Goal: Task Accomplishment & Management: Complete application form

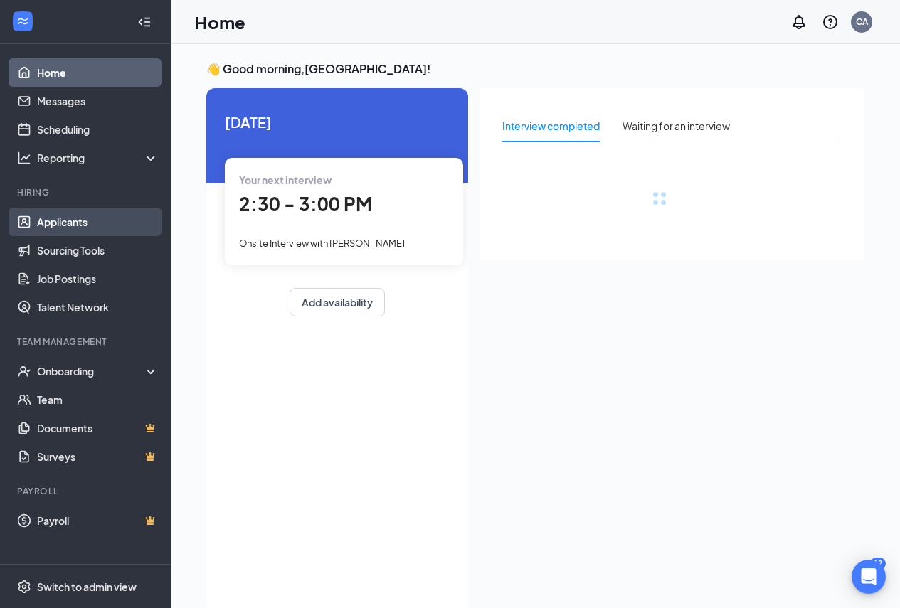
click at [76, 217] on link "Applicants" at bounding box center [98, 222] width 122 height 28
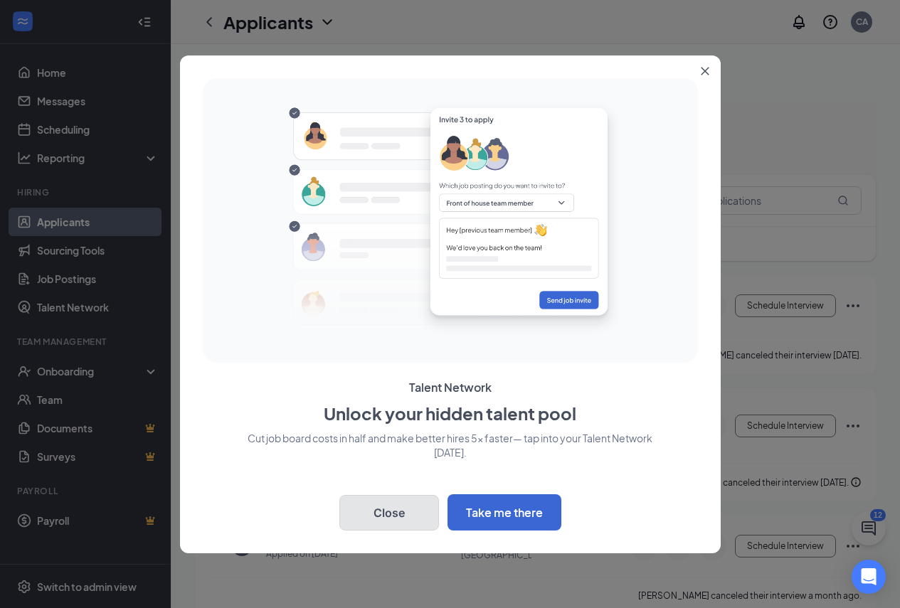
click at [404, 509] on button "Close" at bounding box center [389, 513] width 100 height 36
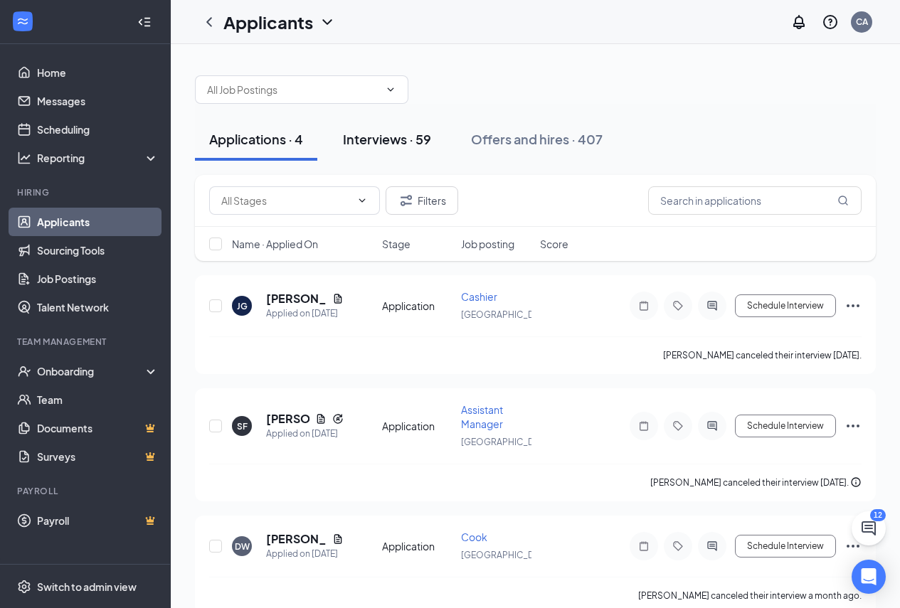
click at [420, 134] on div "Interviews · 59" at bounding box center [387, 139] width 88 height 18
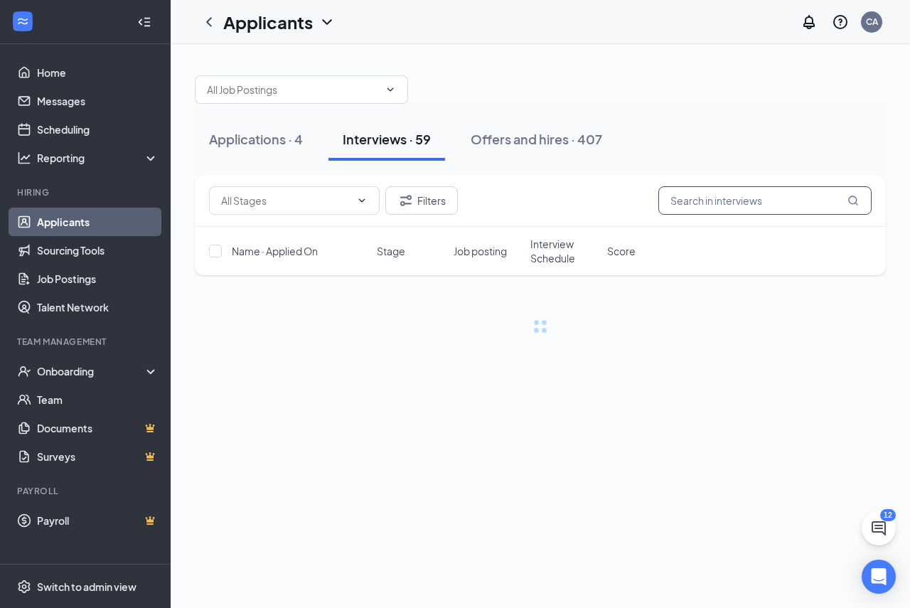
click at [726, 201] on input "text" at bounding box center [765, 200] width 213 height 28
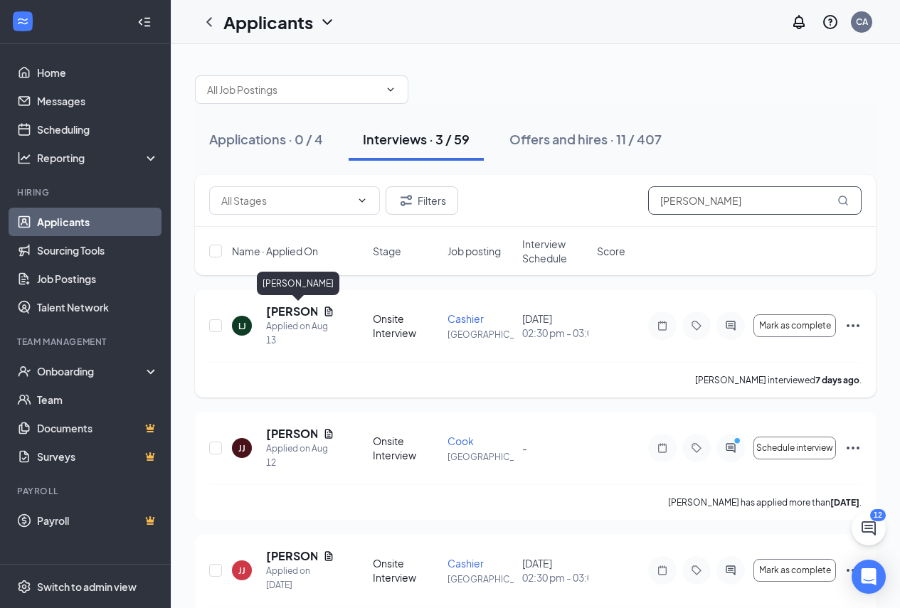
type input "[PERSON_NAME]"
click at [280, 306] on h5 "[PERSON_NAME]" at bounding box center [291, 312] width 51 height 16
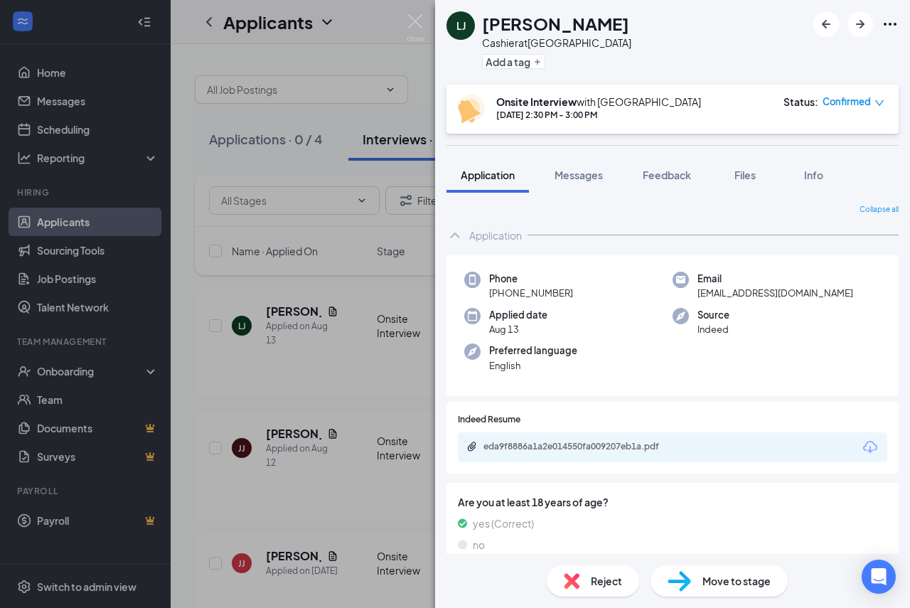
click at [728, 575] on span "Move to stage" at bounding box center [737, 581] width 68 height 16
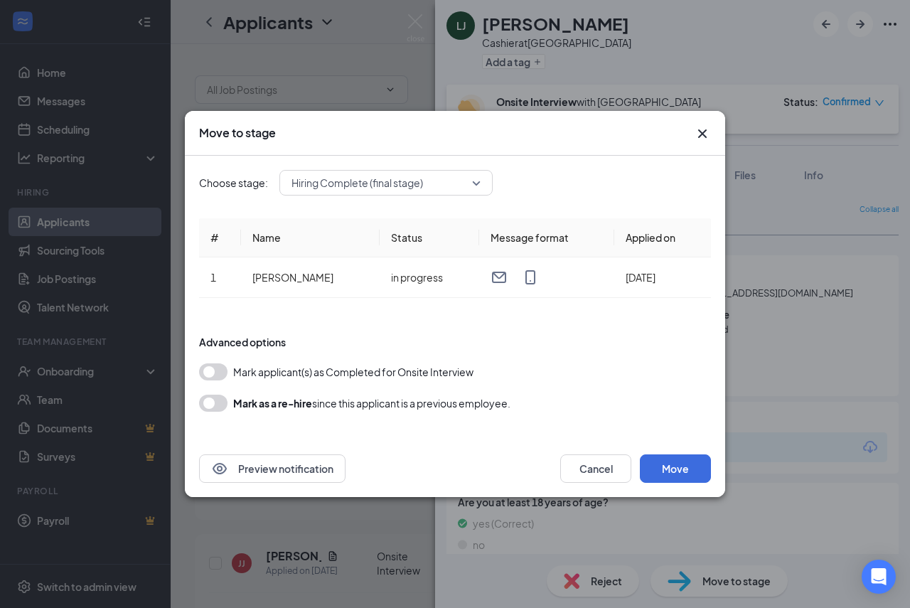
click at [477, 185] on span "Hiring Complete (final stage)" at bounding box center [386, 182] width 189 height 21
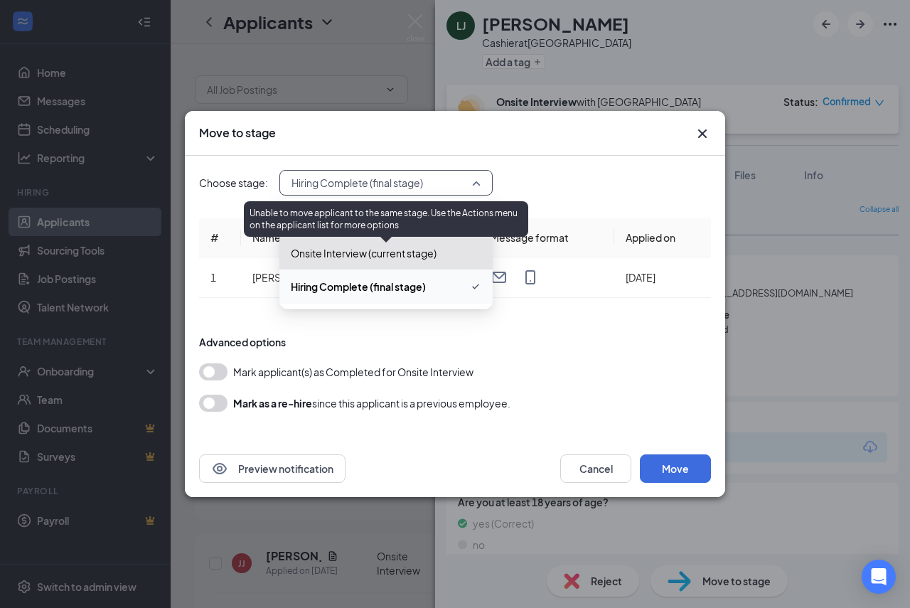
click at [372, 253] on span "Onsite Interview (current stage)" at bounding box center [364, 253] width 146 height 16
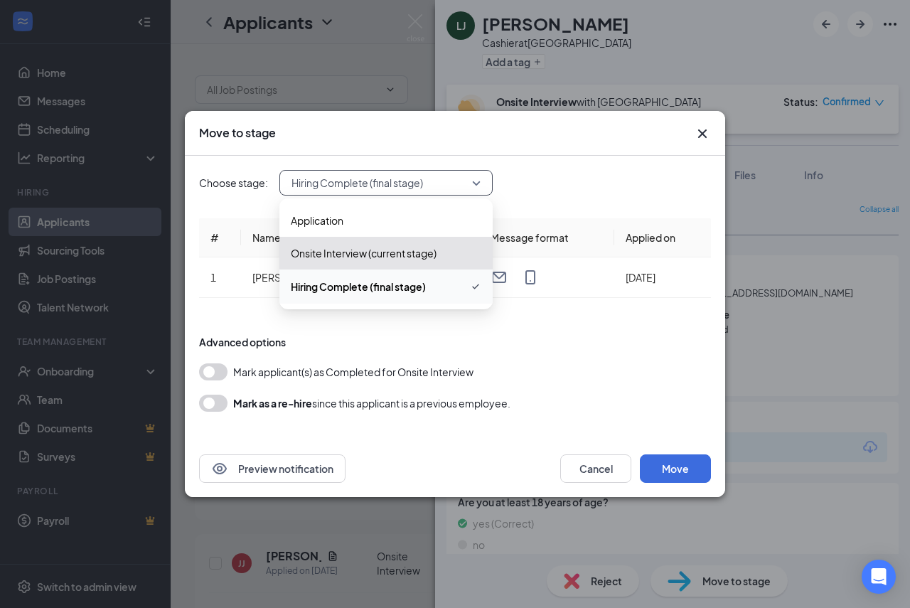
click at [661, 368] on div "Mark applicant(s) as Completed for Onsite Interview" at bounding box center [455, 371] width 512 height 17
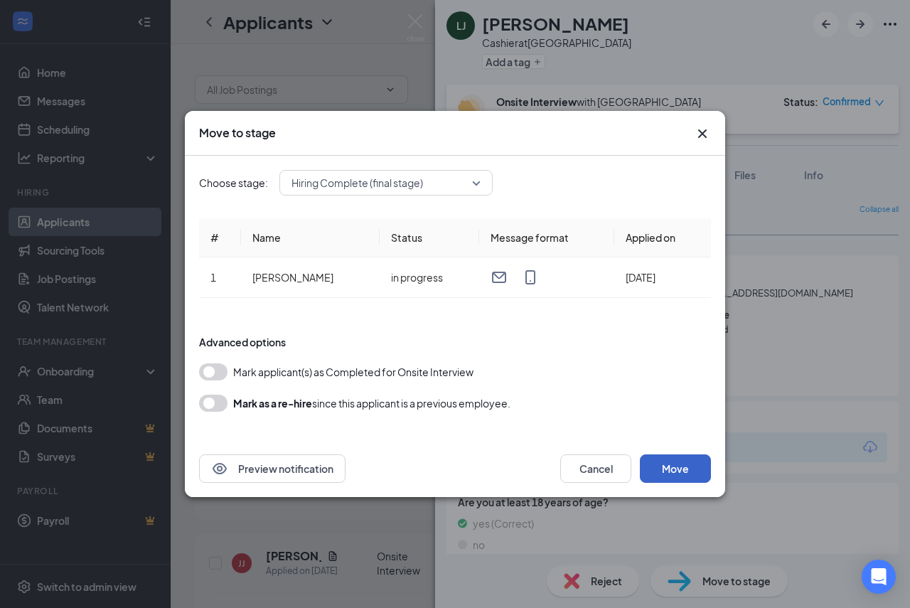
click at [704, 469] on button "Move" at bounding box center [675, 469] width 71 height 28
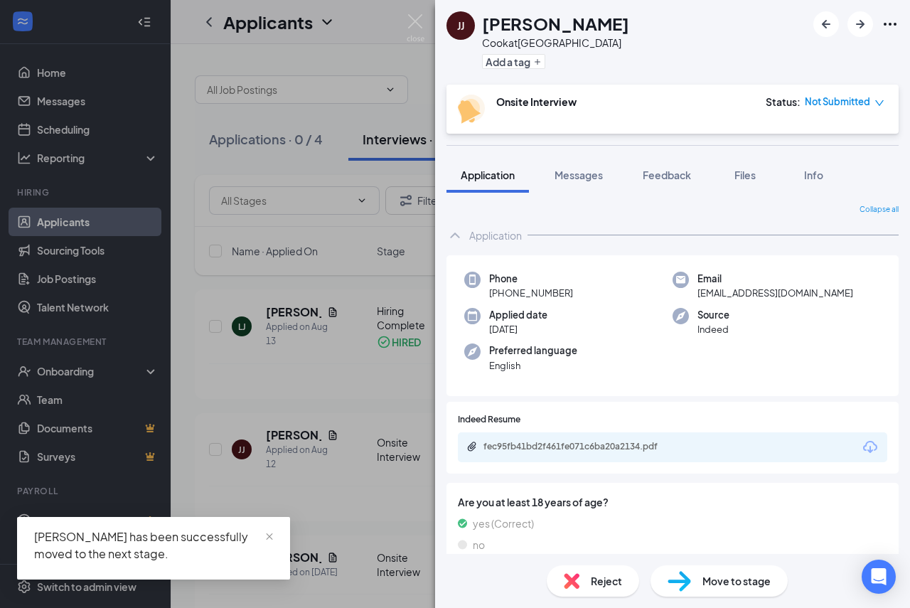
click at [733, 585] on span "Move to stage" at bounding box center [737, 581] width 68 height 16
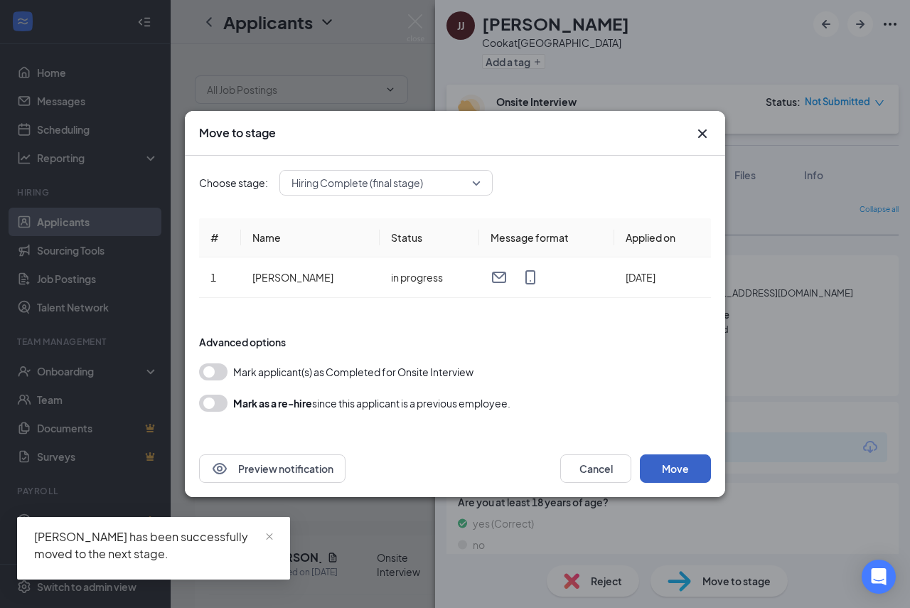
click at [666, 459] on button "Move" at bounding box center [675, 469] width 71 height 28
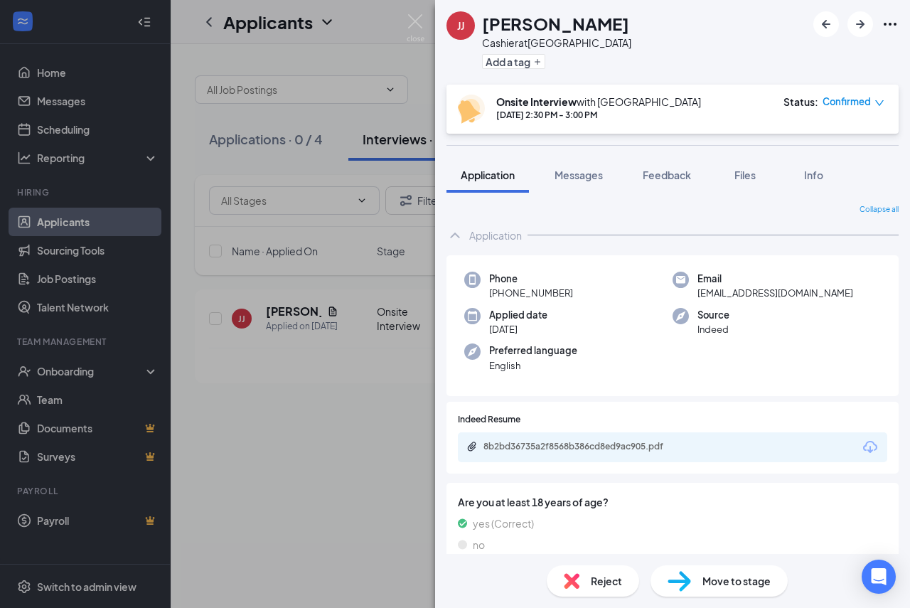
click at [321, 290] on div "[PERSON_NAME] [PERSON_NAME] Cashier at [GEOGRAPHIC_DATA] Add a tag Onsite Inter…" at bounding box center [455, 304] width 910 height 608
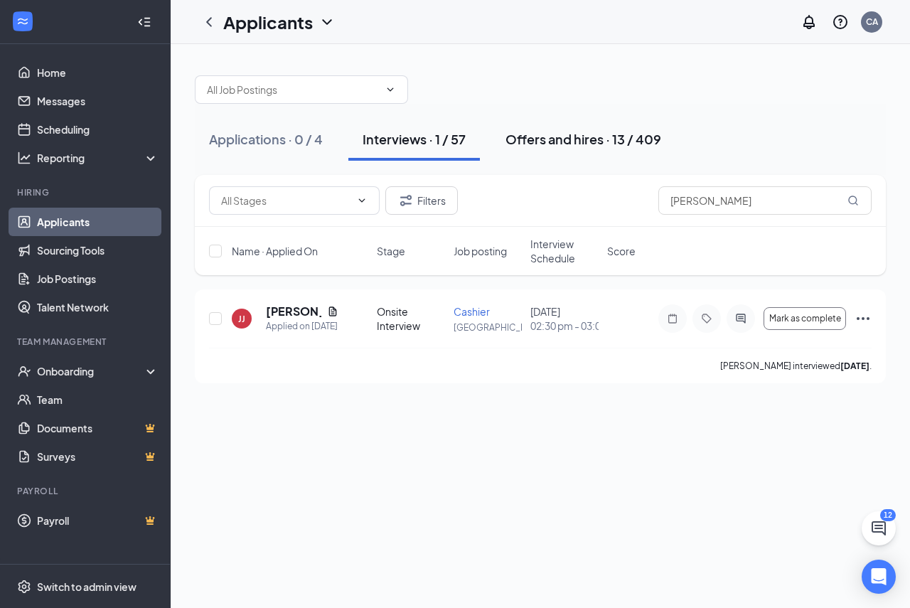
click at [546, 142] on div "Offers and hires · 13 / 409" at bounding box center [584, 139] width 156 height 18
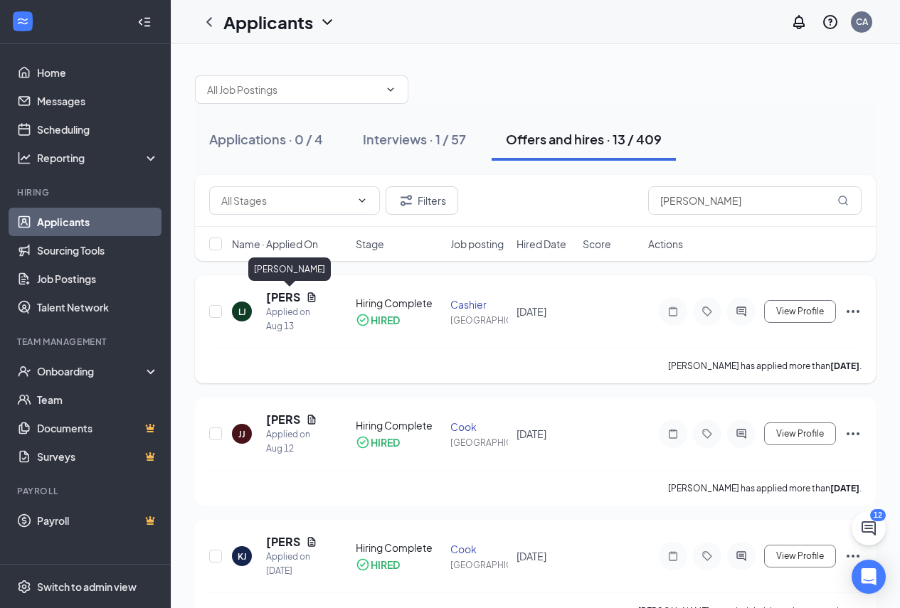
click at [280, 294] on h5 "[PERSON_NAME]" at bounding box center [283, 297] width 34 height 16
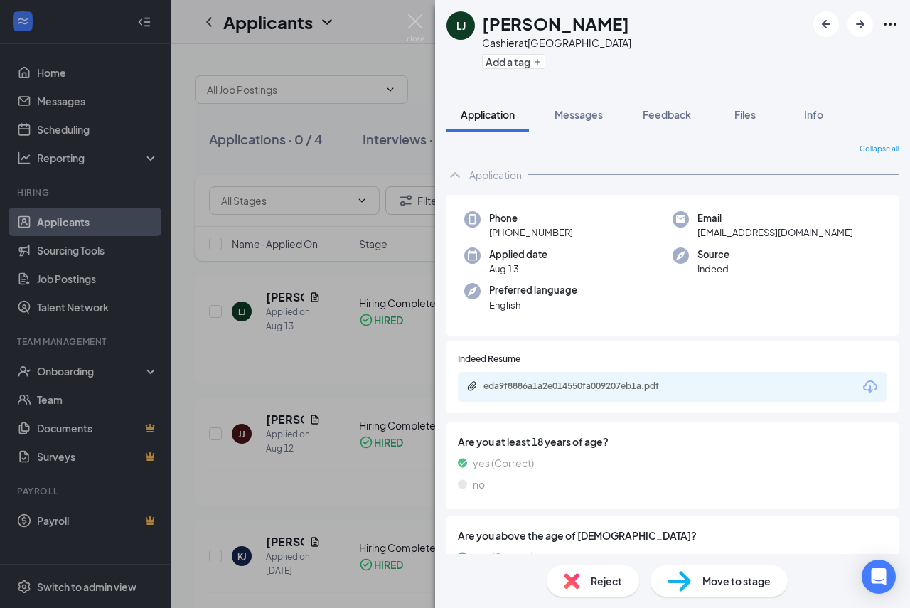
click at [755, 573] on div "Move to stage" at bounding box center [719, 580] width 137 height 31
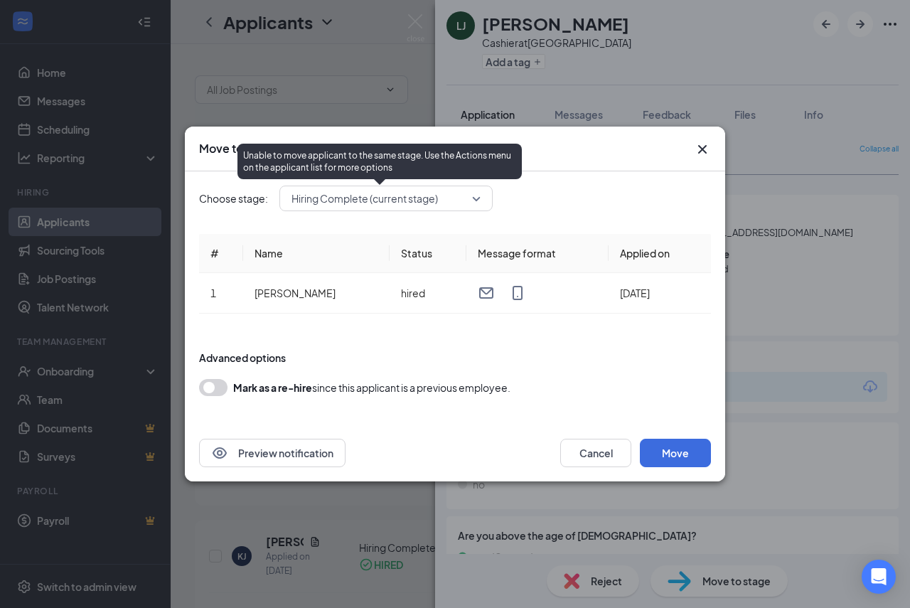
click at [459, 191] on span "Hiring Complete (current stage)" at bounding box center [380, 198] width 176 height 21
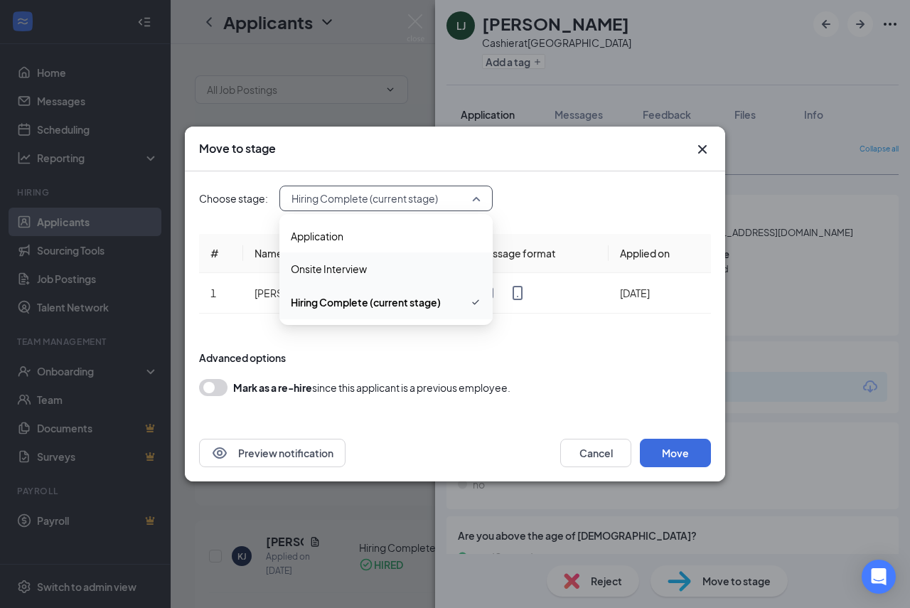
click at [597, 212] on div "Choose stage: Hiring Complete (current stage) 3220731 3220732 3220730 Applicati…" at bounding box center [455, 297] width 512 height 253
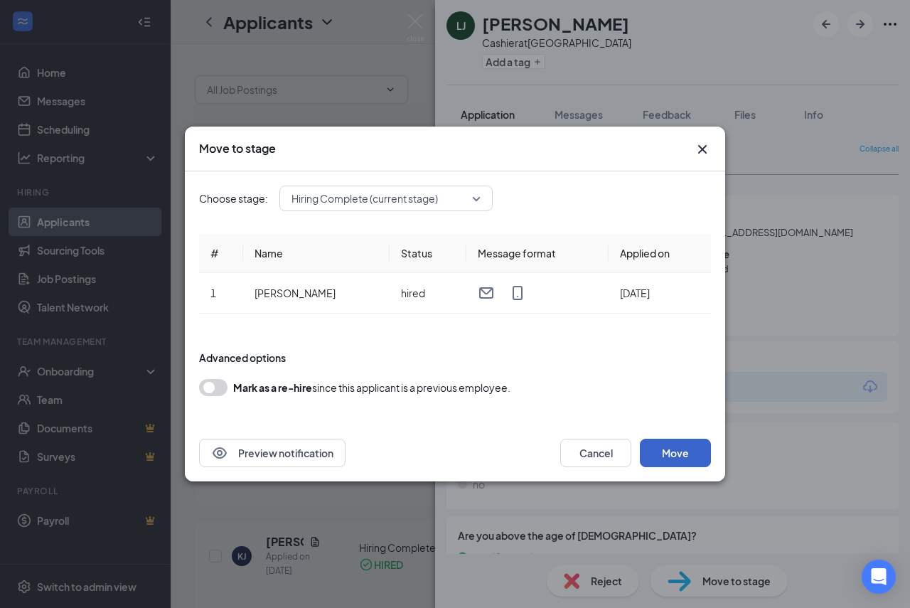
click at [697, 461] on button "Move" at bounding box center [675, 453] width 71 height 28
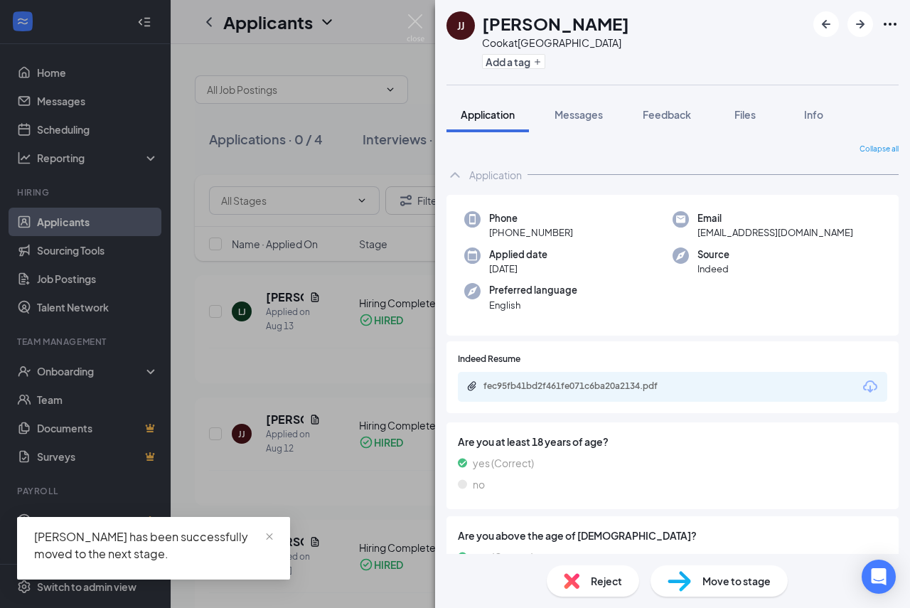
click at [701, 580] on div "Move to stage" at bounding box center [719, 580] width 137 height 31
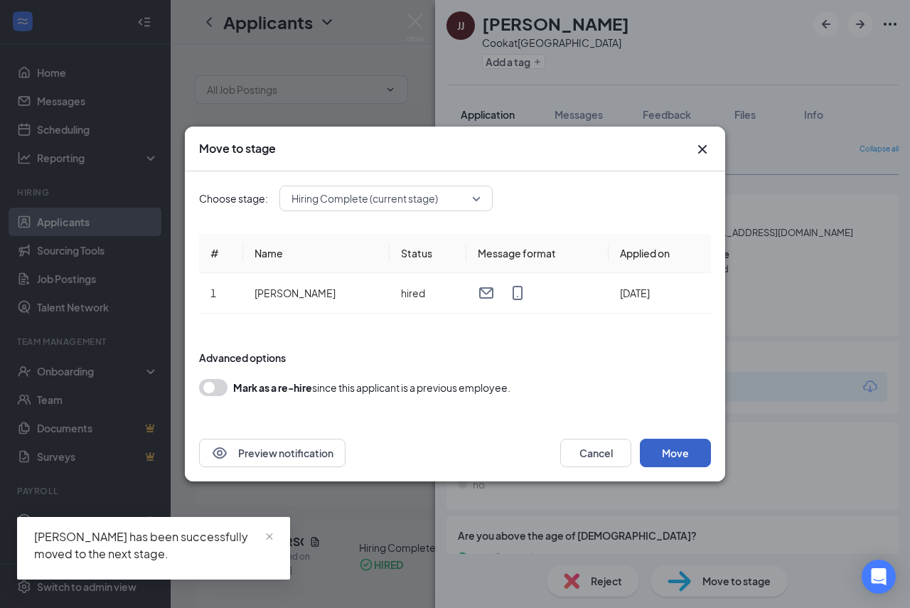
click at [693, 457] on button "Move" at bounding box center [675, 453] width 71 height 28
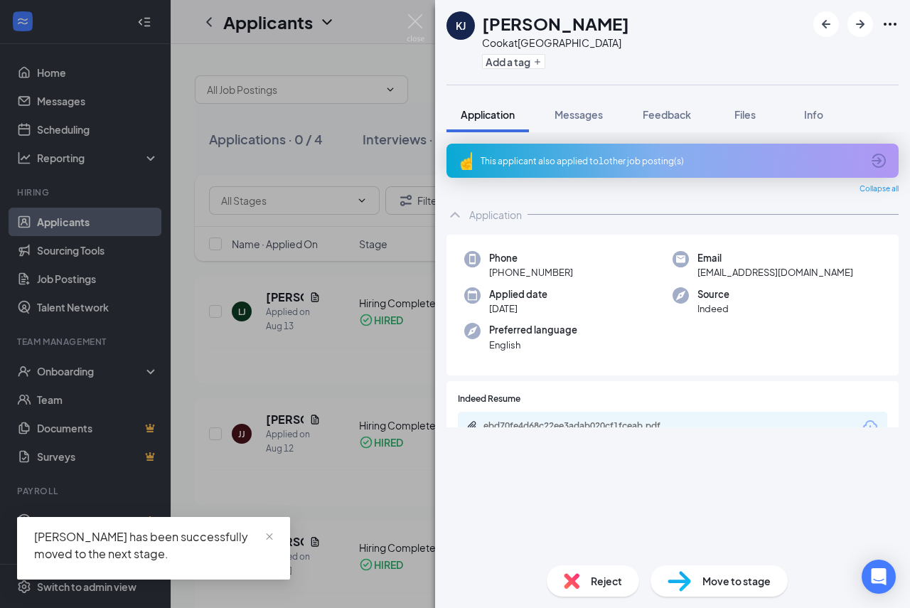
click at [370, 122] on div "[PERSON_NAME] [PERSON_NAME] at [GEOGRAPHIC_DATA] Add a tag Application Messages…" at bounding box center [455, 304] width 910 height 608
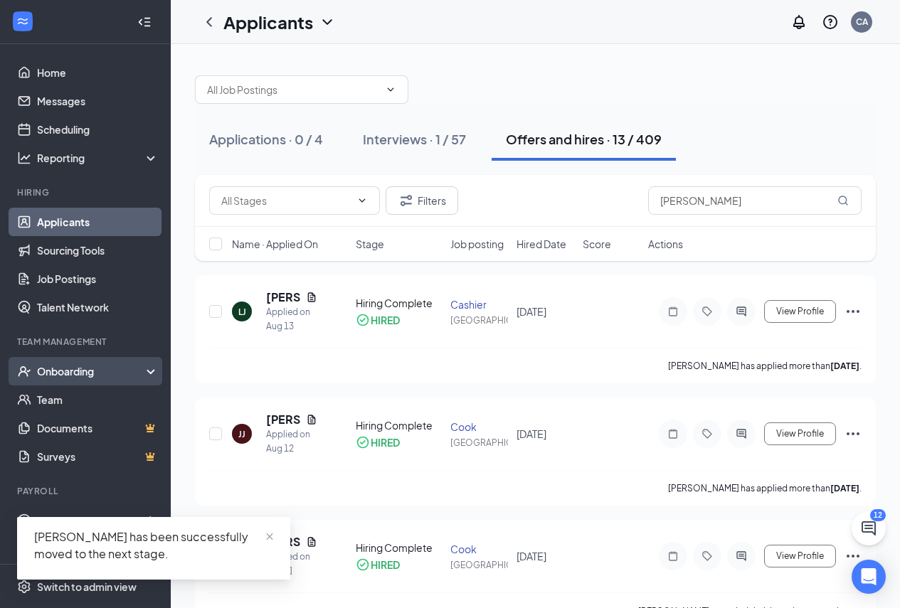
click at [131, 375] on div "Onboarding" at bounding box center [92, 371] width 110 height 14
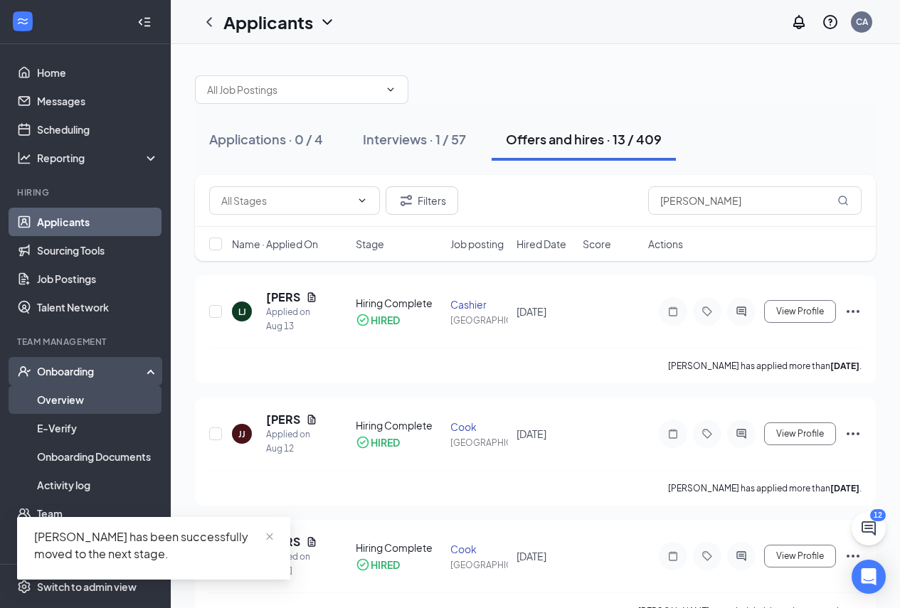
click at [113, 396] on link "Overview" at bounding box center [98, 400] width 122 height 28
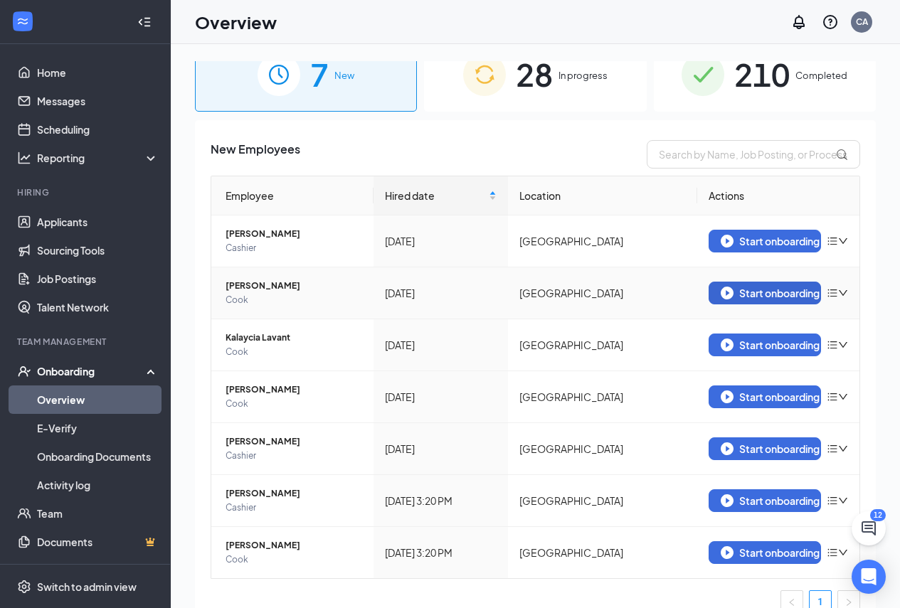
scroll to position [44, 0]
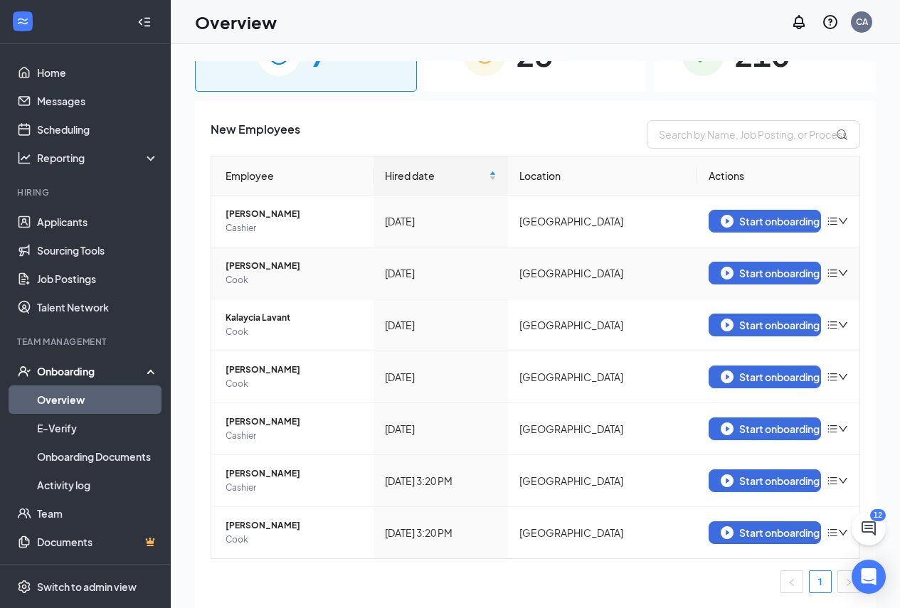
click at [826, 262] on div "Start onboarding" at bounding box center [777, 273] width 139 height 23
click at [827, 275] on icon "bars" at bounding box center [832, 272] width 11 height 11
click at [770, 304] on div "Remove from onboarding" at bounding box center [752, 303] width 154 height 14
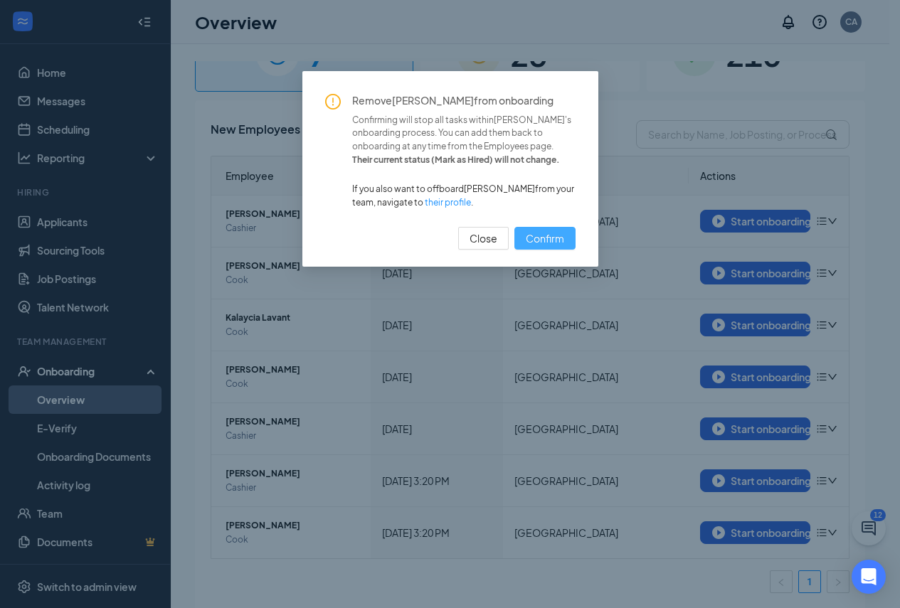
click at [567, 241] on button "Confirm" at bounding box center [544, 238] width 61 height 23
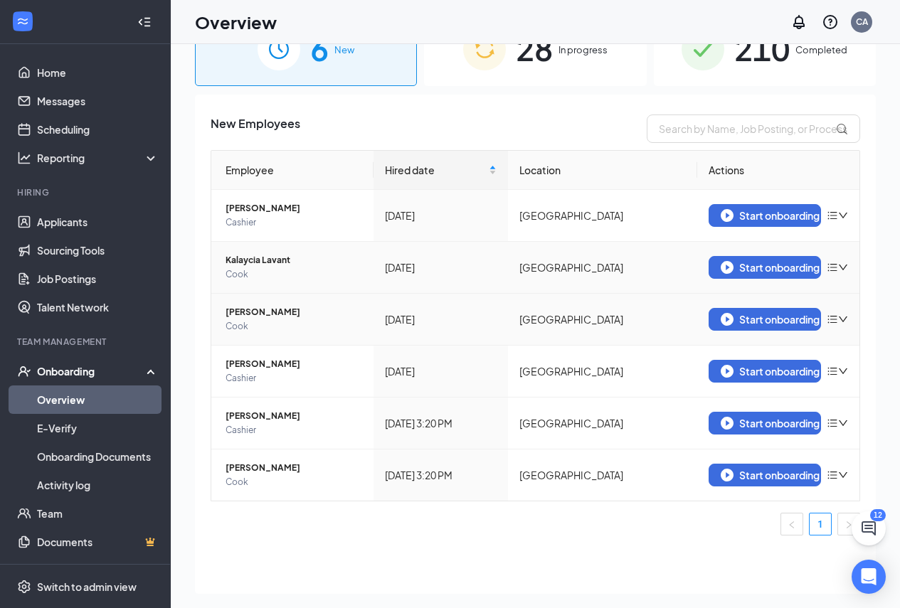
scroll to position [64, 0]
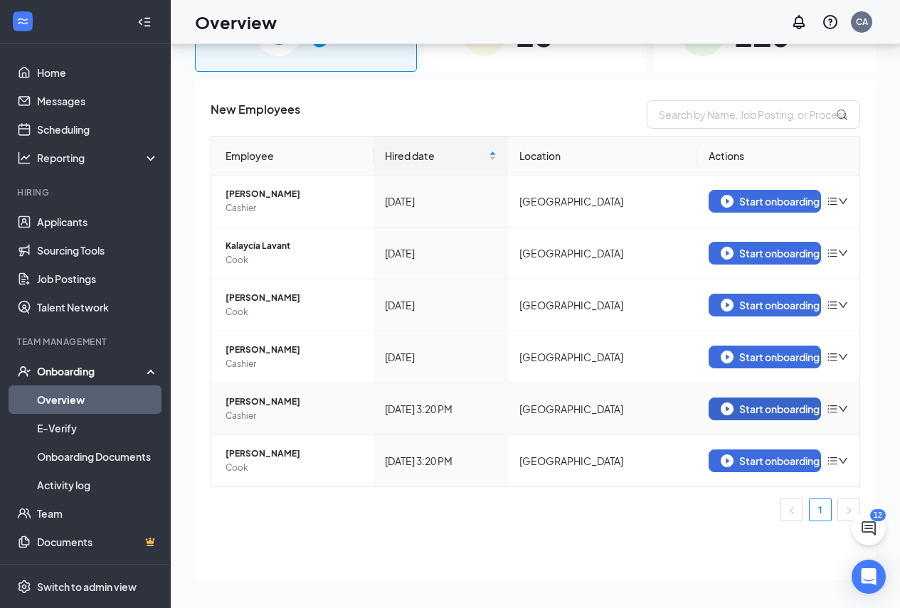
click at [747, 409] on div "Start onboarding" at bounding box center [765, 409] width 88 height 13
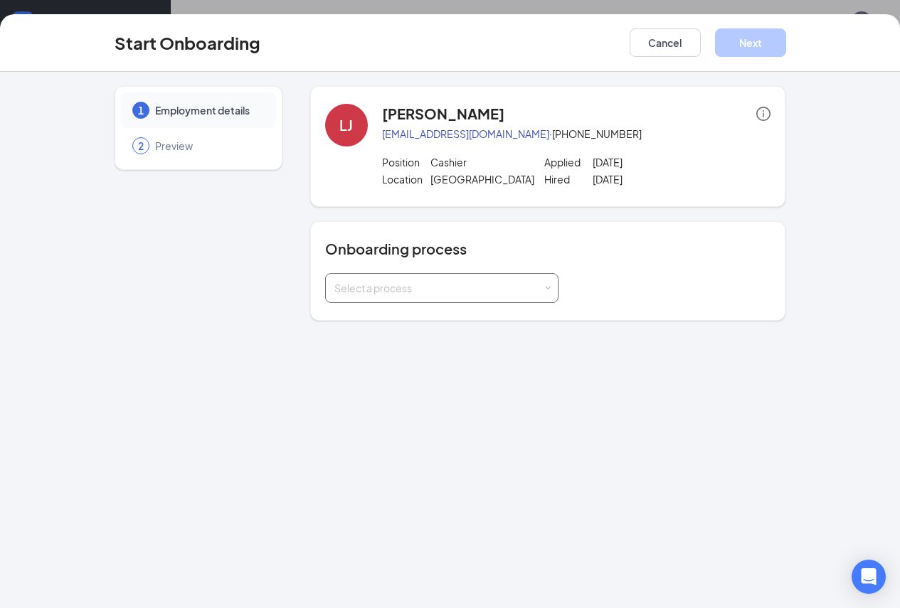
click at [408, 294] on div "Select a process" at bounding box center [438, 288] width 208 height 14
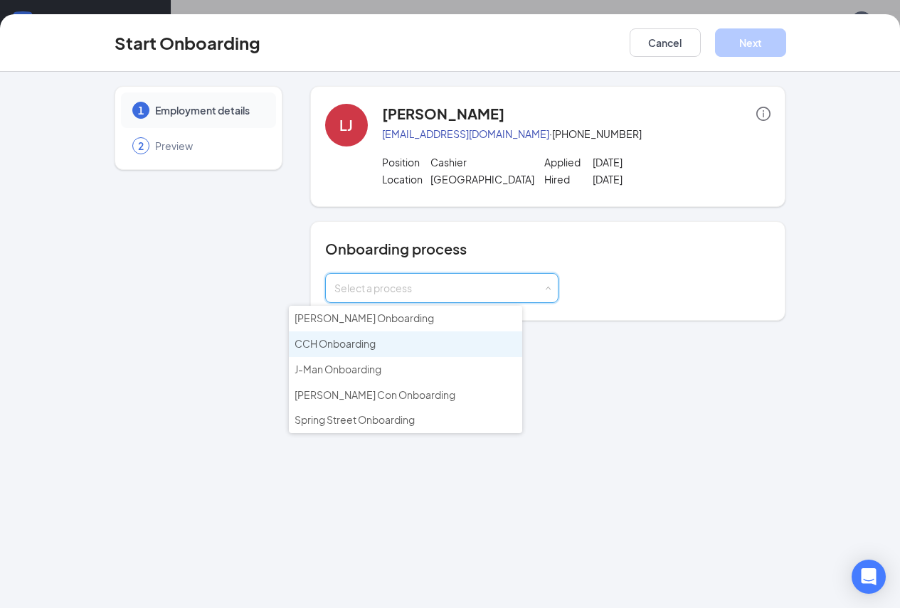
click at [383, 351] on li "CCH Onboarding" at bounding box center [405, 344] width 233 height 26
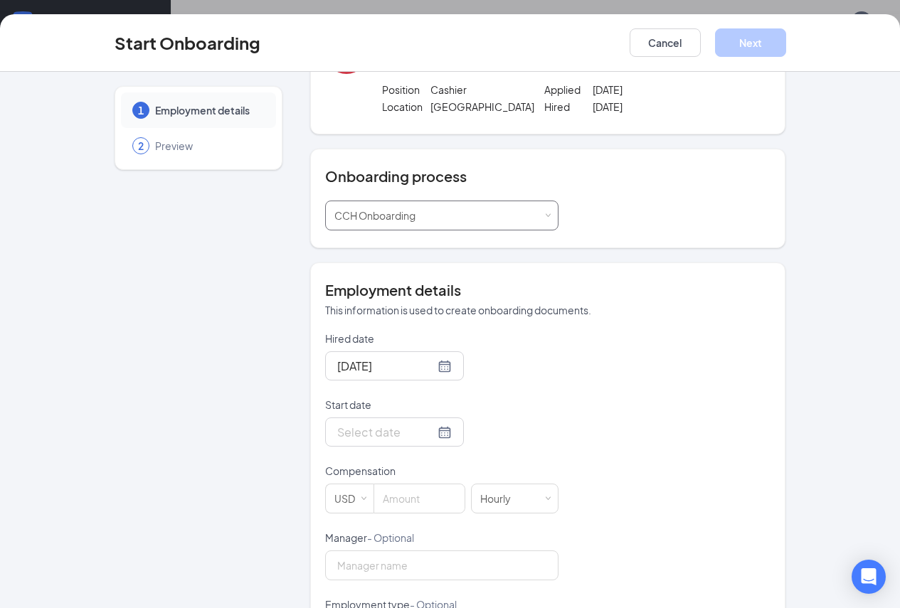
scroll to position [142, 0]
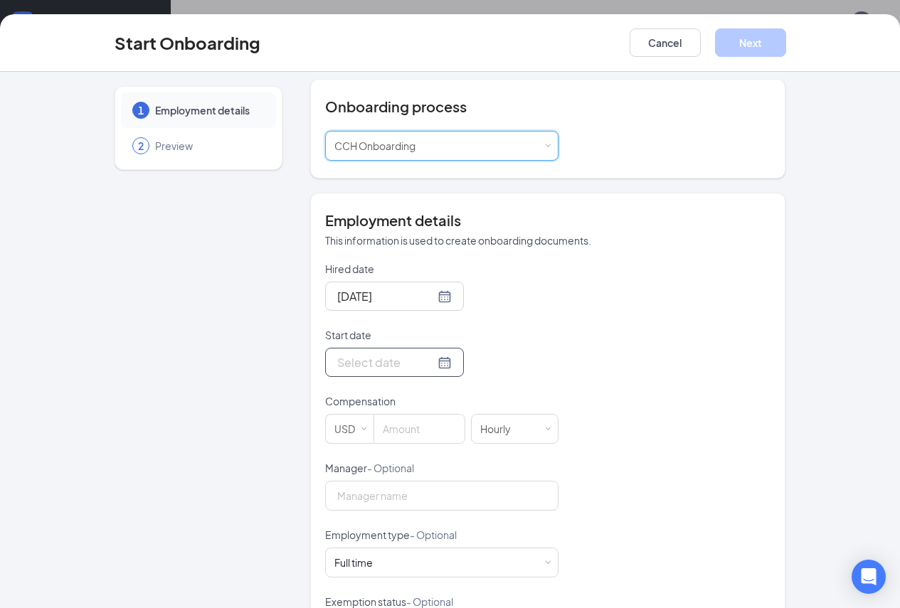
click at [397, 358] on div at bounding box center [394, 363] width 115 height 18
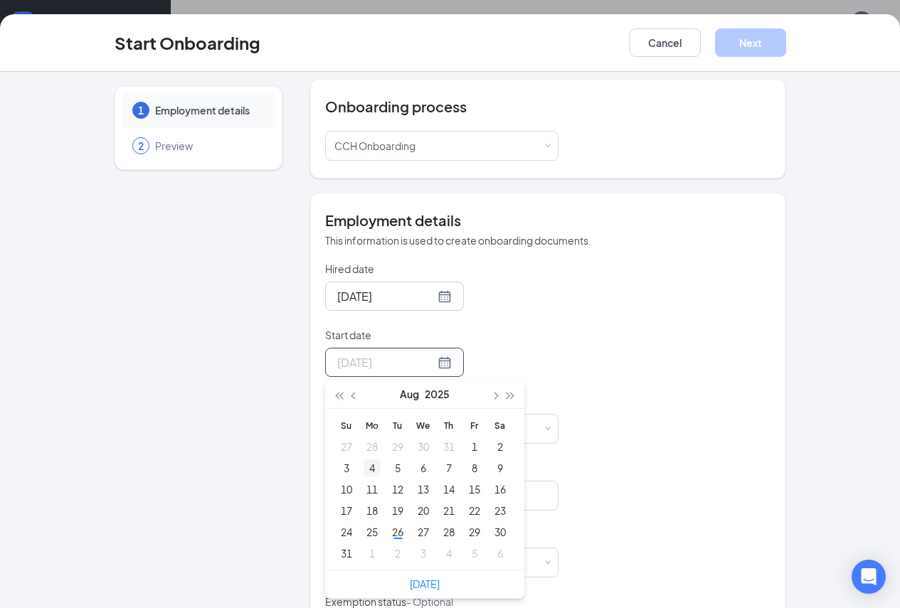
type input "[DATE]"
click at [363, 467] on div "4" at bounding box center [371, 467] width 17 height 17
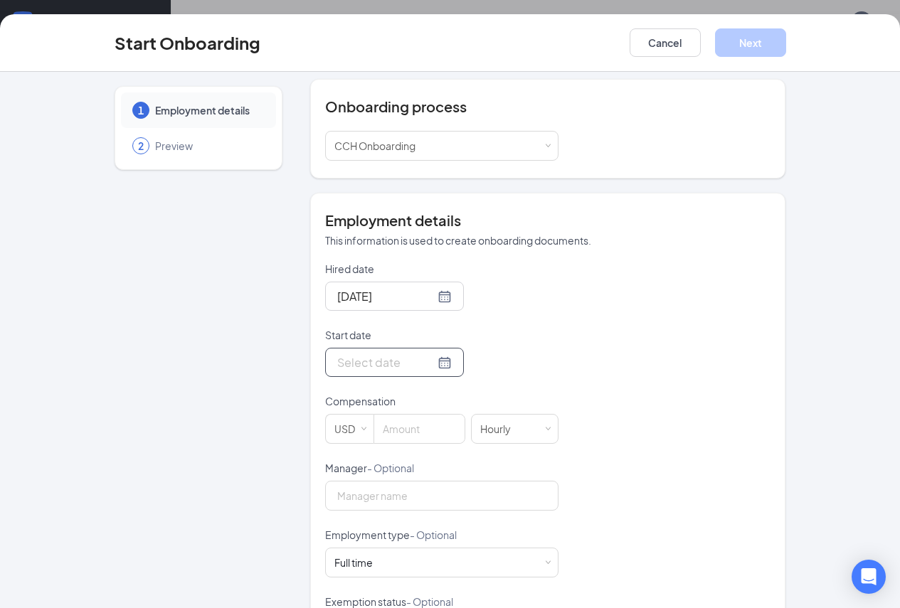
click at [400, 355] on div at bounding box center [394, 363] width 115 height 18
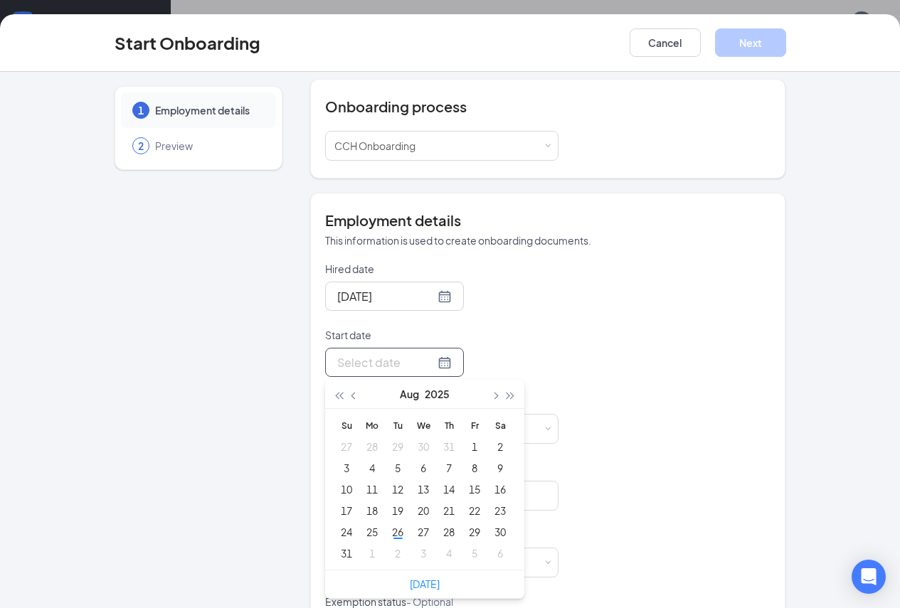
click at [398, 359] on div at bounding box center [394, 363] width 115 height 18
type input "[DATE]"
click at [363, 469] on div "4" at bounding box center [371, 467] width 17 height 17
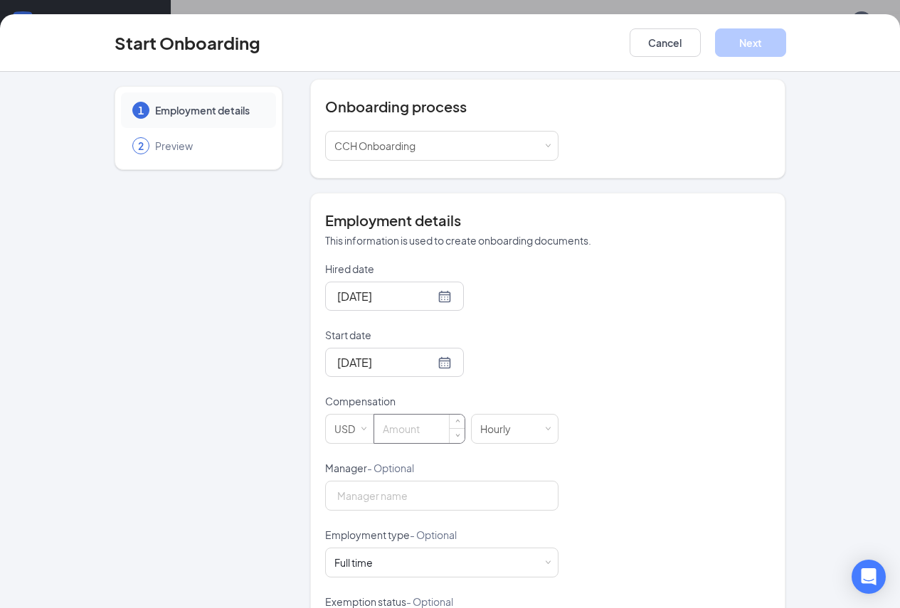
click at [374, 425] on input at bounding box center [419, 429] width 90 height 28
click at [403, 365] on div at bounding box center [394, 362] width 139 height 29
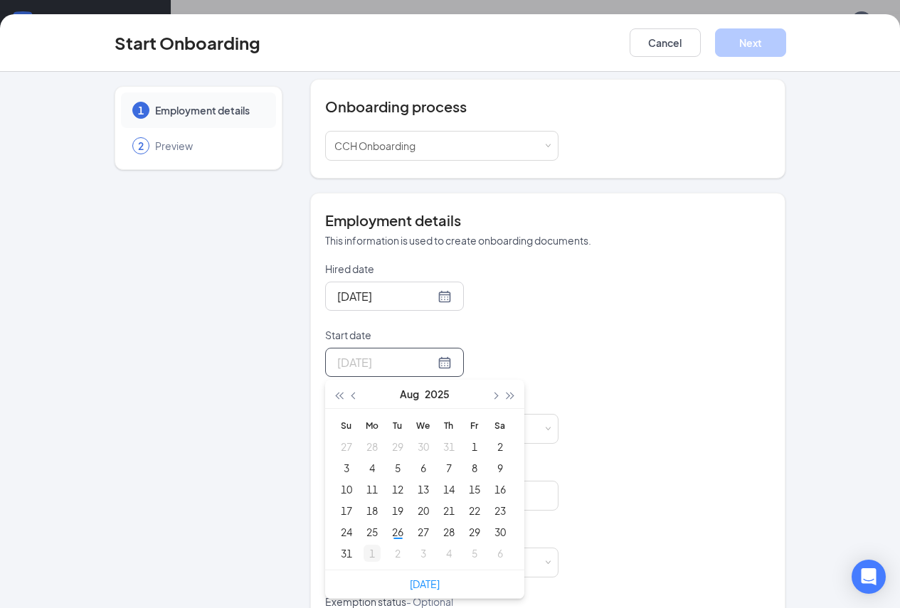
type input "[DATE]"
click at [363, 551] on div "1" at bounding box center [371, 553] width 17 height 17
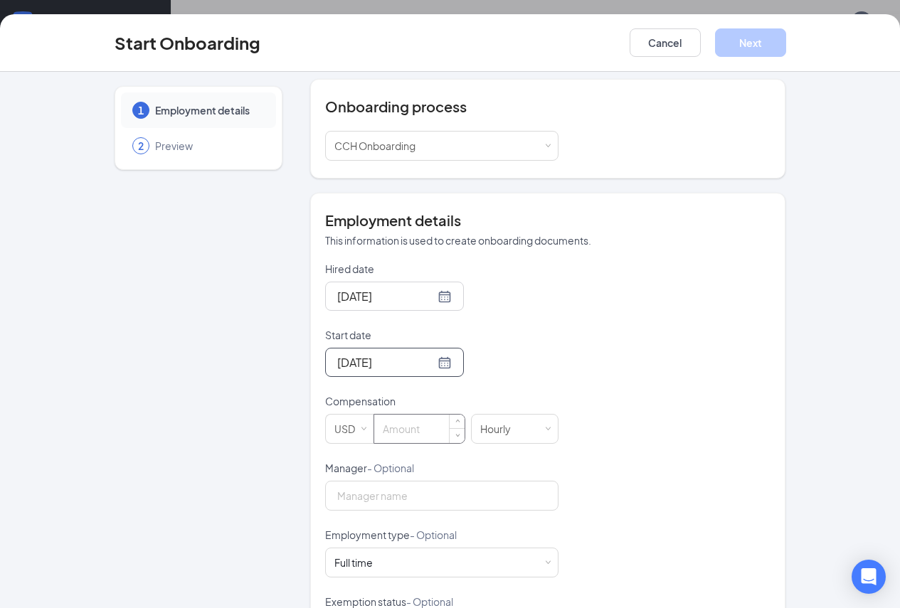
click at [382, 428] on input at bounding box center [419, 429] width 90 height 28
type input "9.5"
click at [396, 495] on input "Manager - Optional" at bounding box center [441, 496] width 233 height 30
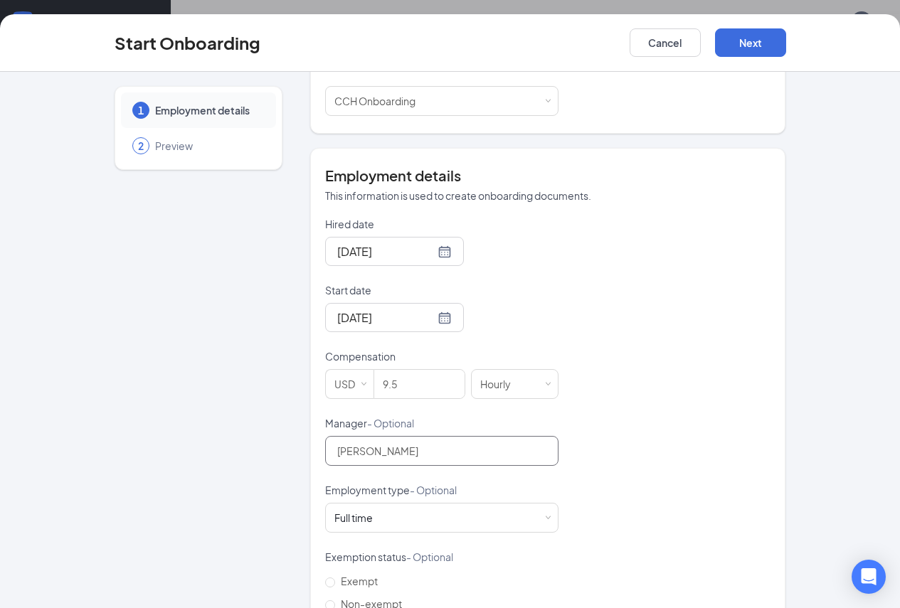
scroll to position [293, 0]
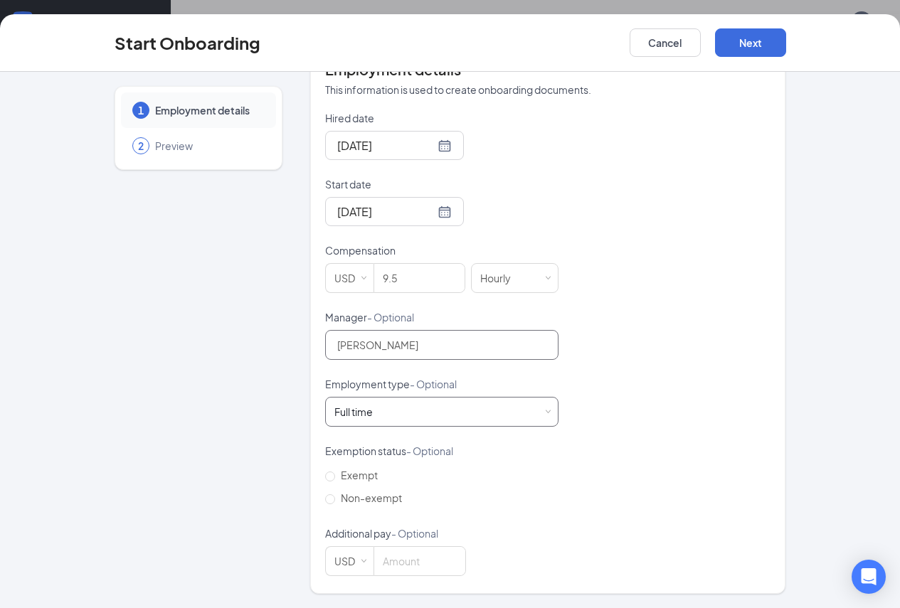
type input "[PERSON_NAME]"
click at [489, 406] on div "Full time Works 30+ hours per week and is reasonably expected to work" at bounding box center [441, 412] width 215 height 28
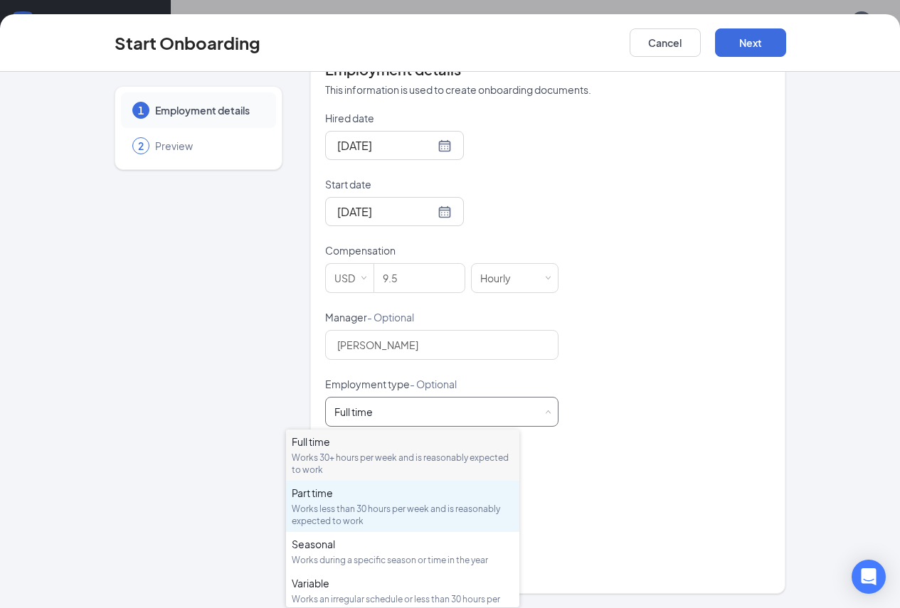
click at [358, 496] on div "Part time" at bounding box center [403, 493] width 222 height 14
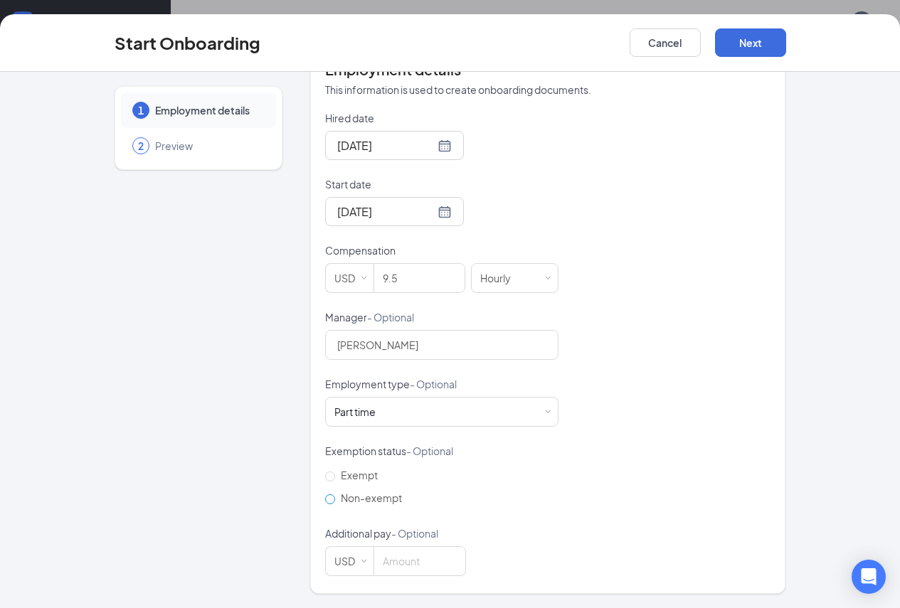
click at [335, 498] on span "Non-exempt" at bounding box center [371, 497] width 73 height 13
click at [325, 498] on input "Non-exempt" at bounding box center [330, 499] width 10 height 10
radio input "true"
click at [786, 36] on button "Next" at bounding box center [750, 42] width 71 height 28
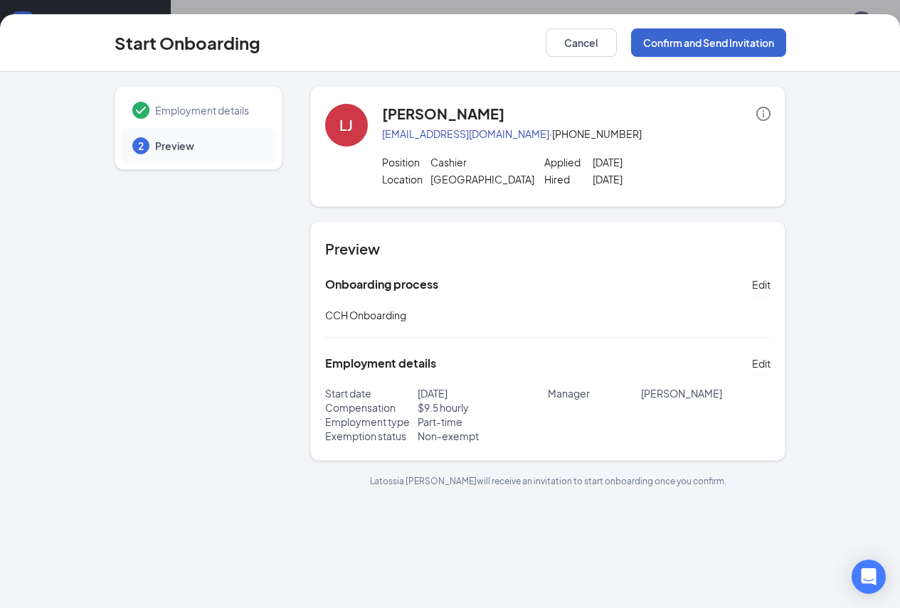
scroll to position [0, 0]
click at [768, 48] on button "Confirm and Send Invitation" at bounding box center [708, 42] width 155 height 28
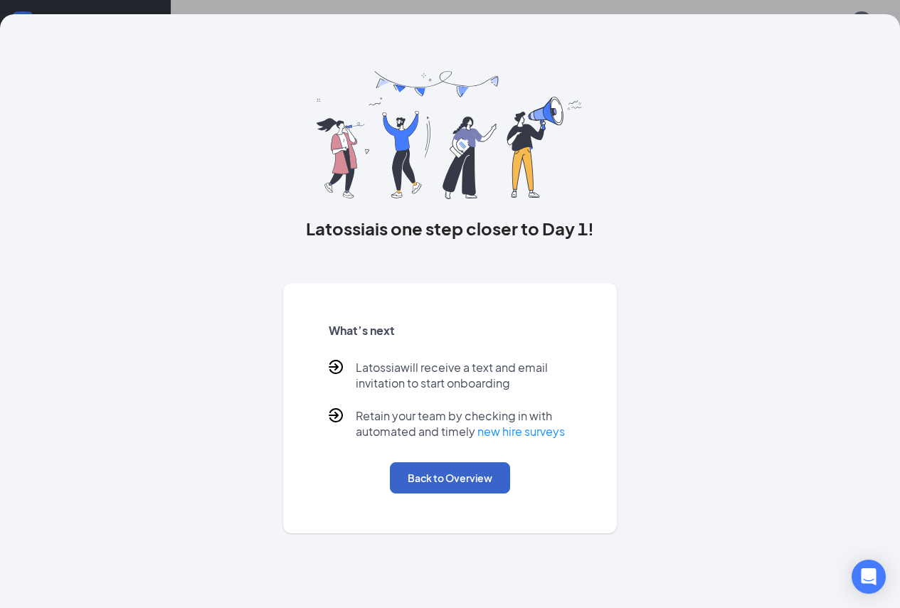
click at [507, 494] on button "Back to Overview" at bounding box center [450, 477] width 120 height 31
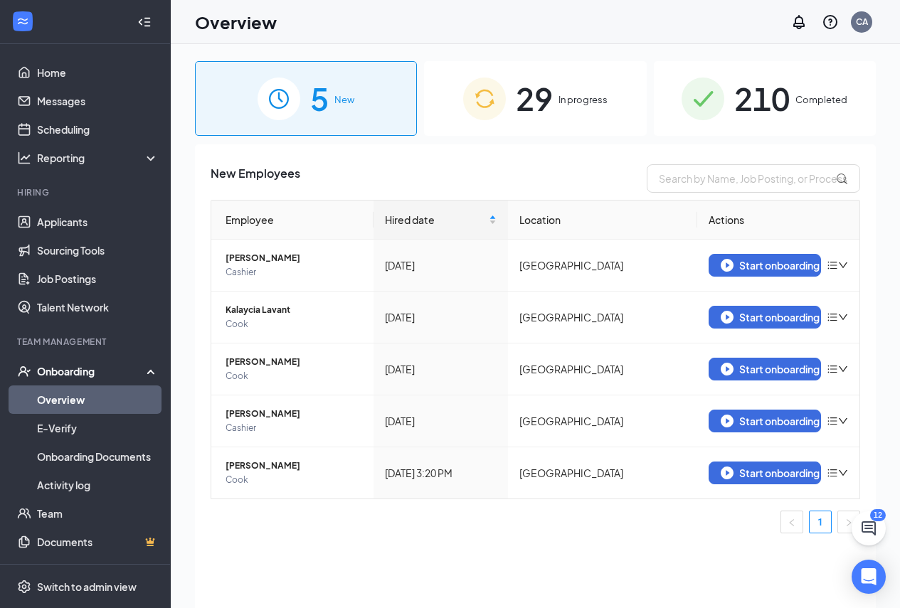
click at [546, 136] on div "5 New 29 In progress 210 Completed New Employees Employee Hired date Location A…" at bounding box center [535, 358] width 681 height 594
click at [553, 116] on span "29" at bounding box center [534, 98] width 37 height 49
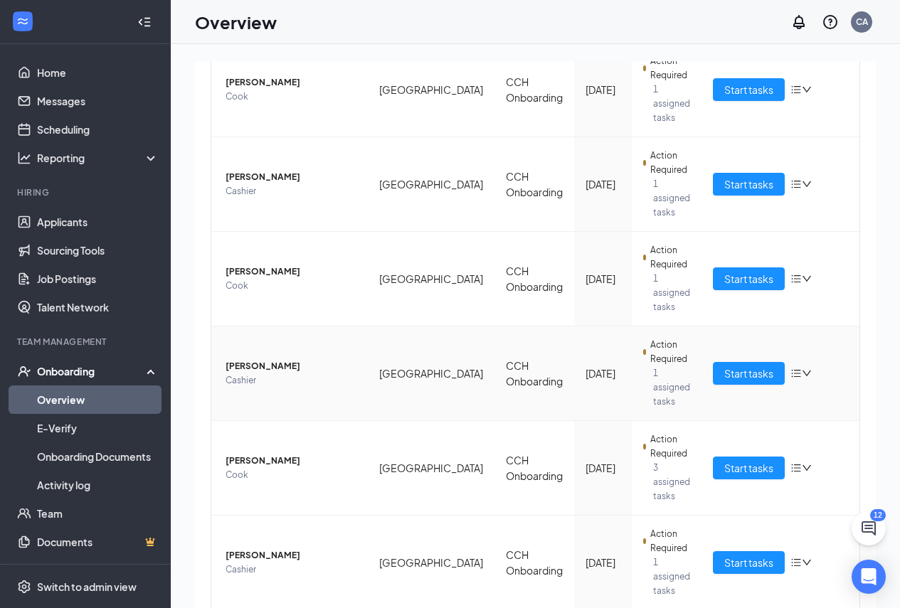
scroll to position [213, 0]
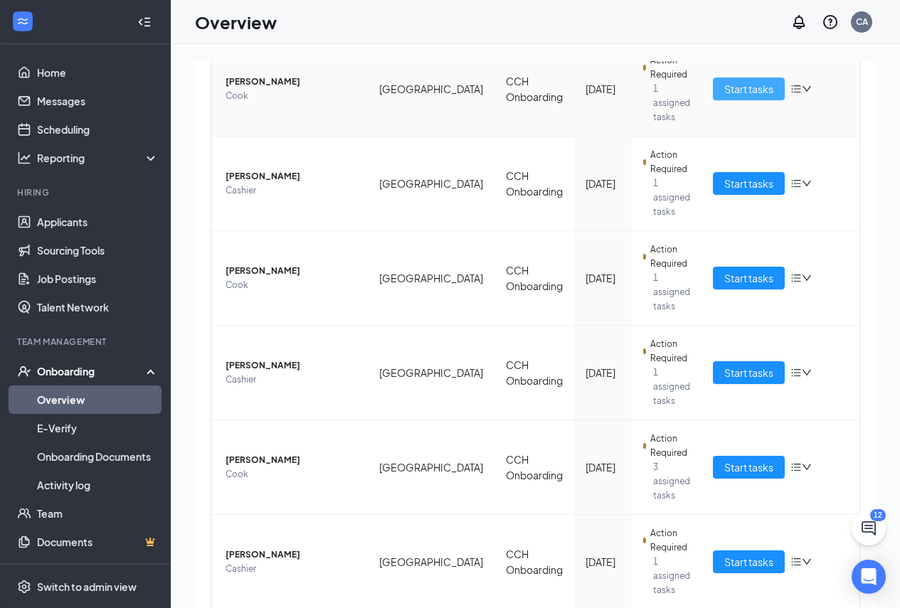
click at [749, 81] on span "Start tasks" at bounding box center [748, 89] width 49 height 16
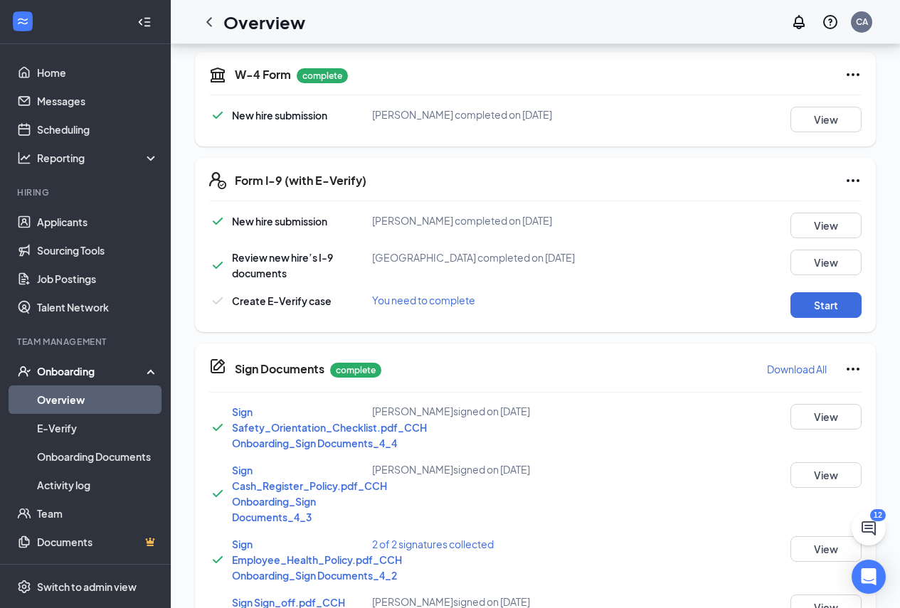
scroll to position [427, 0]
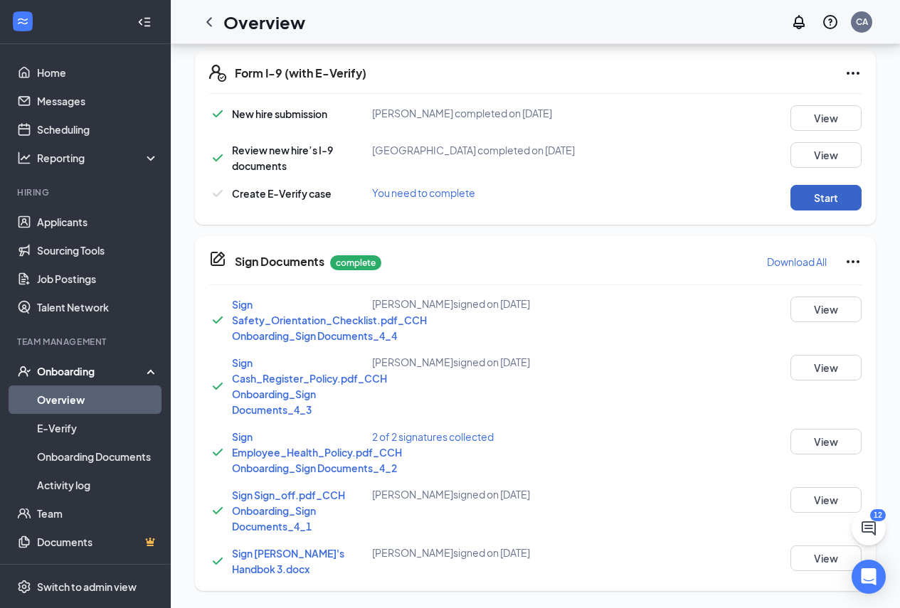
click at [810, 211] on button "Start" at bounding box center [825, 198] width 71 height 26
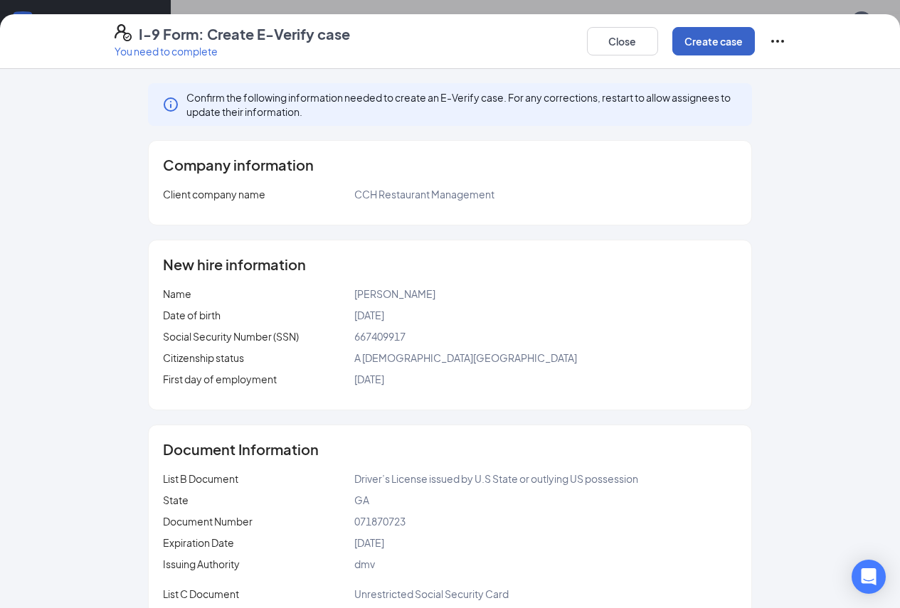
click at [755, 55] on button "Create case" at bounding box center [713, 41] width 83 height 28
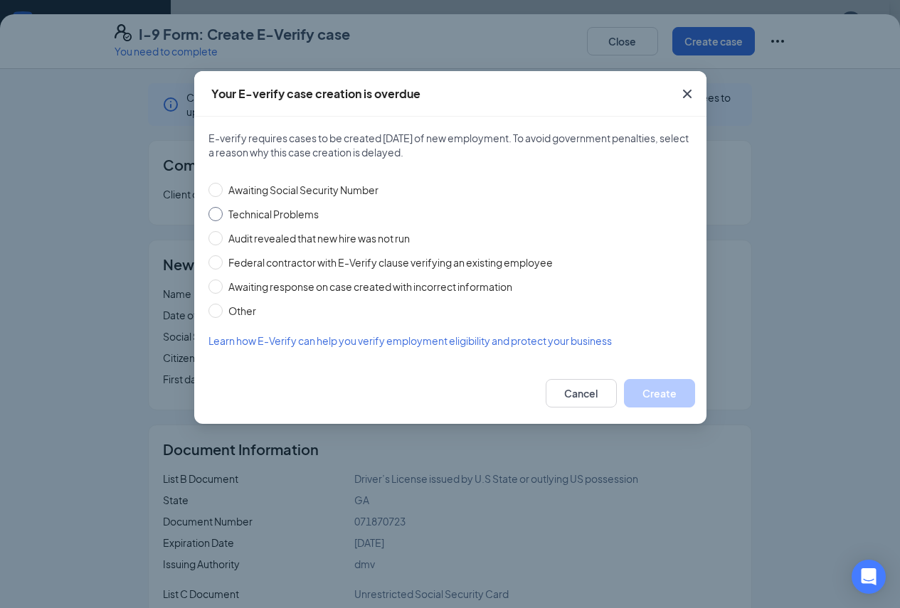
click at [222, 211] on input "Technical Problems" at bounding box center [215, 214] width 14 height 14
radio input "true"
click at [664, 387] on button "Create" at bounding box center [659, 393] width 71 height 28
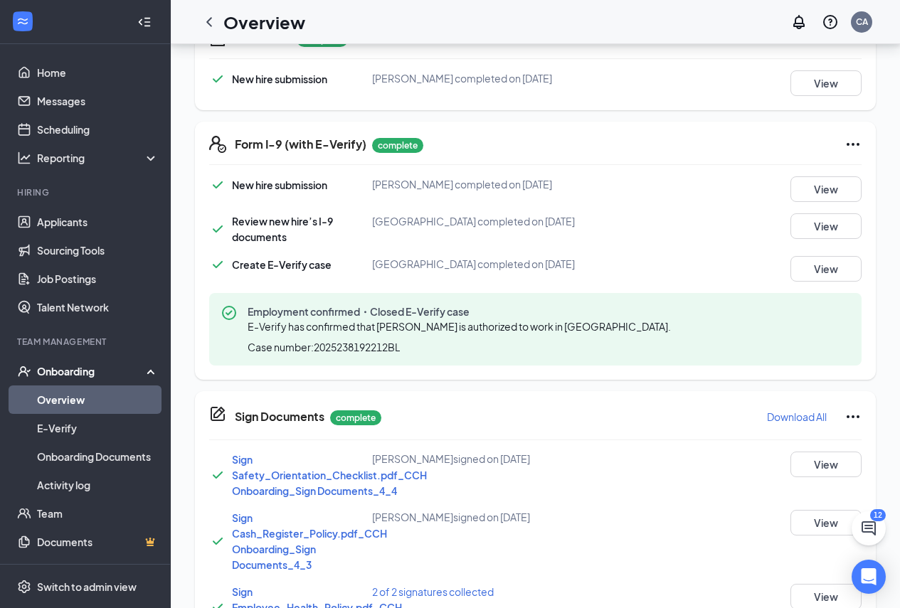
click at [90, 411] on link "Overview" at bounding box center [98, 400] width 122 height 28
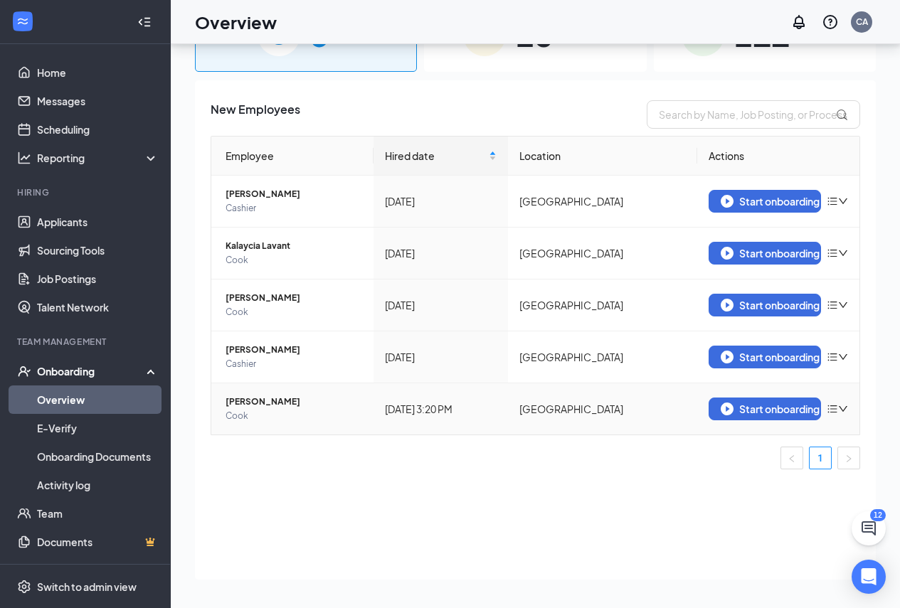
click at [836, 408] on icon "bars" at bounding box center [832, 408] width 11 height 11
click at [837, 198] on icon "bars" at bounding box center [832, 201] width 11 height 11
click at [760, 233] on div "Remove from onboarding" at bounding box center [763, 231] width 154 height 14
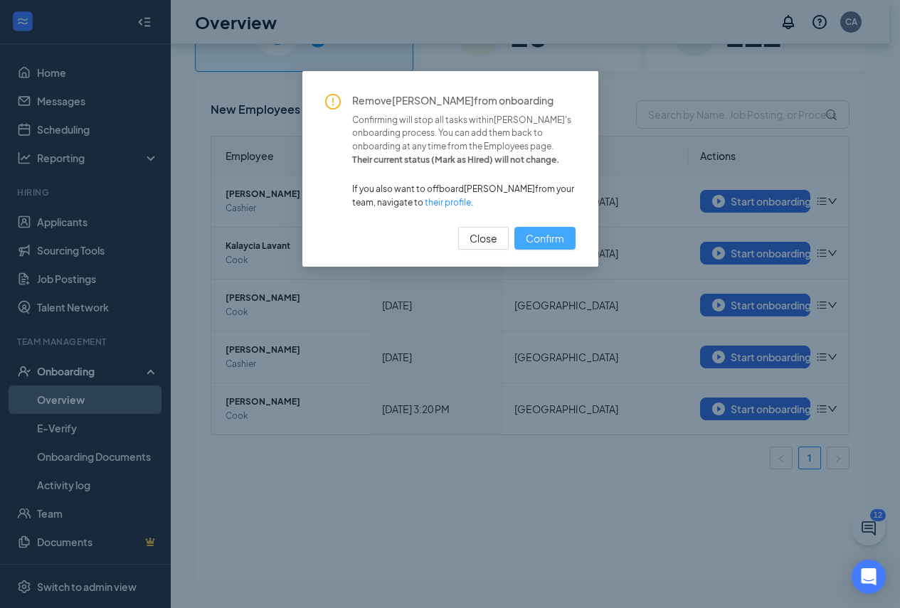
click at [562, 235] on span "Confirm" at bounding box center [545, 238] width 38 height 16
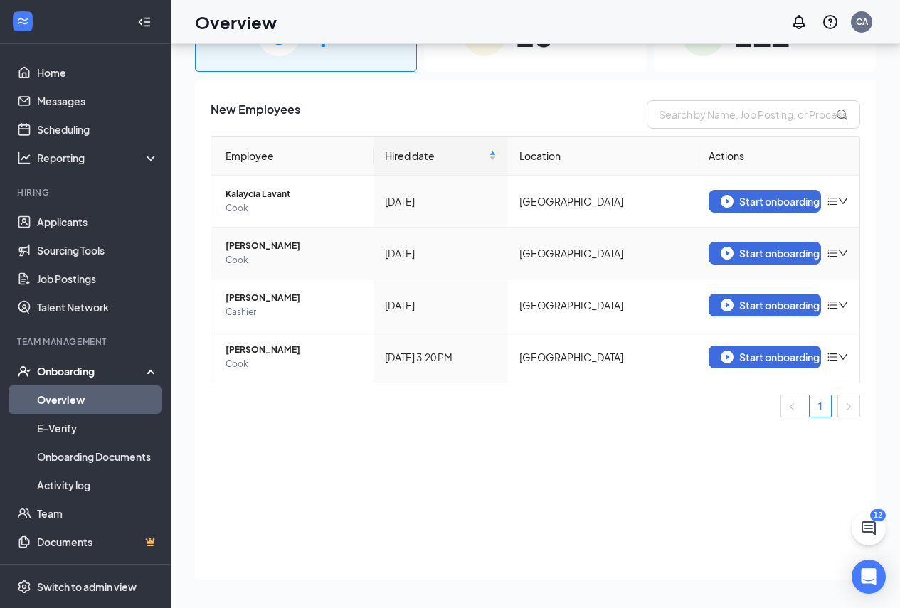
click at [835, 257] on icon "bars" at bounding box center [832, 253] width 11 height 11
click at [723, 290] on li "Remove from onboarding" at bounding box center [762, 282] width 171 height 31
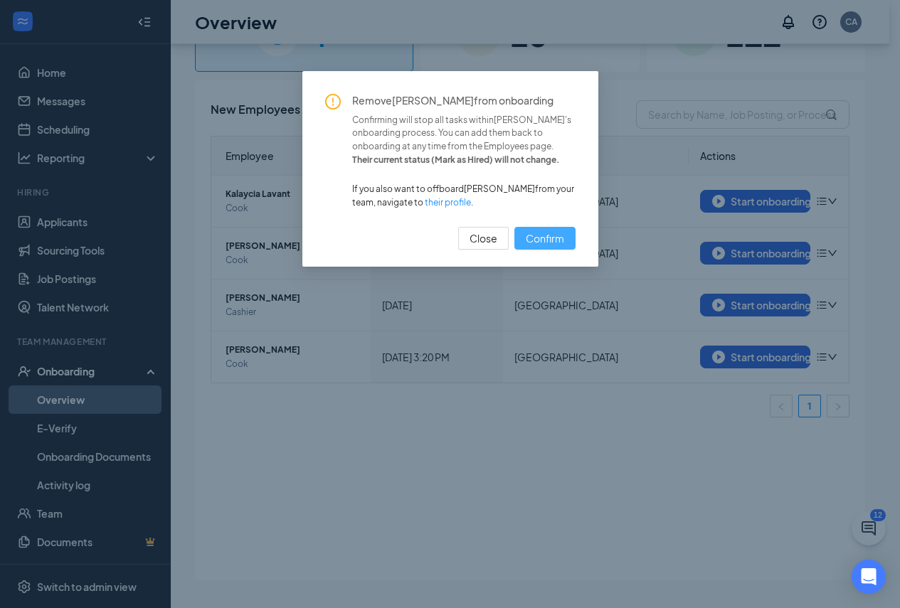
click at [557, 238] on span "Confirm" at bounding box center [545, 238] width 38 height 16
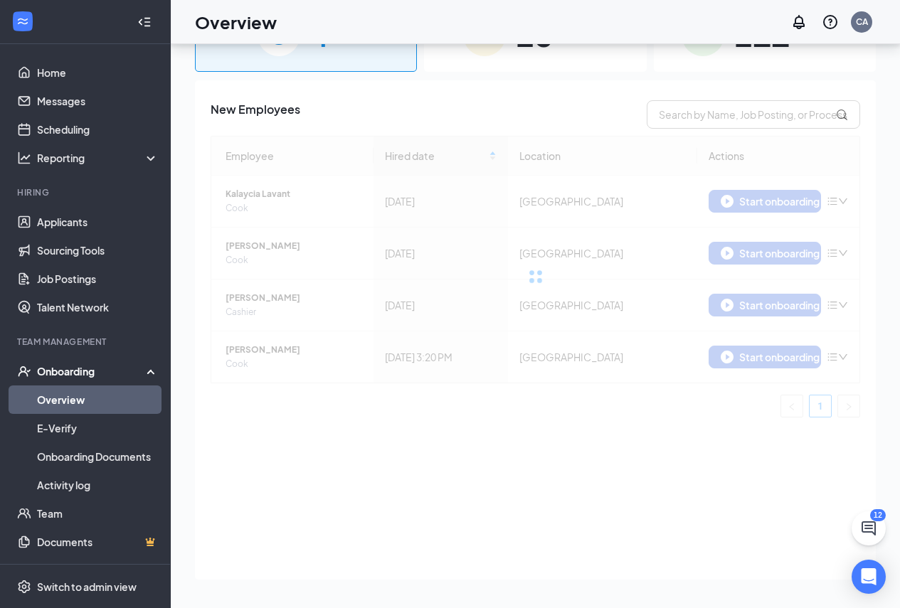
click at [831, 306] on div at bounding box center [535, 277] width 649 height 282
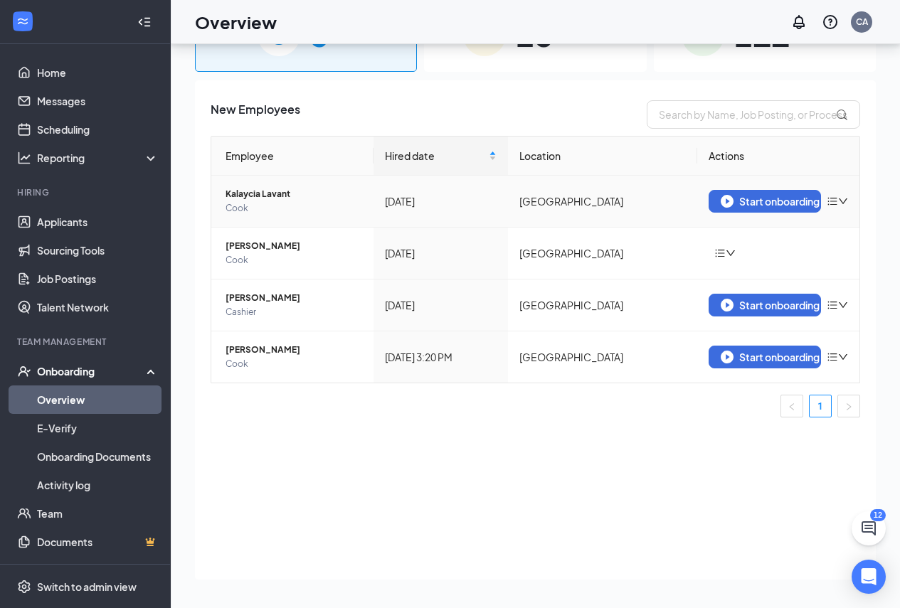
click at [832, 206] on icon "bars" at bounding box center [832, 201] width 11 height 11
click at [735, 230] on div "Remove from onboarding" at bounding box center [763, 231] width 154 height 14
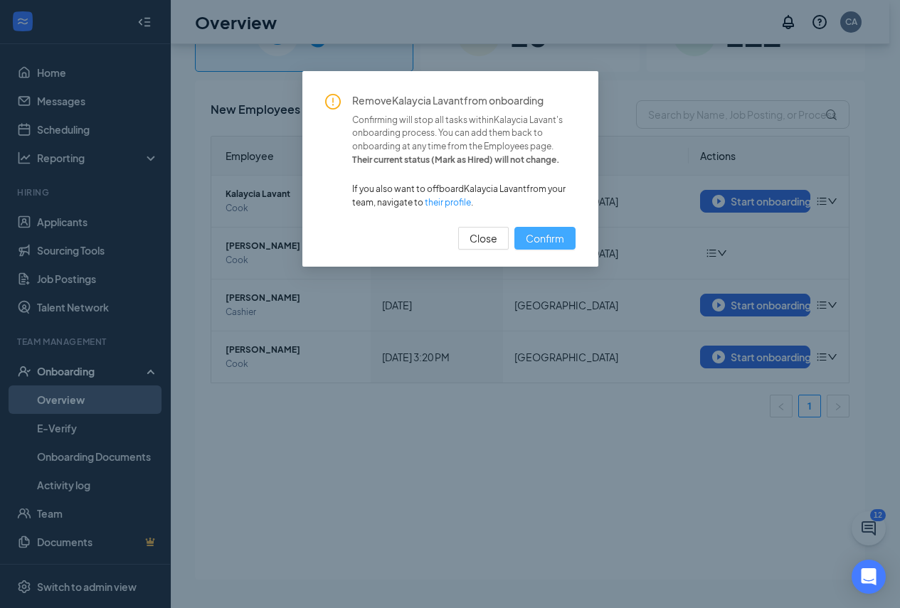
click at [551, 234] on span "Confirm" at bounding box center [545, 238] width 38 height 16
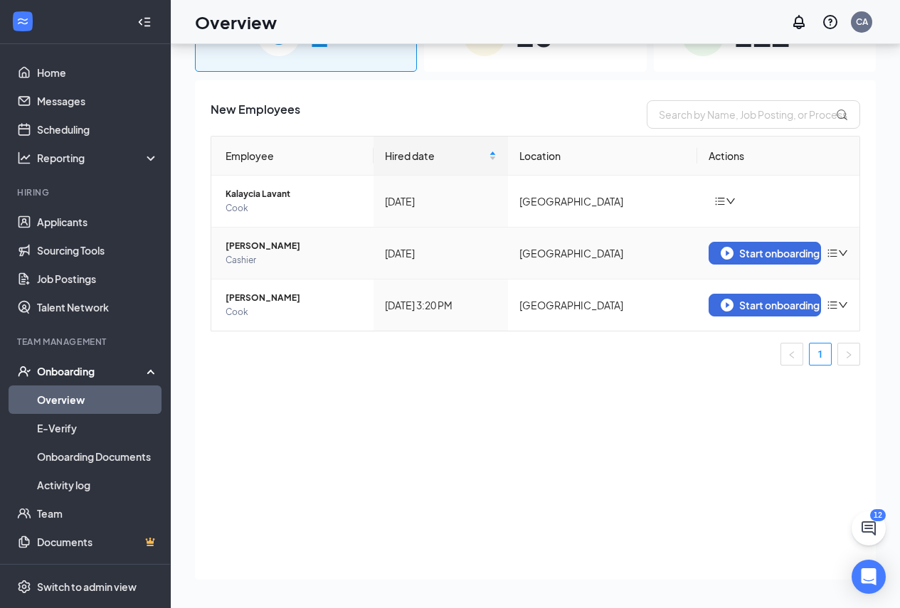
click at [831, 258] on icon "bars" at bounding box center [832, 253] width 11 height 11
click at [749, 289] on div "Remove from onboarding" at bounding box center [763, 283] width 154 height 14
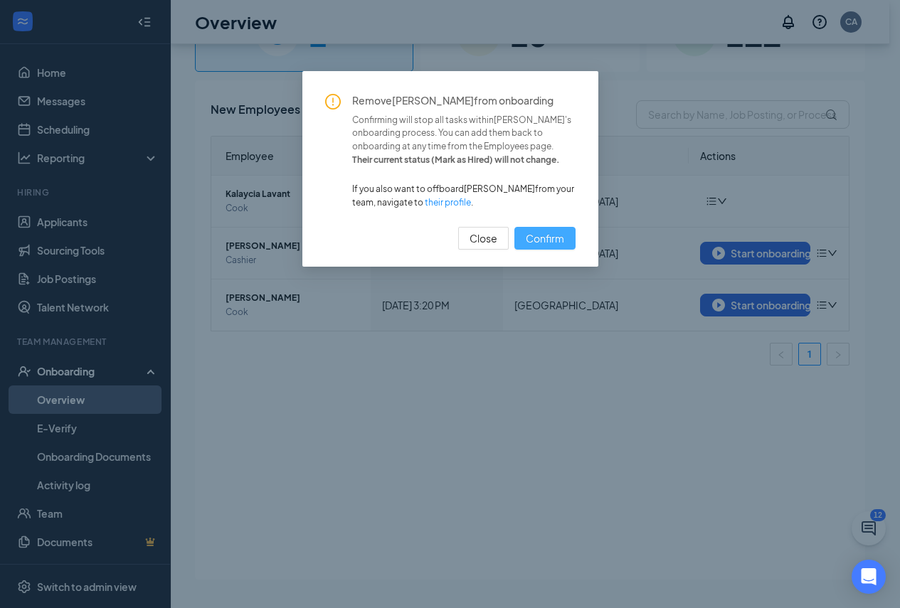
click at [522, 230] on button "Confirm" at bounding box center [544, 238] width 61 height 23
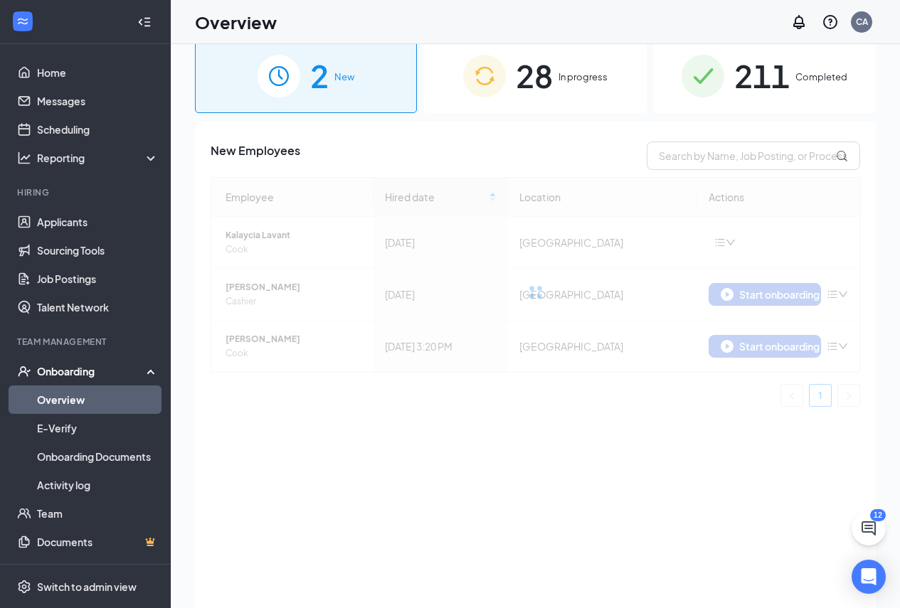
scroll to position [0, 0]
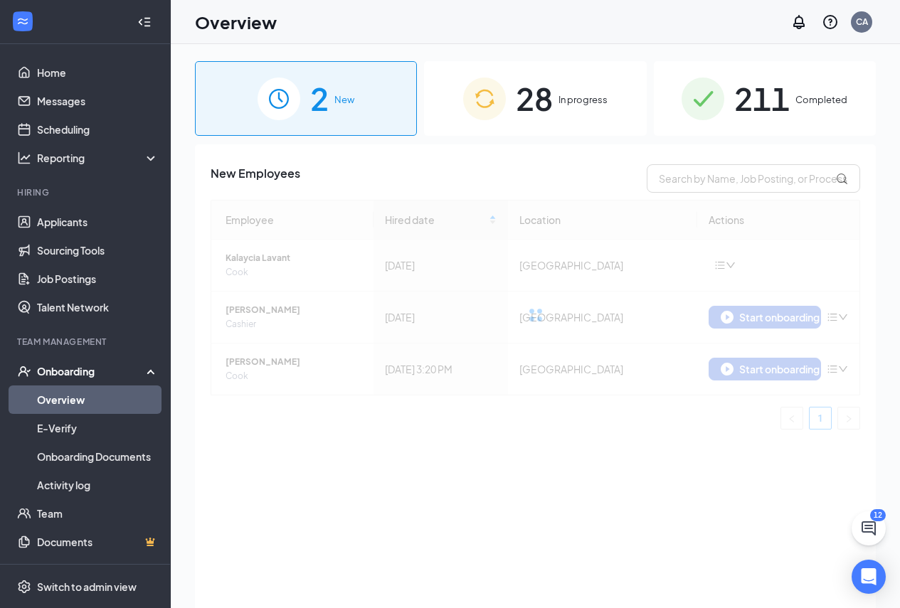
click at [543, 117] on span "28" at bounding box center [534, 98] width 37 height 49
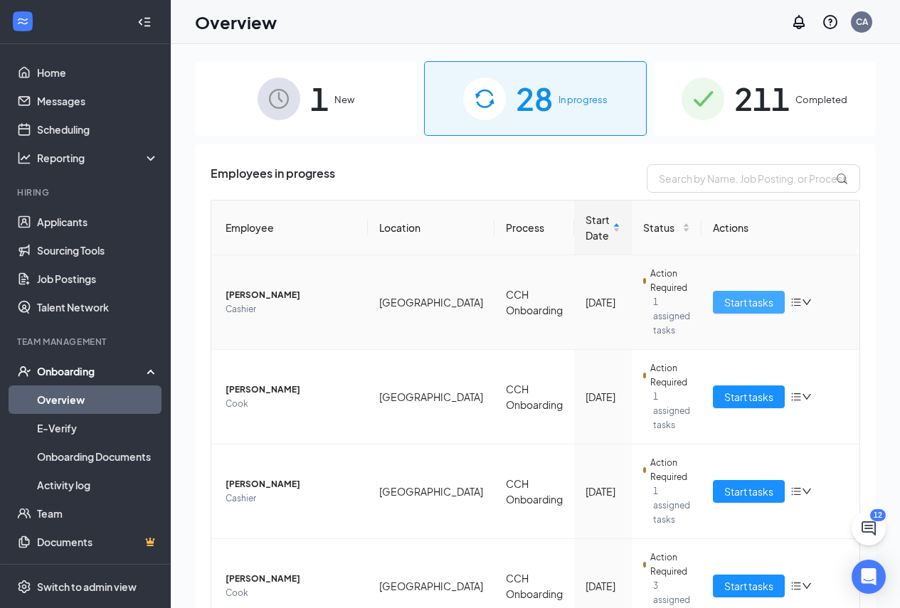
click at [757, 299] on span "Start tasks" at bounding box center [748, 302] width 49 height 16
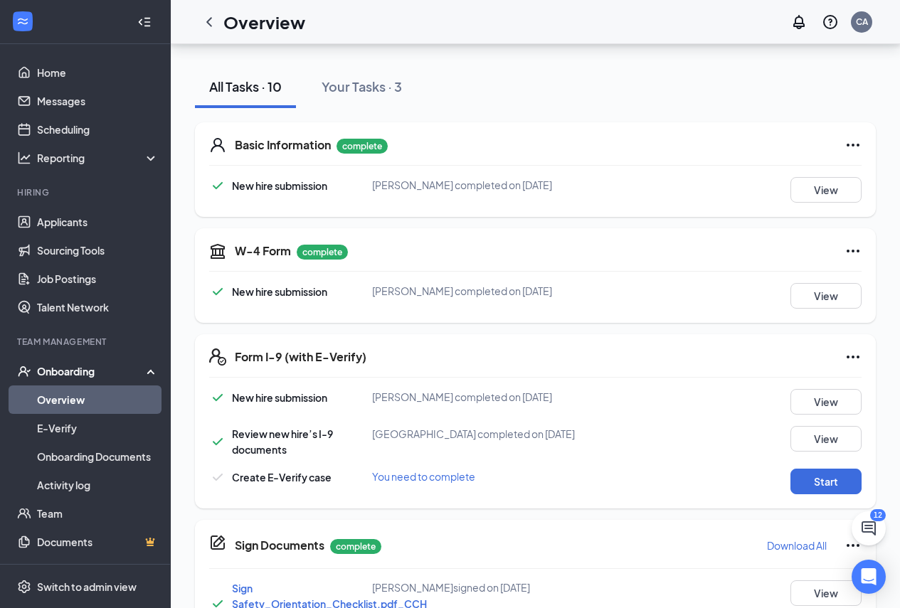
scroll to position [285, 0]
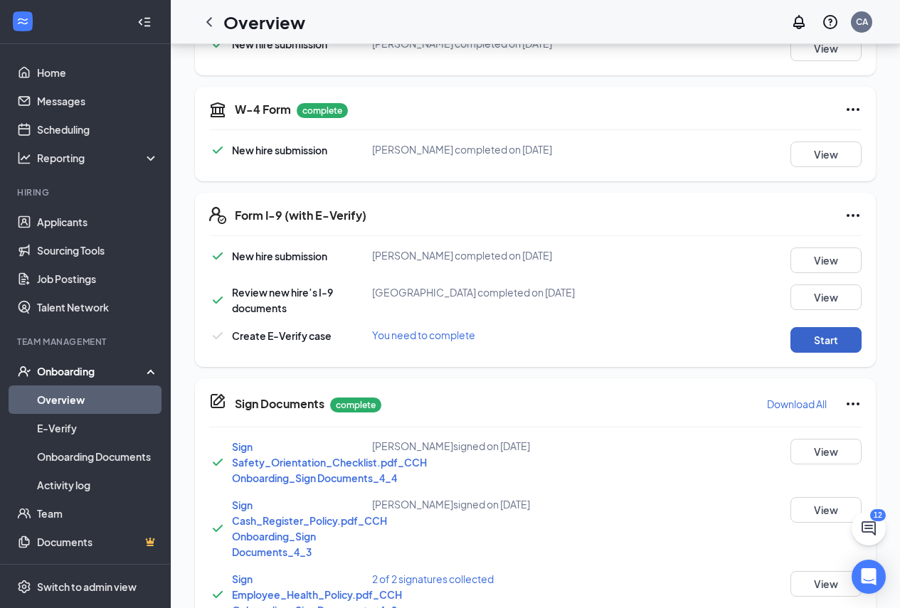
click at [801, 353] on button "Start" at bounding box center [825, 340] width 71 height 26
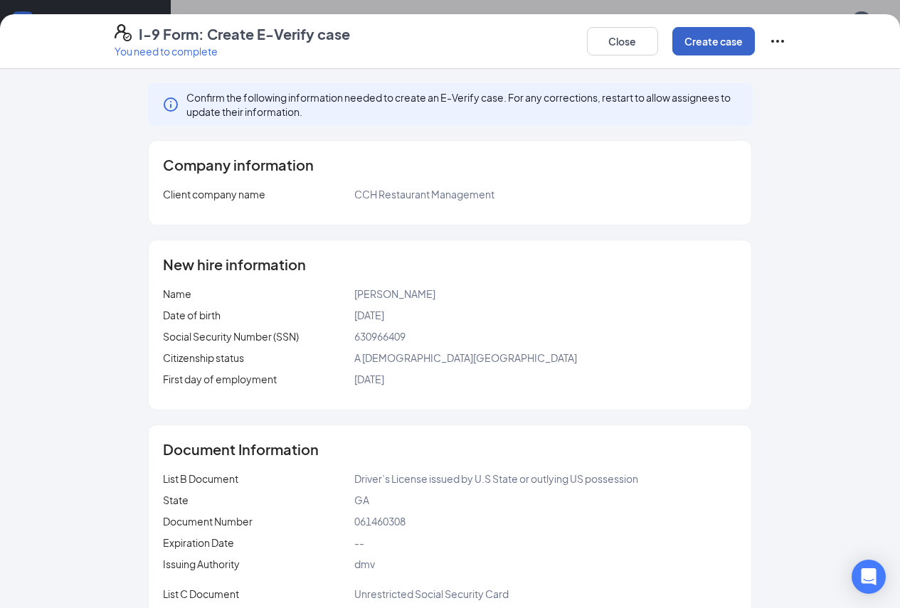
click at [755, 45] on button "Create case" at bounding box center [713, 41] width 83 height 28
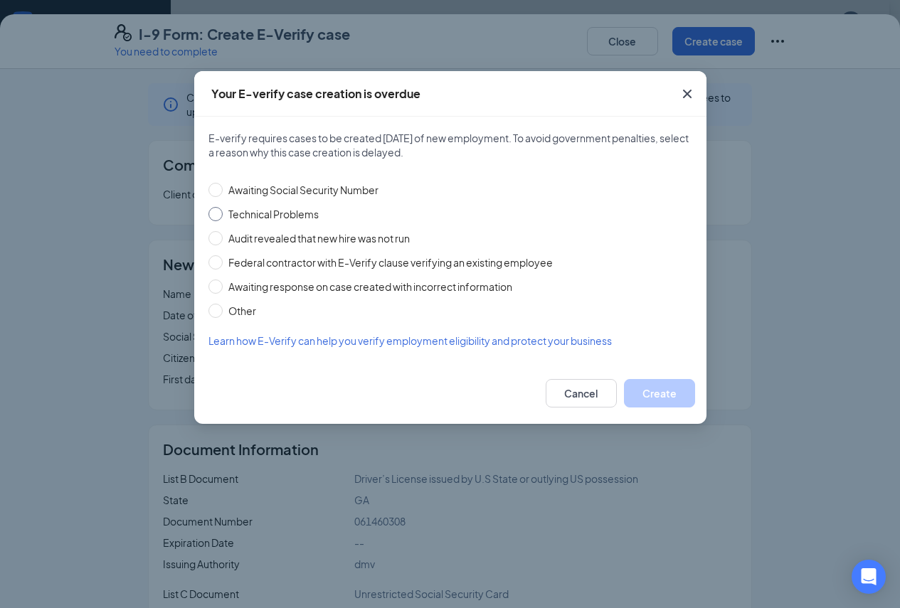
click at [242, 218] on span "Technical Problems" at bounding box center [274, 214] width 102 height 16
click at [223, 218] on input "Technical Problems" at bounding box center [215, 214] width 14 height 14
radio input "true"
click at [659, 392] on button "Create" at bounding box center [659, 393] width 71 height 28
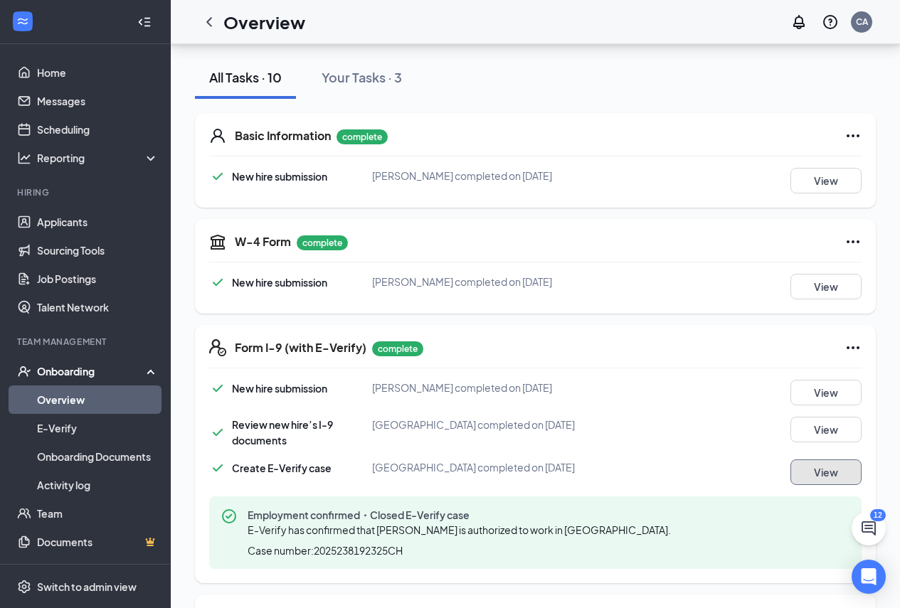
scroll to position [0, 0]
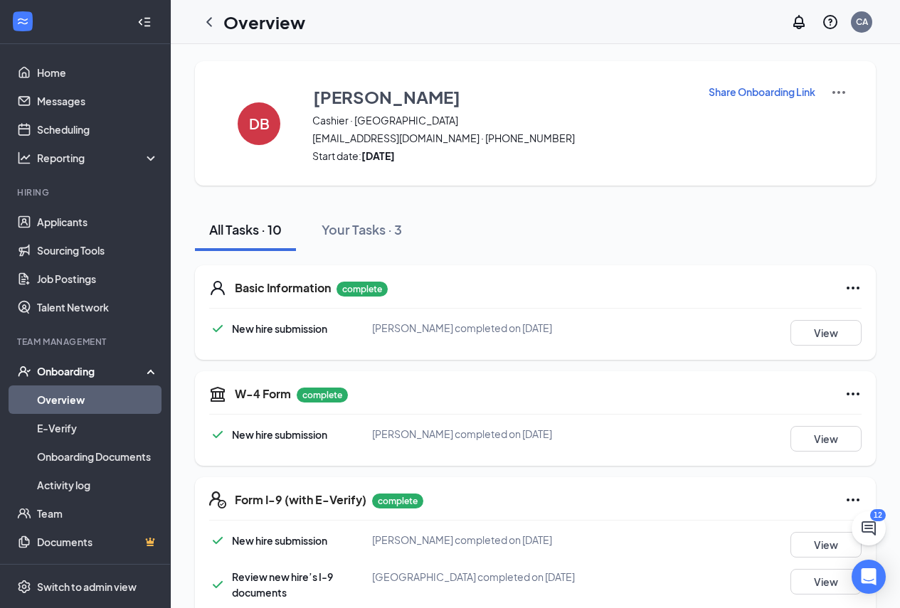
click at [116, 403] on link "Overview" at bounding box center [98, 400] width 122 height 28
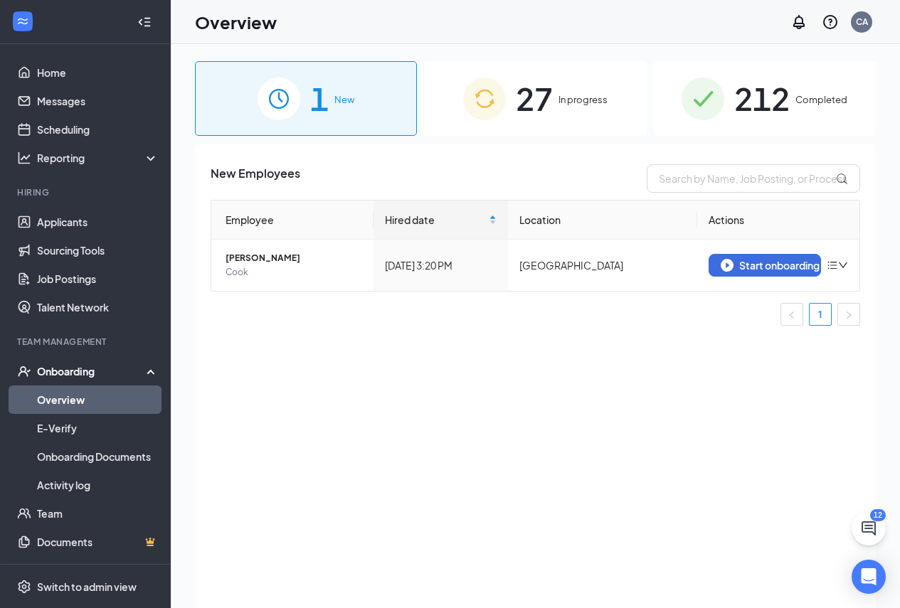
click at [575, 121] on div "27 In progress" at bounding box center [535, 98] width 222 height 75
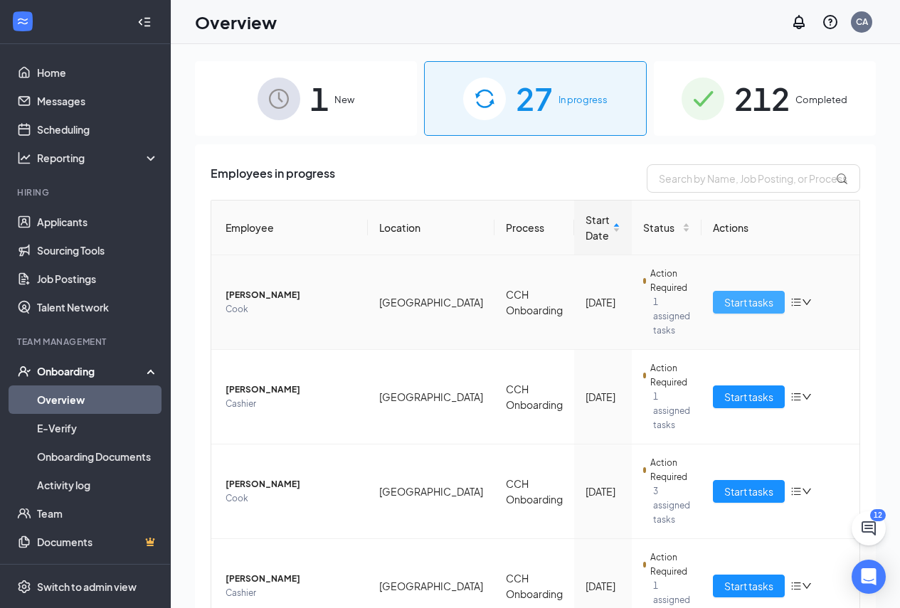
click at [773, 292] on button "Start tasks" at bounding box center [749, 302] width 72 height 23
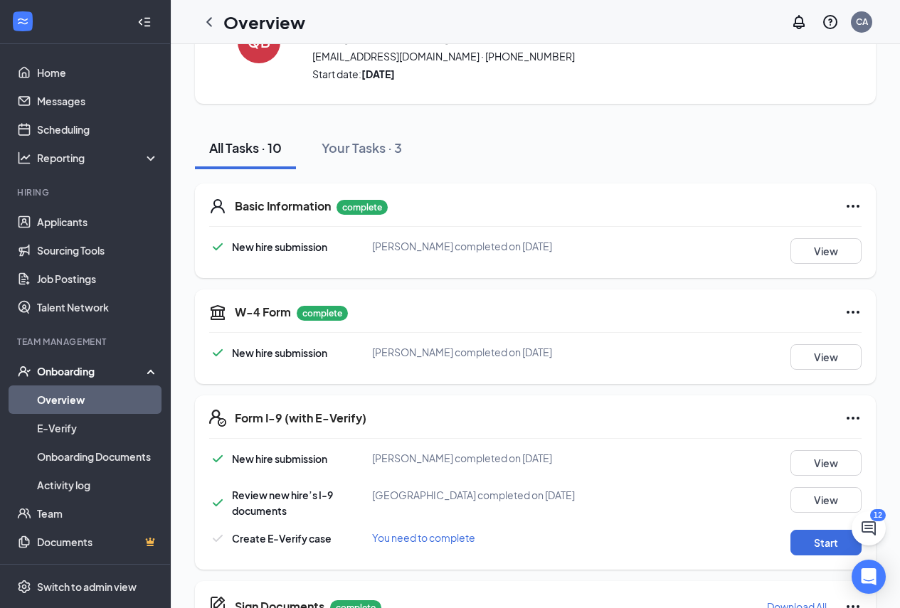
scroll to position [213, 0]
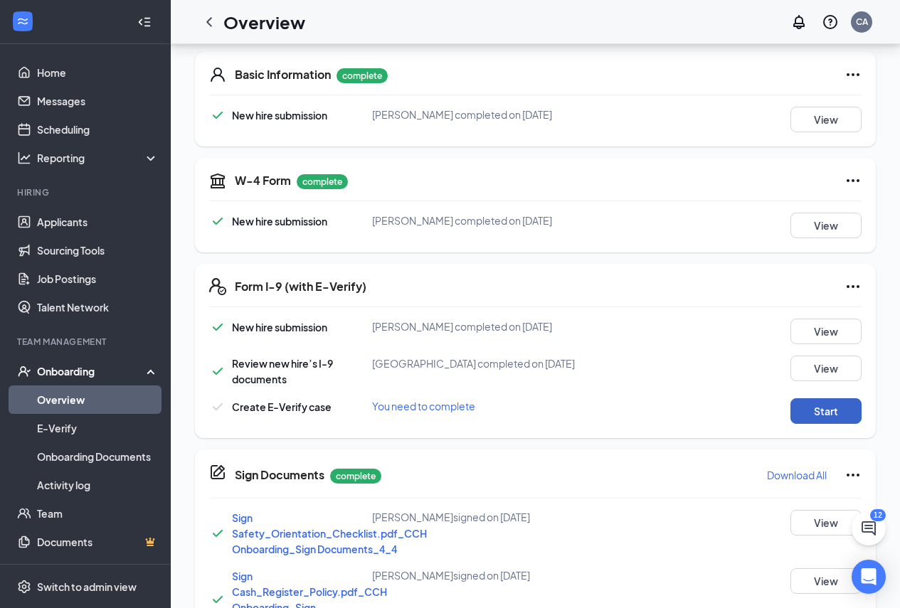
click at [827, 424] on button "Start" at bounding box center [825, 411] width 71 height 26
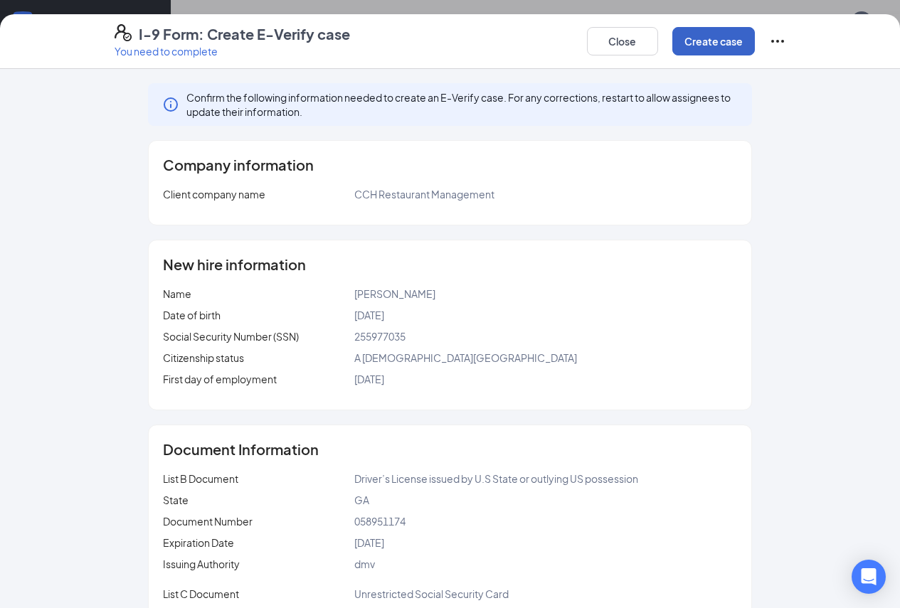
click at [755, 49] on button "Create case" at bounding box center [713, 41] width 83 height 28
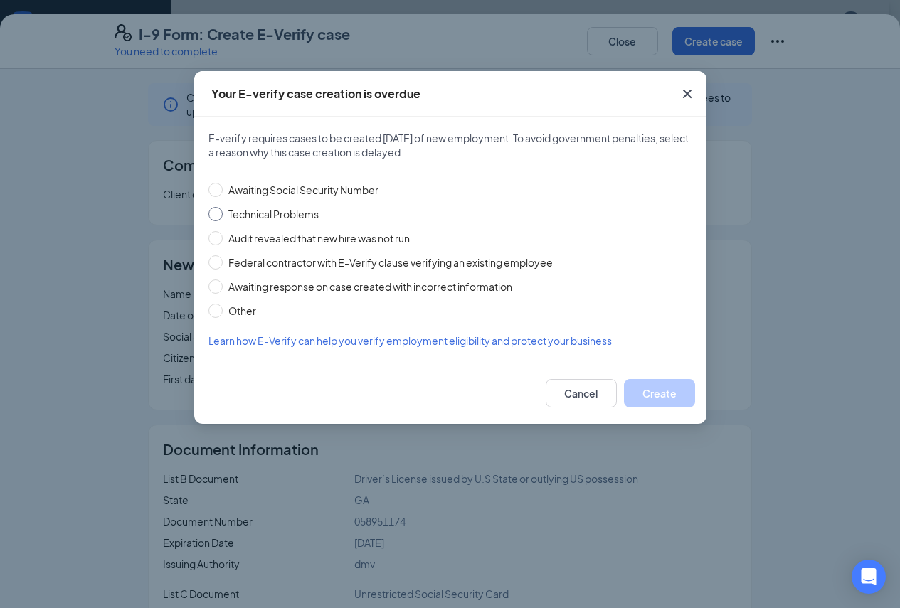
click at [208, 211] on div "E-verify requires cases to be created [DATE] of new employment. To avoid govern…" at bounding box center [450, 240] width 512 height 246
click at [210, 211] on input "Technical Problems" at bounding box center [215, 214] width 14 height 14
radio input "true"
click at [687, 399] on button "Create" at bounding box center [659, 393] width 71 height 28
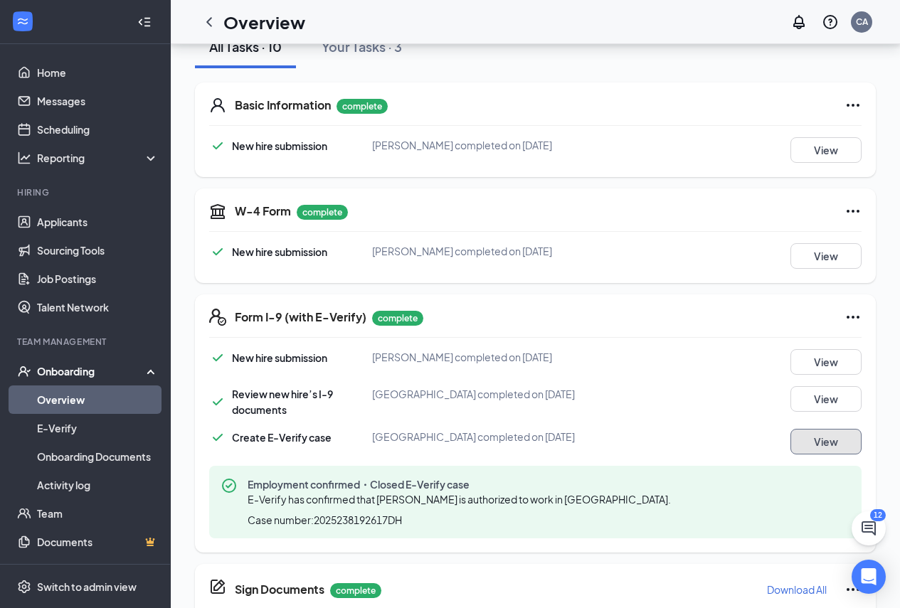
scroll to position [0, 0]
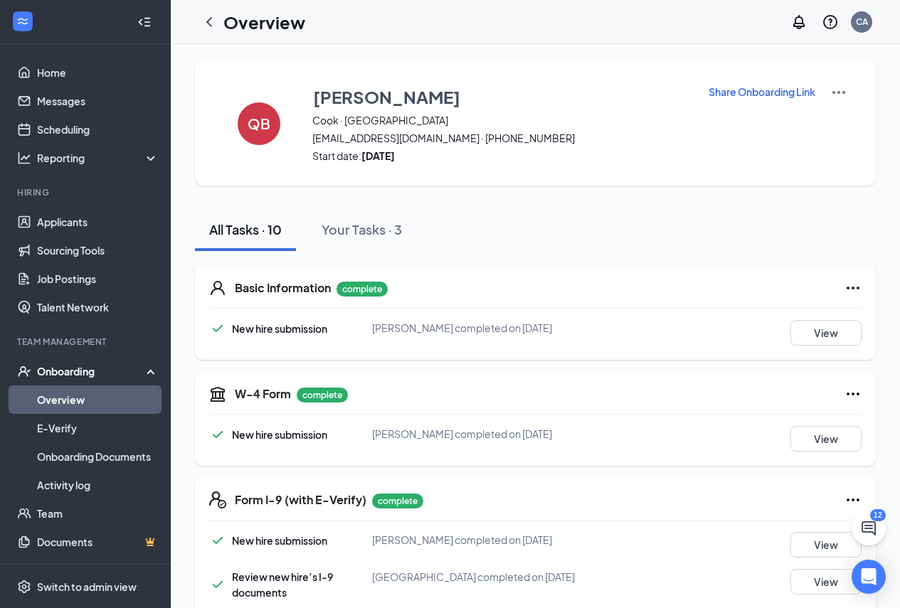
click at [72, 410] on link "Overview" at bounding box center [98, 400] width 122 height 28
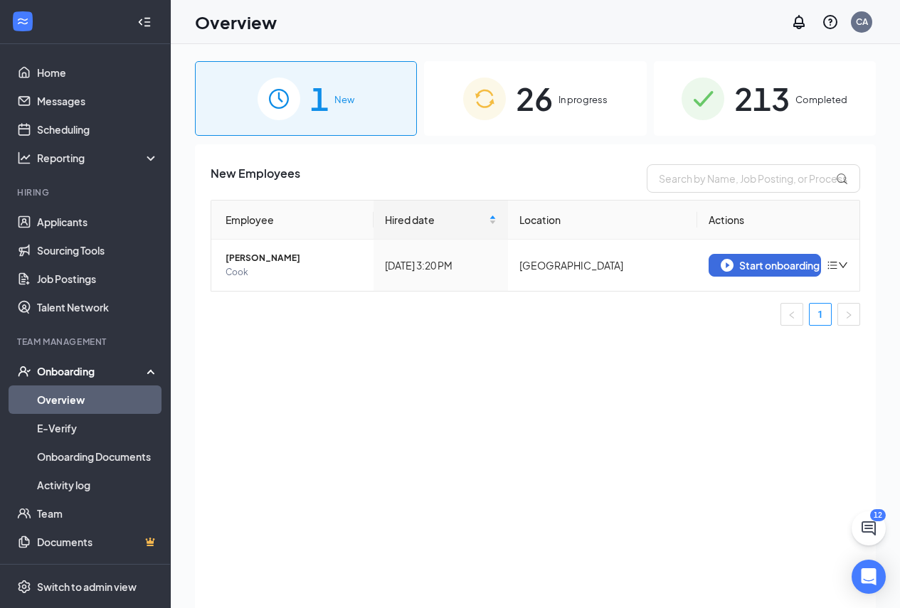
click at [531, 114] on span "26" at bounding box center [534, 98] width 37 height 49
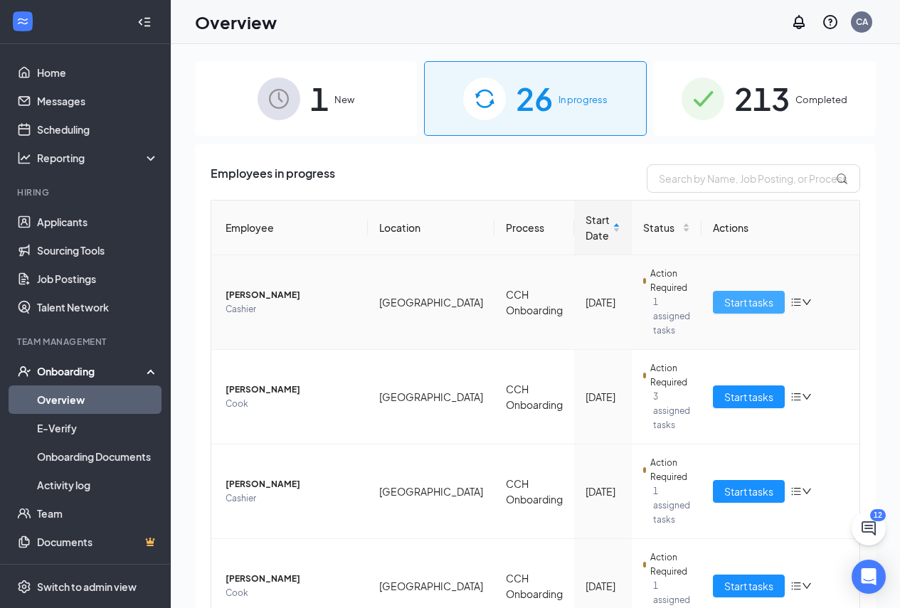
click at [757, 294] on span "Start tasks" at bounding box center [748, 302] width 49 height 16
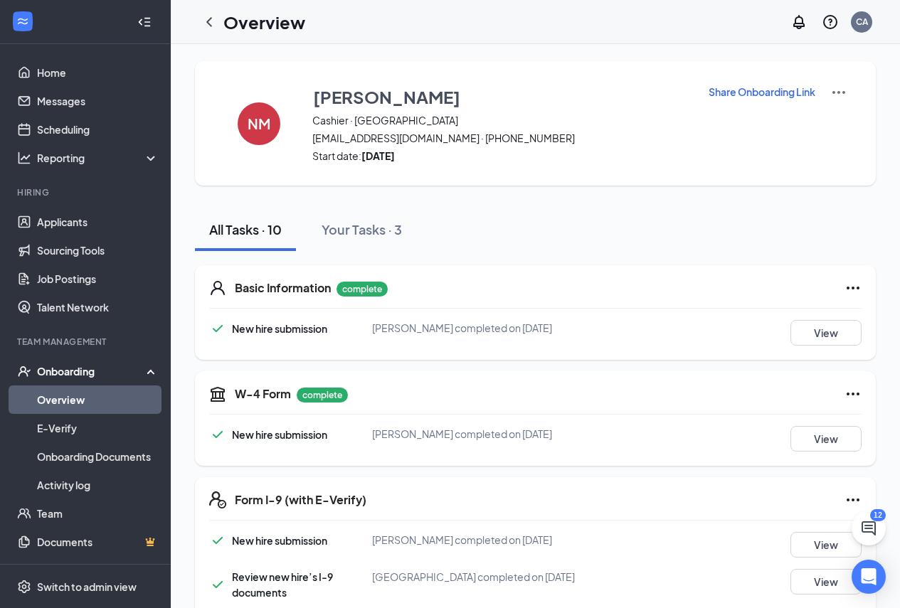
click at [79, 399] on link "Overview" at bounding box center [98, 400] width 122 height 28
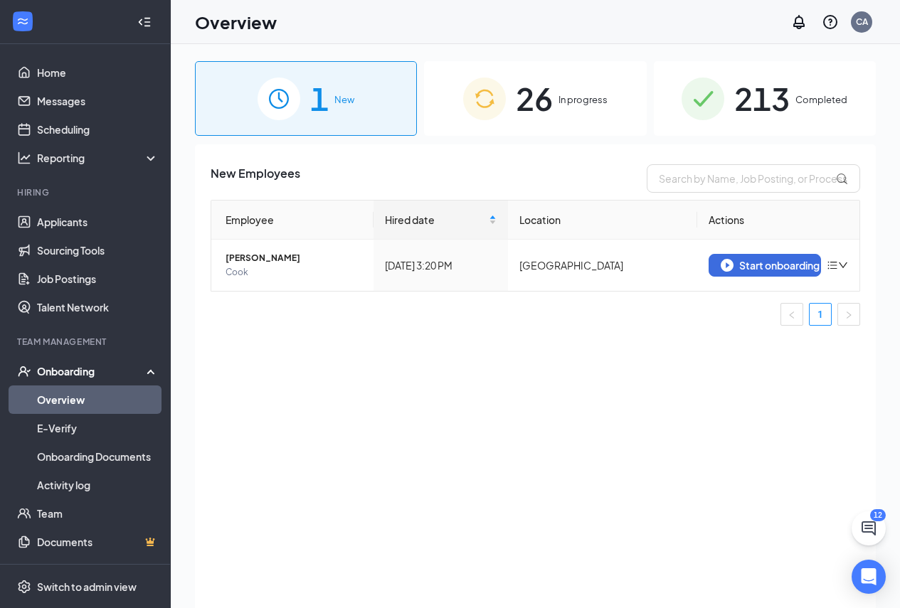
click at [543, 127] on div "26 In progress" at bounding box center [535, 98] width 222 height 75
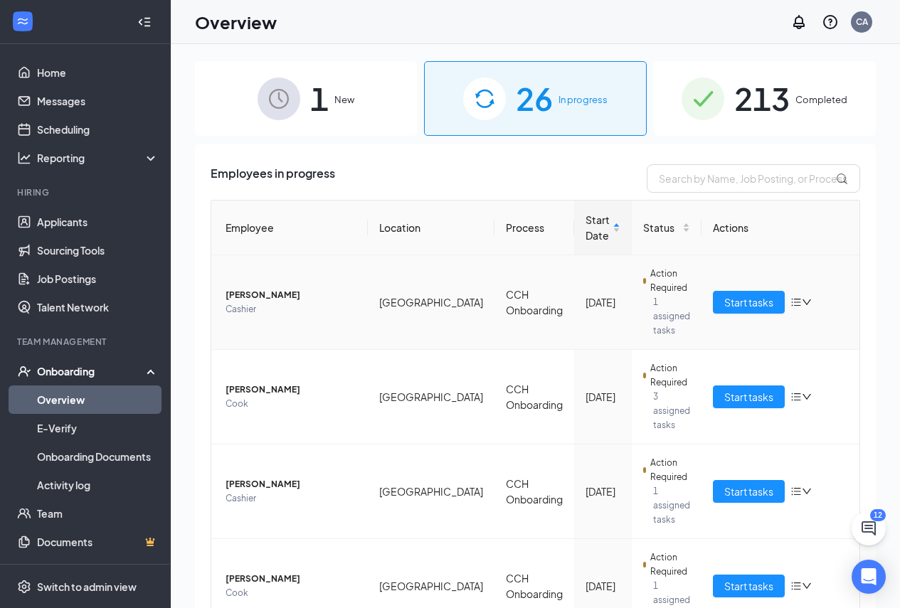
click at [802, 297] on icon "down" at bounding box center [807, 302] width 10 height 10
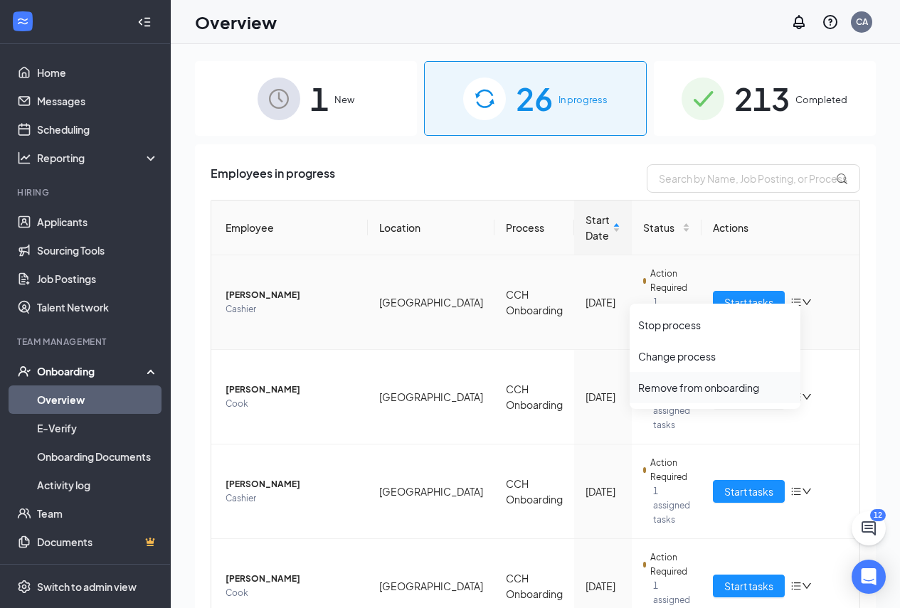
click at [692, 391] on div "Remove from onboarding" at bounding box center [715, 388] width 154 height 14
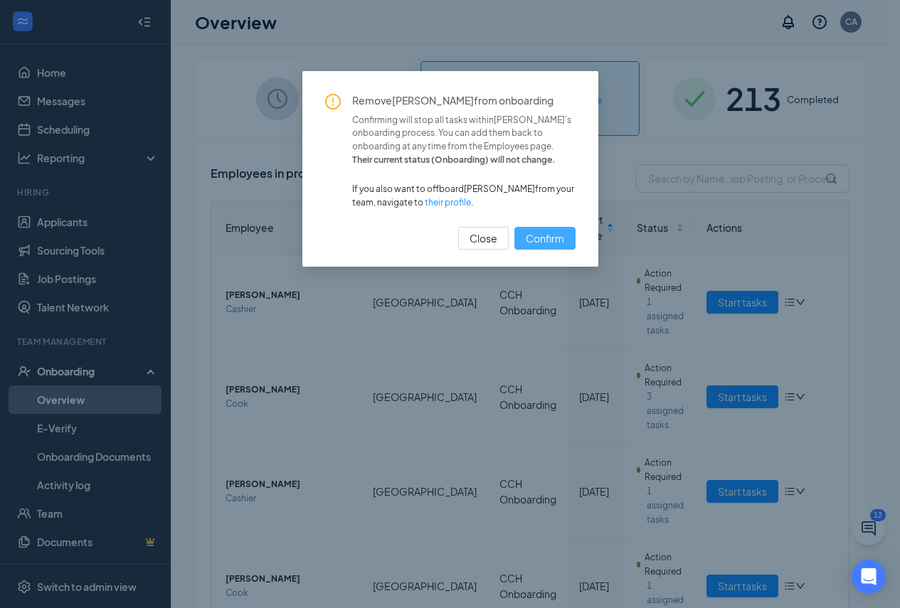
click at [562, 245] on span "Confirm" at bounding box center [545, 238] width 38 height 16
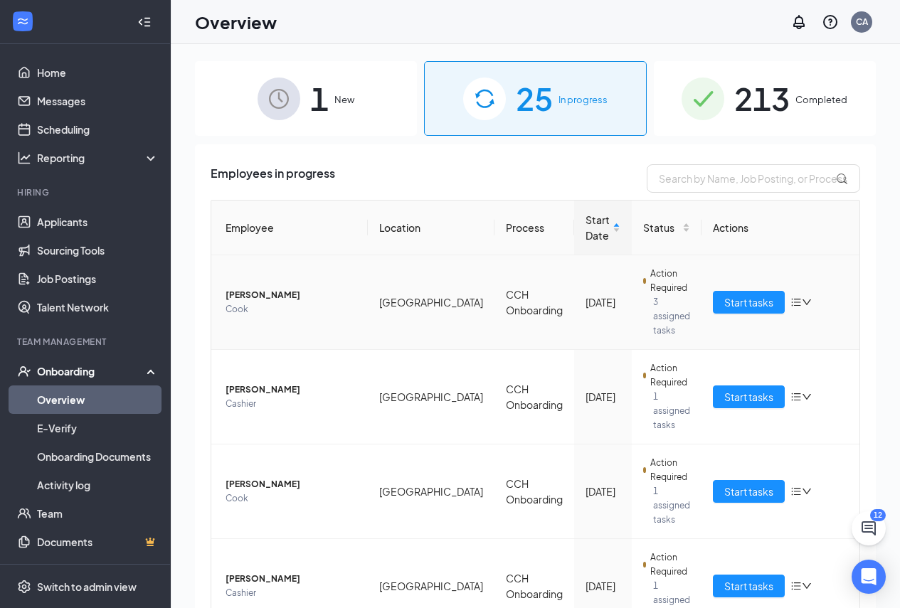
click at [790, 297] on icon "bars" at bounding box center [795, 302] width 11 height 11
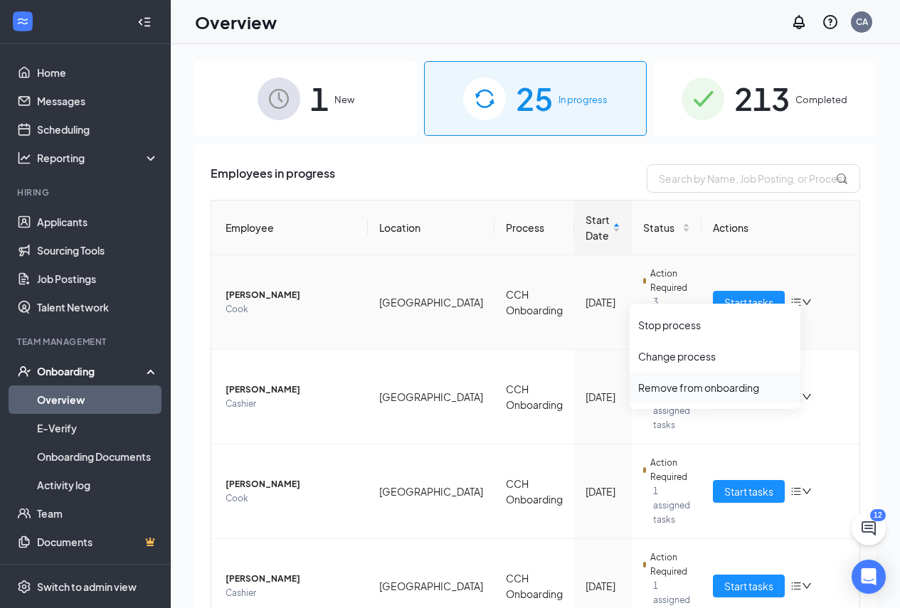
click at [671, 386] on div "Remove from onboarding" at bounding box center [715, 388] width 154 height 14
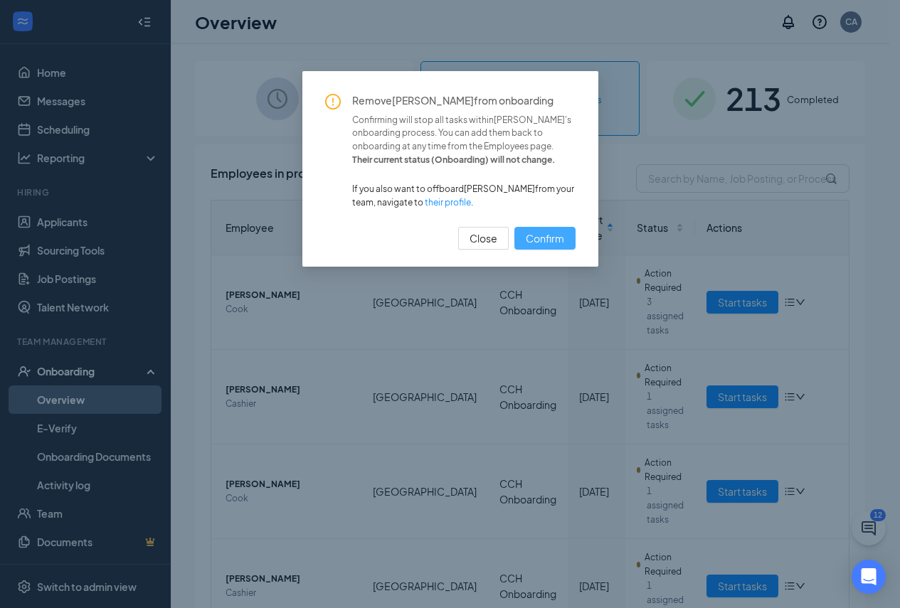
click at [550, 238] on span "Confirm" at bounding box center [545, 238] width 38 height 16
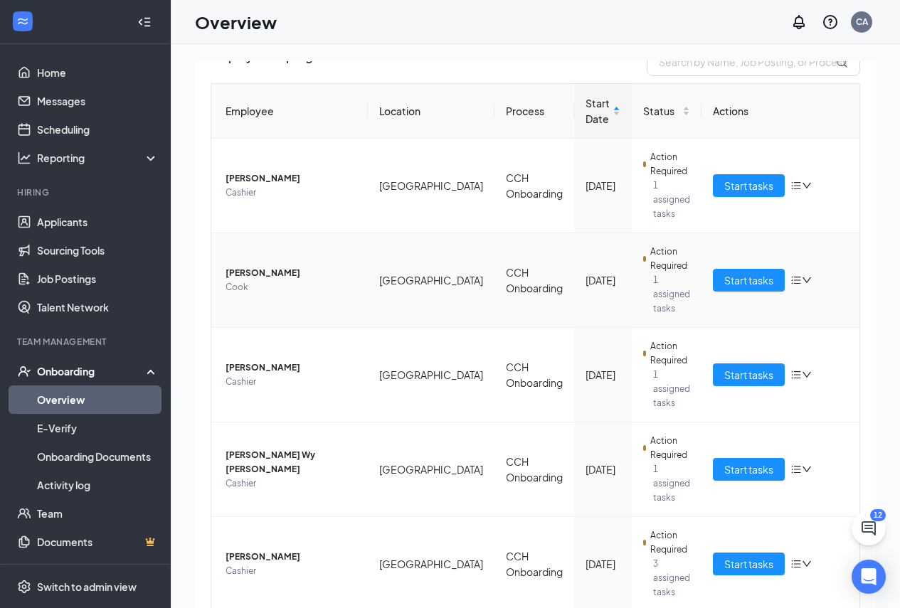
scroll to position [142, 0]
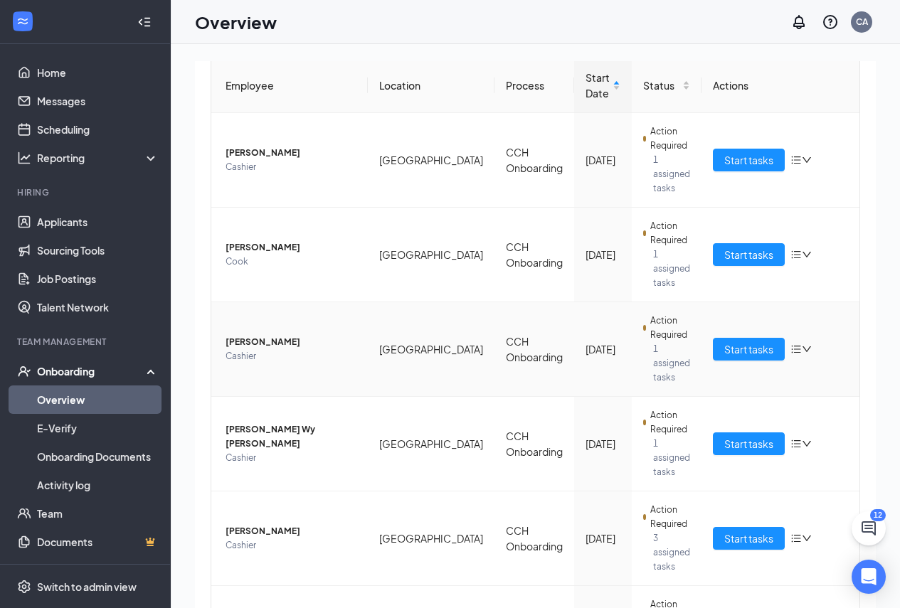
click at [791, 346] on icon "bars" at bounding box center [795, 350] width 9 height 8
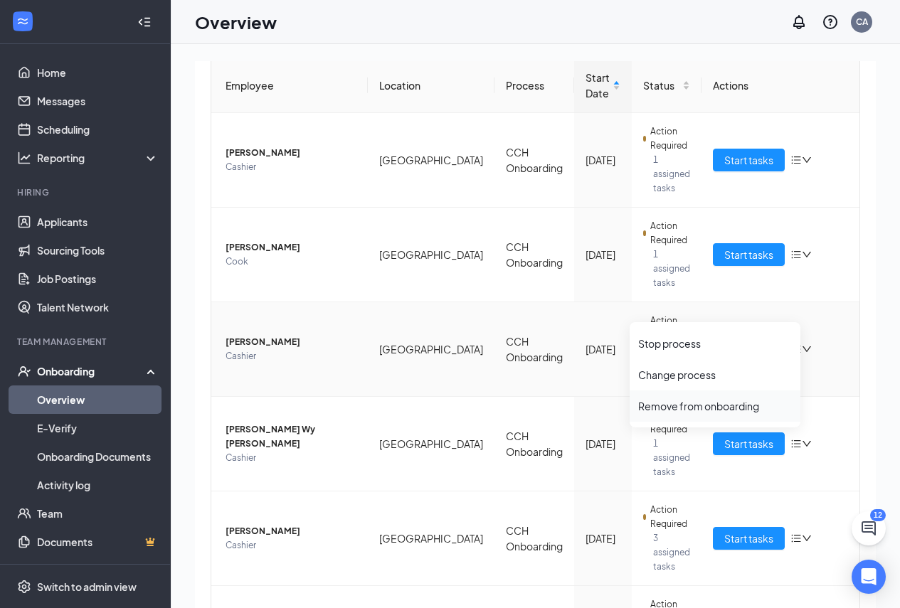
click at [713, 403] on div "Remove from onboarding" at bounding box center [715, 406] width 154 height 14
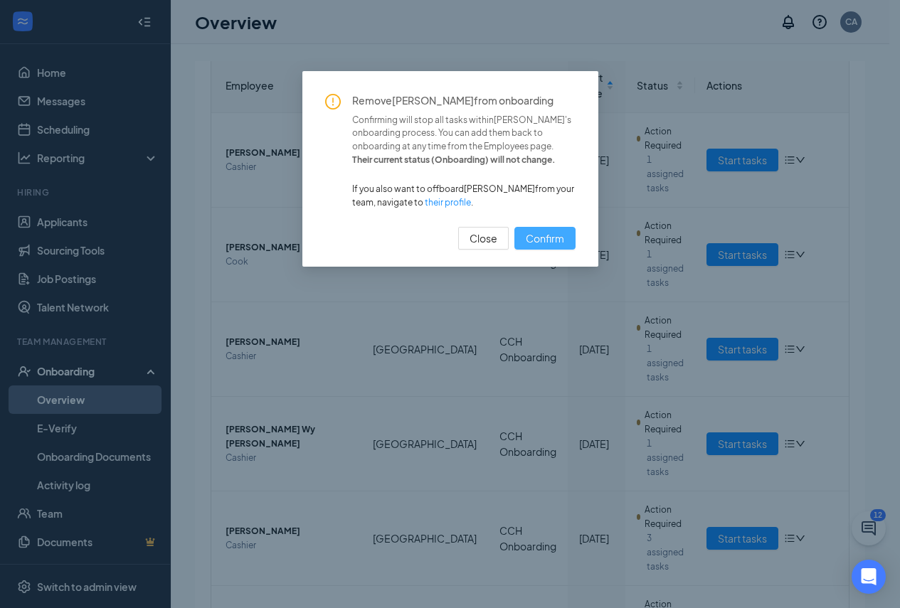
click at [560, 238] on span "Confirm" at bounding box center [545, 238] width 38 height 16
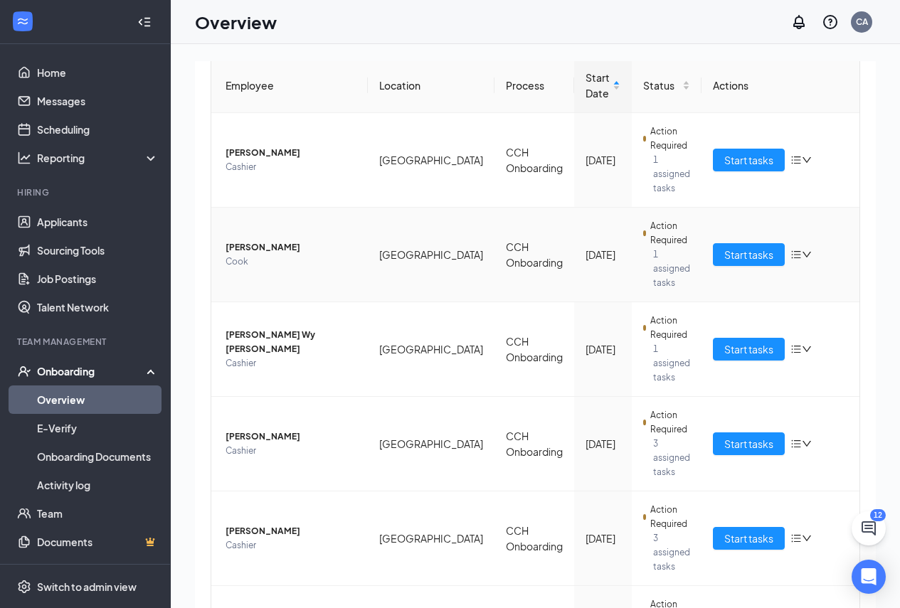
click at [790, 249] on icon "bars" at bounding box center [795, 254] width 11 height 11
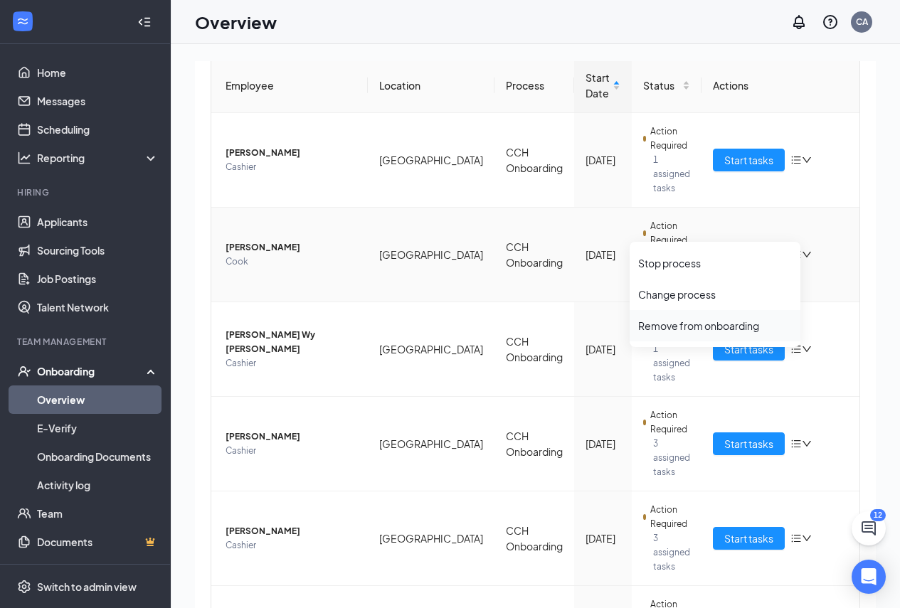
click at [701, 329] on div "Remove from onboarding" at bounding box center [715, 326] width 154 height 14
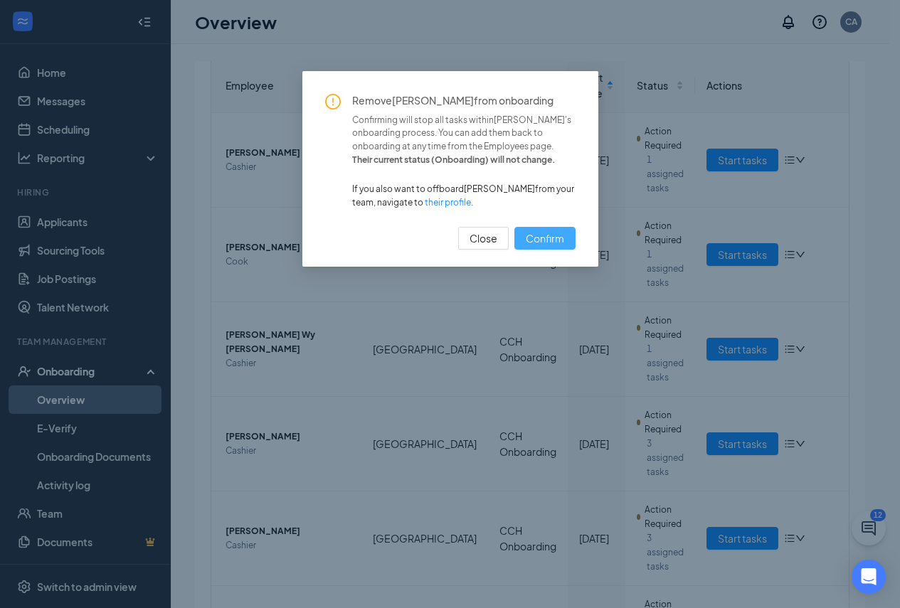
click at [567, 241] on button "Confirm" at bounding box center [544, 238] width 61 height 23
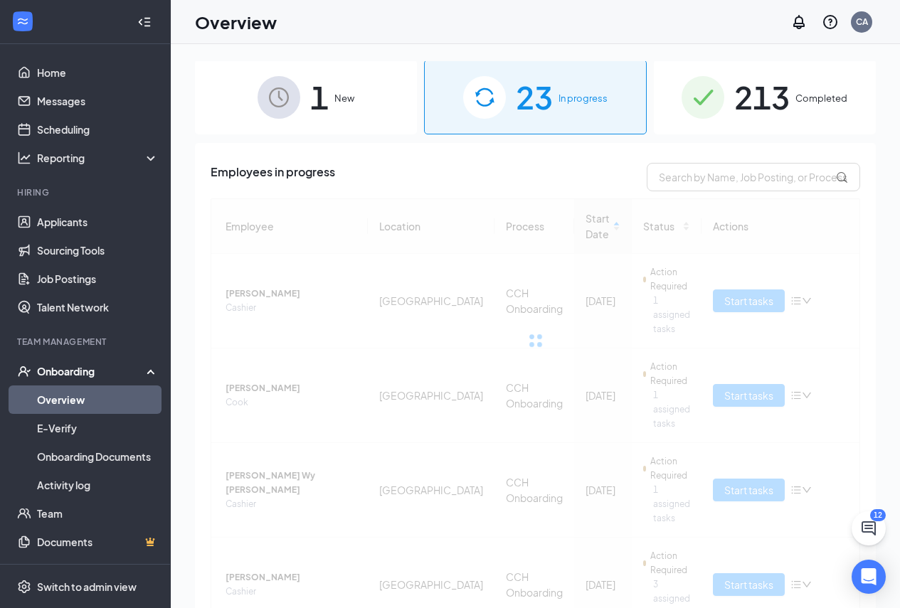
scroll to position [0, 0]
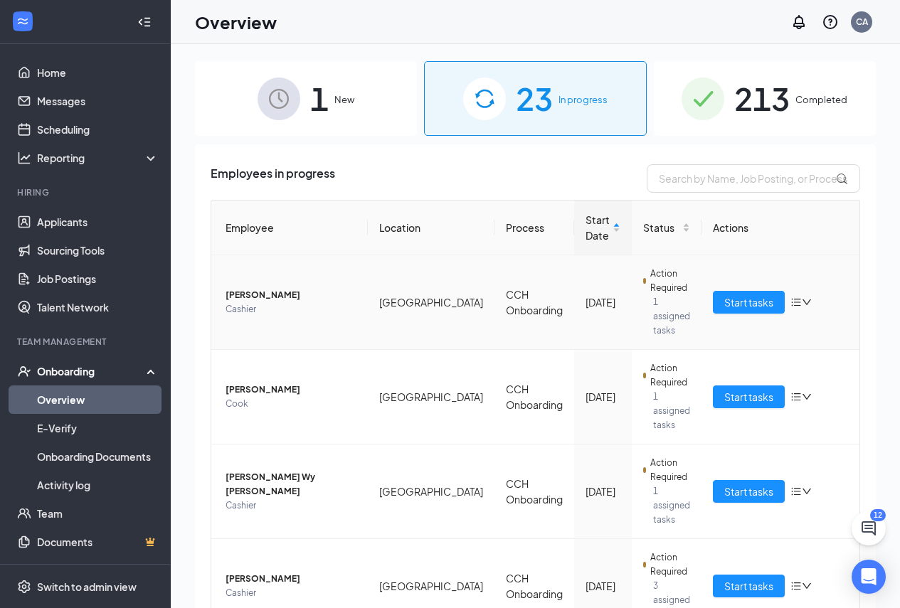
click at [791, 299] on icon "bars" at bounding box center [795, 303] width 9 height 8
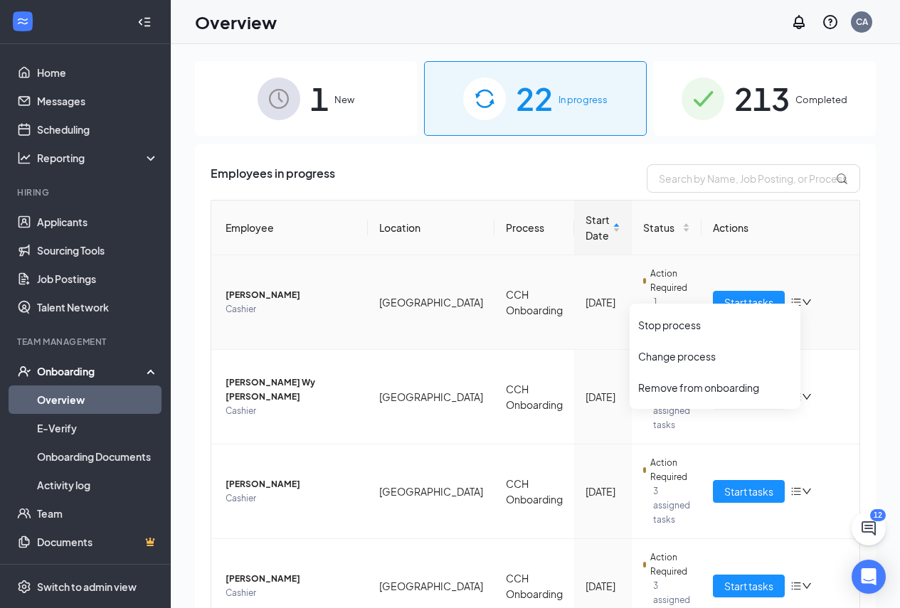
click at [776, 262] on td "Start tasks" at bounding box center [780, 302] width 158 height 95
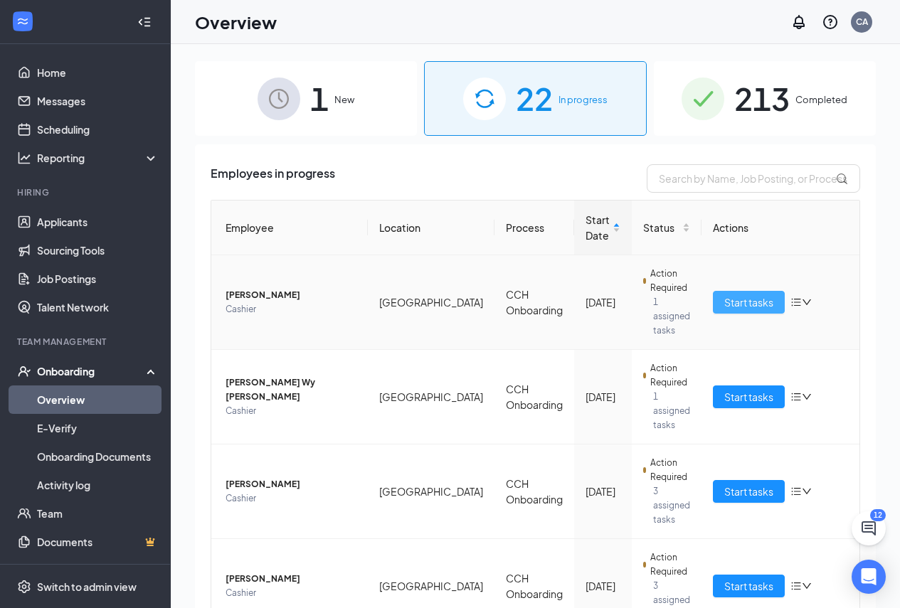
click at [730, 299] on span "Start tasks" at bounding box center [748, 302] width 49 height 16
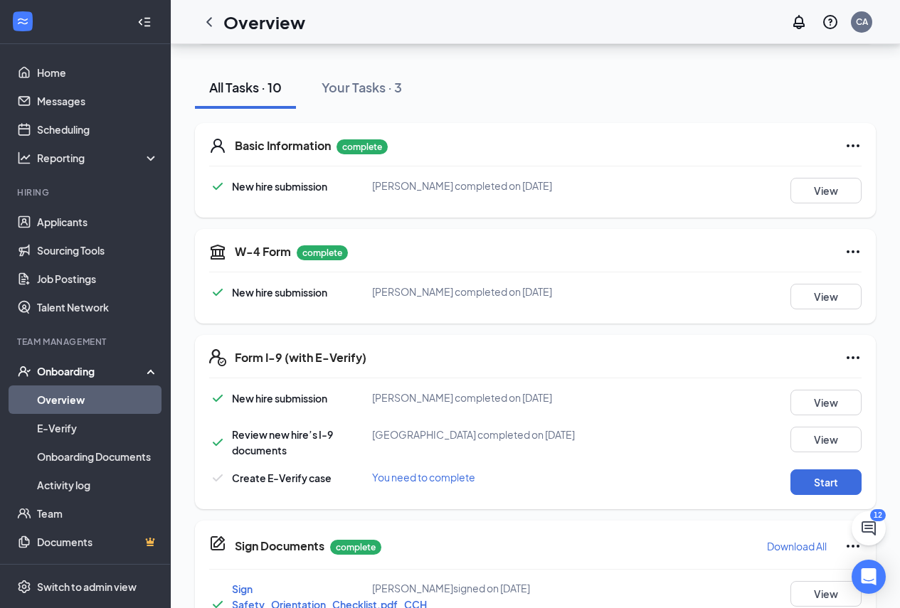
scroll to position [427, 0]
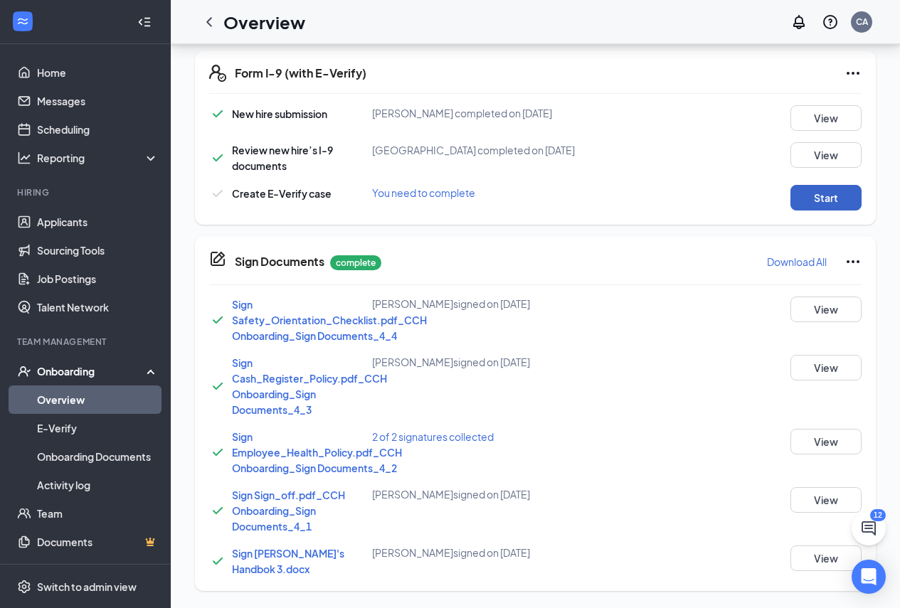
click at [808, 211] on button "Start" at bounding box center [825, 198] width 71 height 26
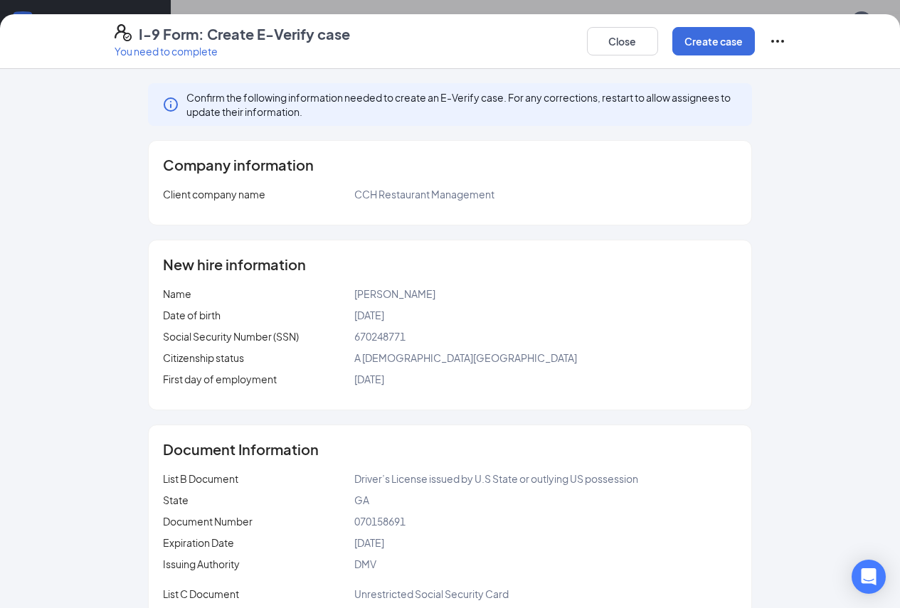
scroll to position [95, 0]
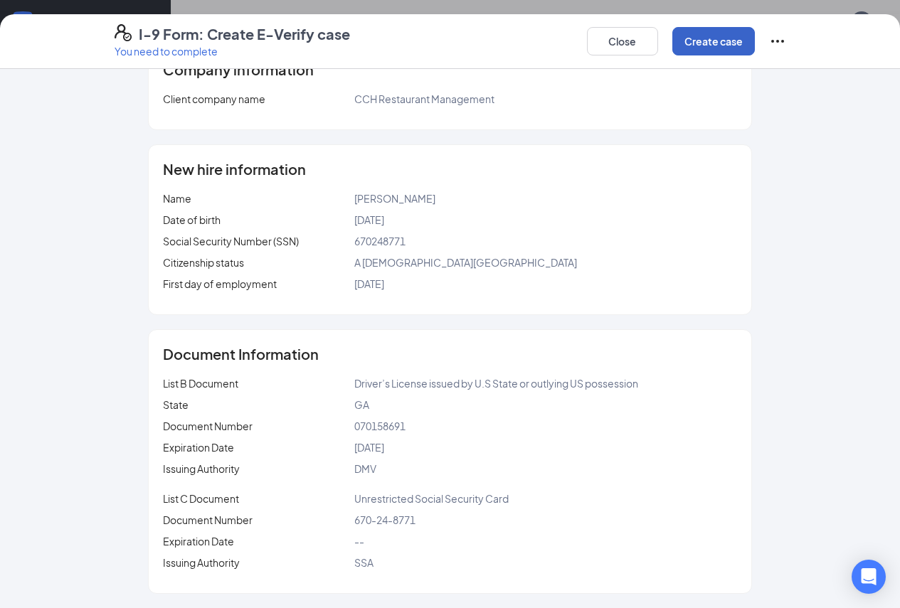
click at [755, 47] on button "Create case" at bounding box center [713, 41] width 83 height 28
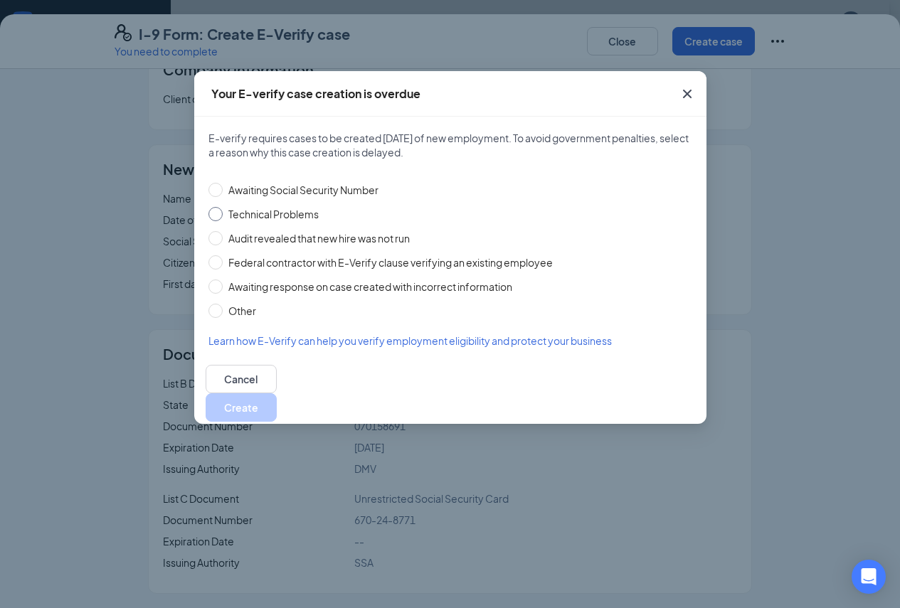
click at [213, 218] on input "Technical Problems" at bounding box center [215, 214] width 14 height 14
radio input "true"
click at [637, 378] on div "Cancel Create" at bounding box center [450, 393] width 512 height 61
click at [277, 393] on button "Create" at bounding box center [241, 407] width 71 height 28
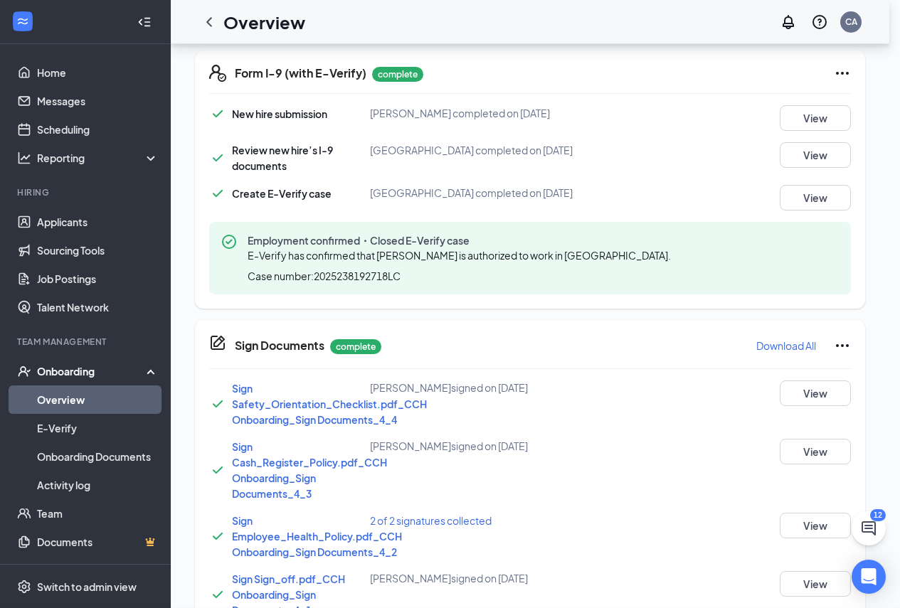
scroll to position [270, 0]
click at [134, 405] on link "Overview" at bounding box center [98, 400] width 122 height 28
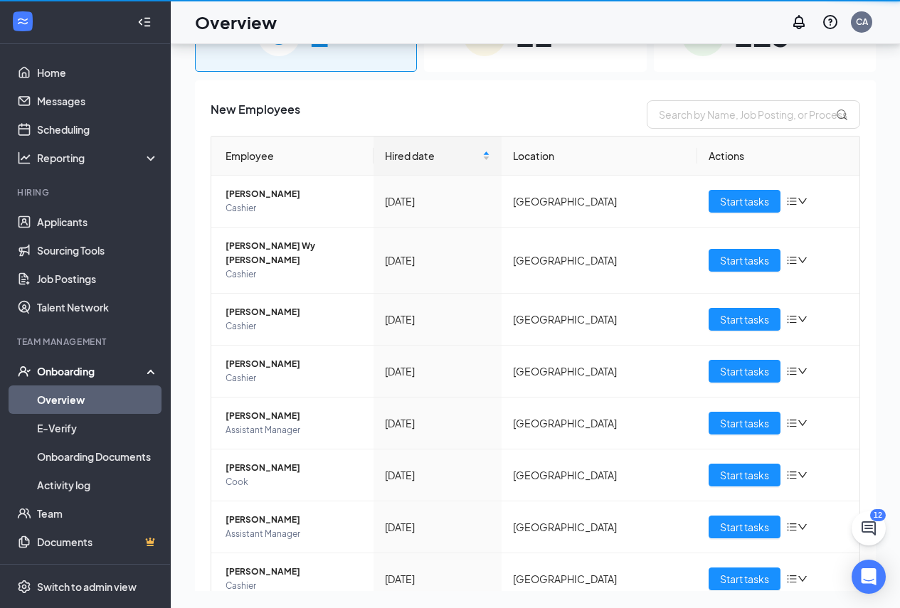
scroll to position [64, 0]
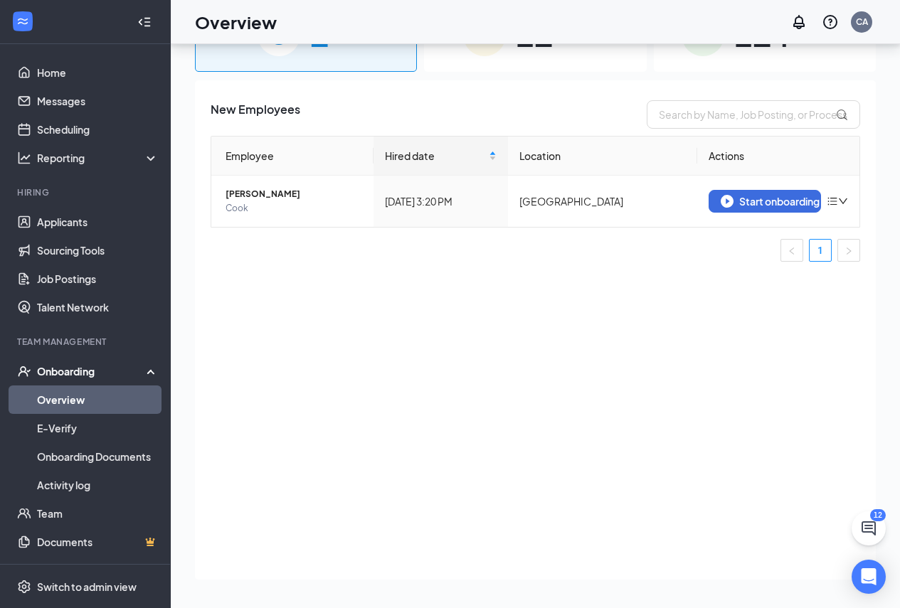
click at [489, 70] on div "21 In progress" at bounding box center [535, 34] width 222 height 75
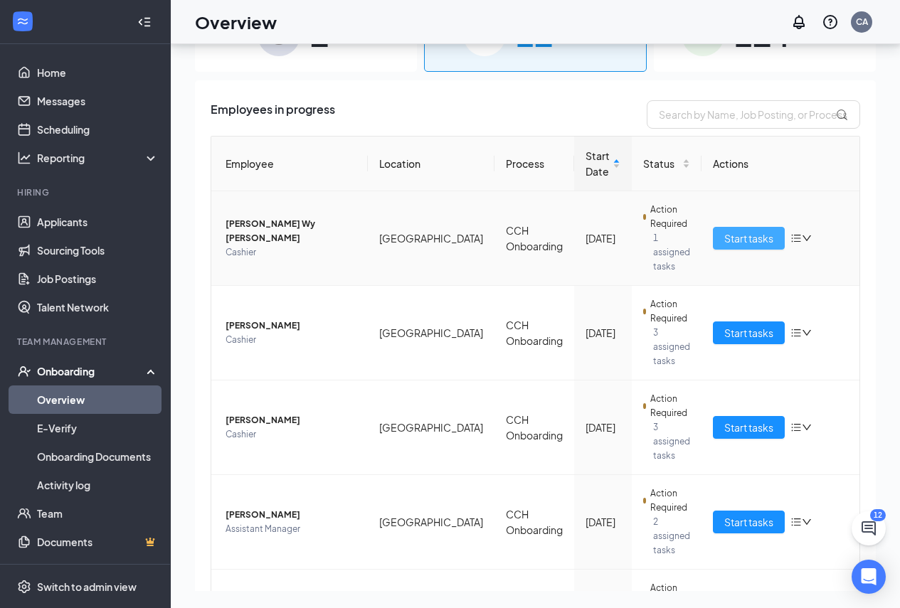
click at [743, 230] on span "Start tasks" at bounding box center [748, 238] width 49 height 16
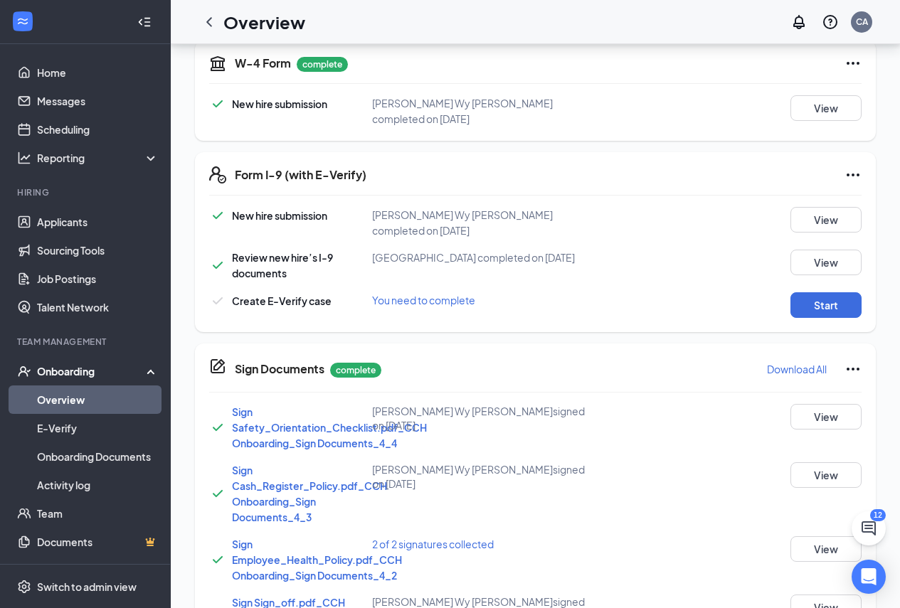
scroll to position [356, 0]
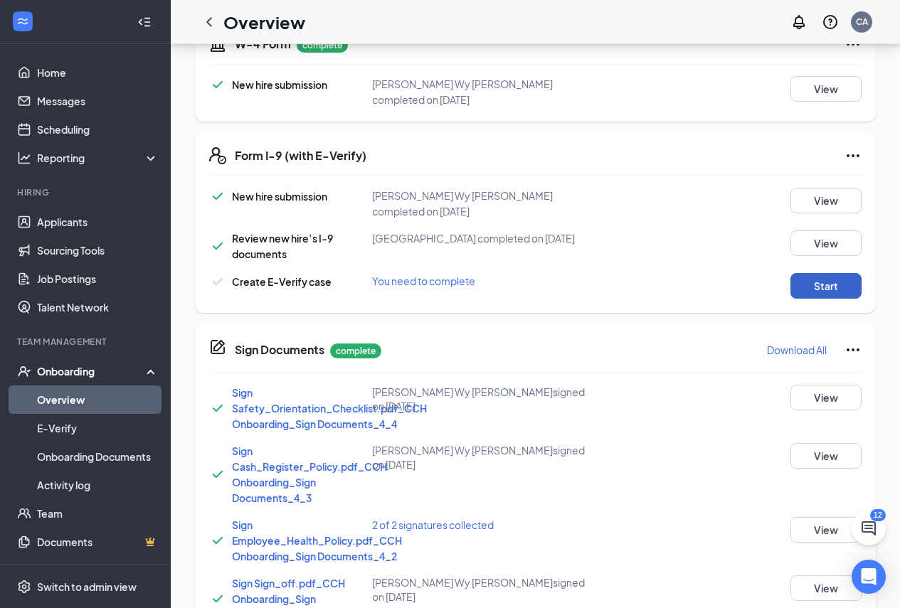
click at [848, 292] on button "Start" at bounding box center [825, 286] width 71 height 26
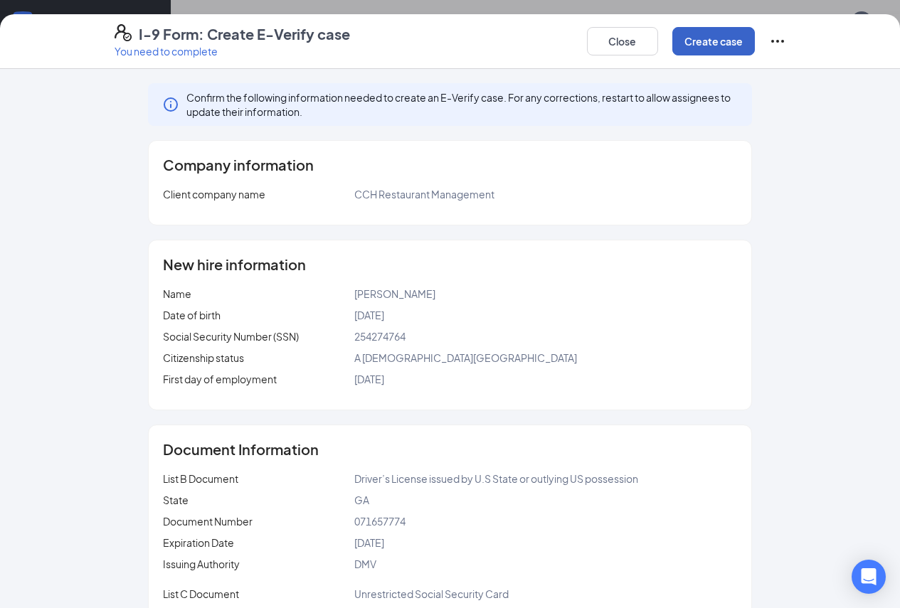
click at [755, 33] on button "Create case" at bounding box center [713, 41] width 83 height 28
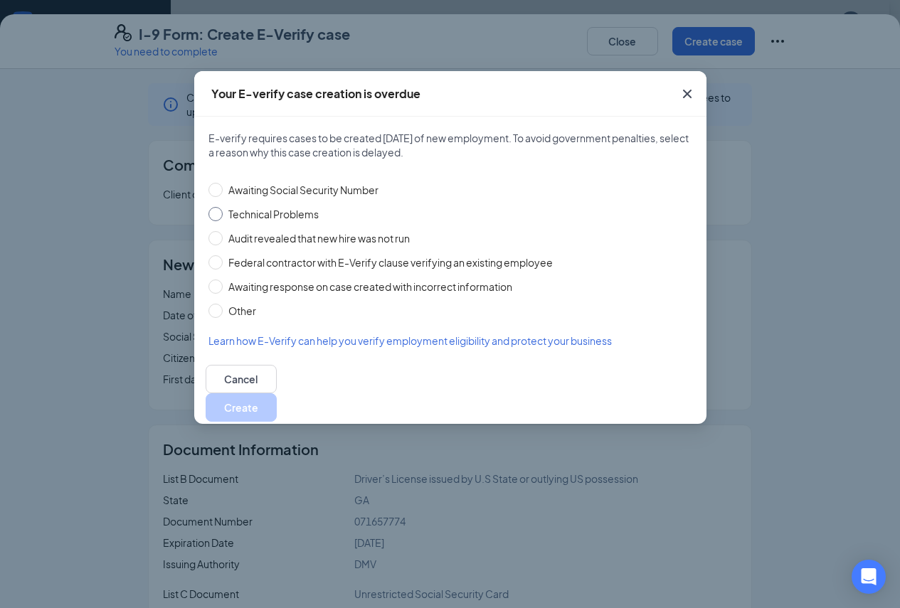
click at [230, 211] on span "Technical Problems" at bounding box center [274, 214] width 102 height 16
click at [223, 211] on input "Technical Problems" at bounding box center [215, 214] width 14 height 14
radio input "true"
click at [277, 395] on button "Create" at bounding box center [241, 407] width 71 height 28
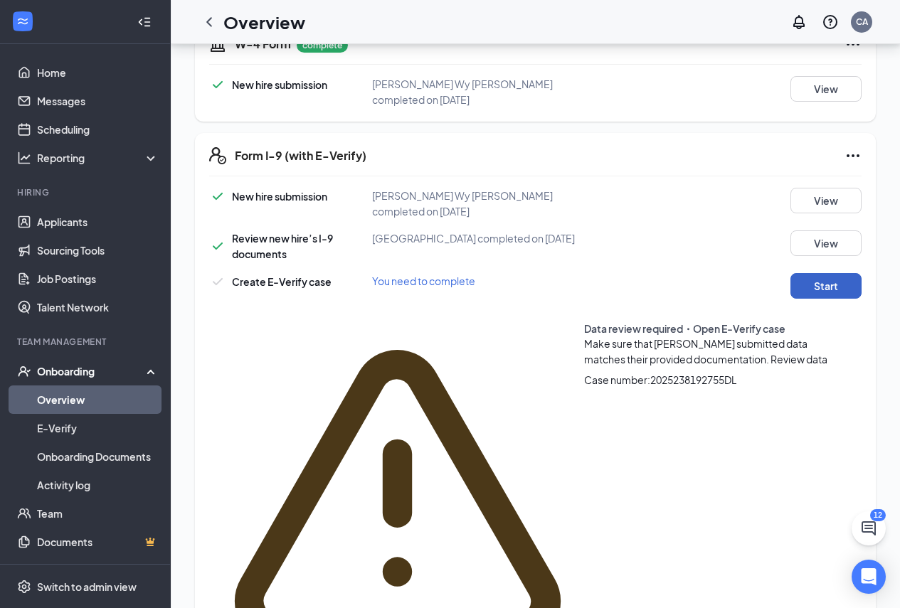
click at [827, 282] on button "Start" at bounding box center [825, 286] width 71 height 26
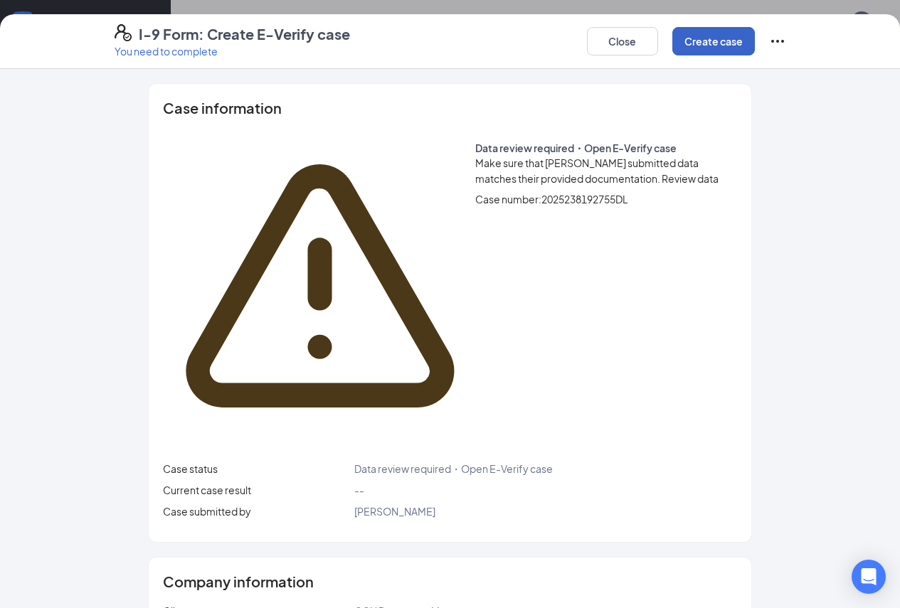
click at [755, 51] on button "Create case" at bounding box center [713, 41] width 83 height 28
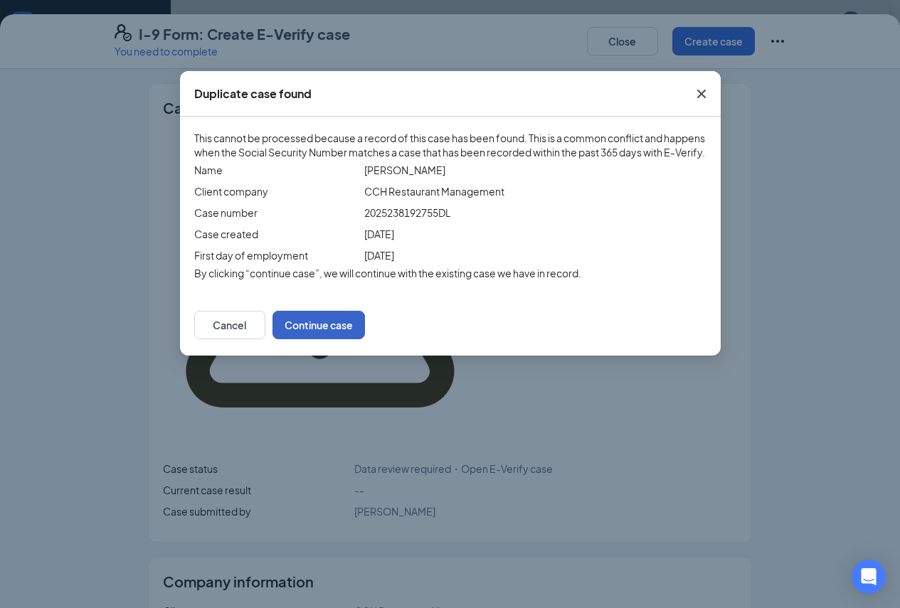
click at [365, 339] on button "Continue case" at bounding box center [318, 325] width 92 height 28
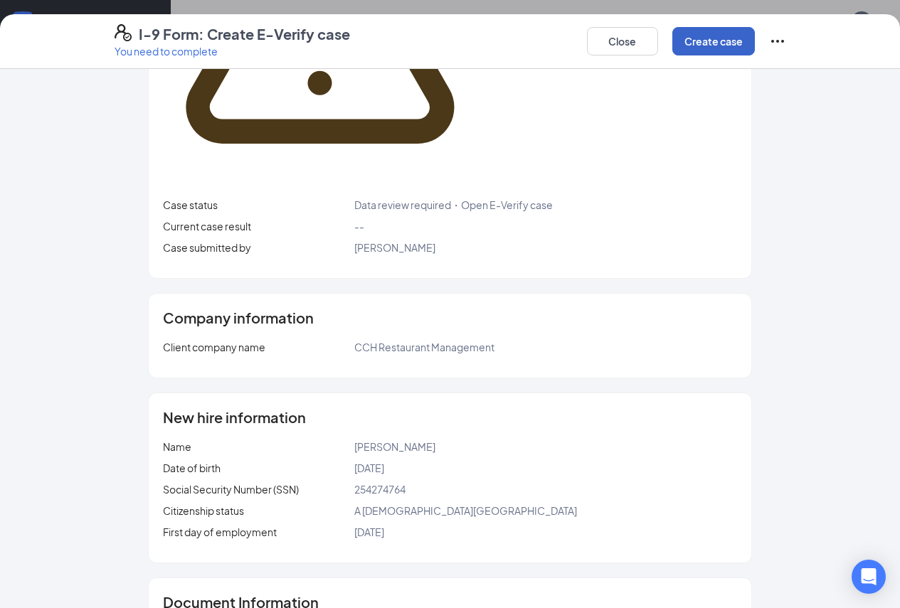
scroll to position [270, 0]
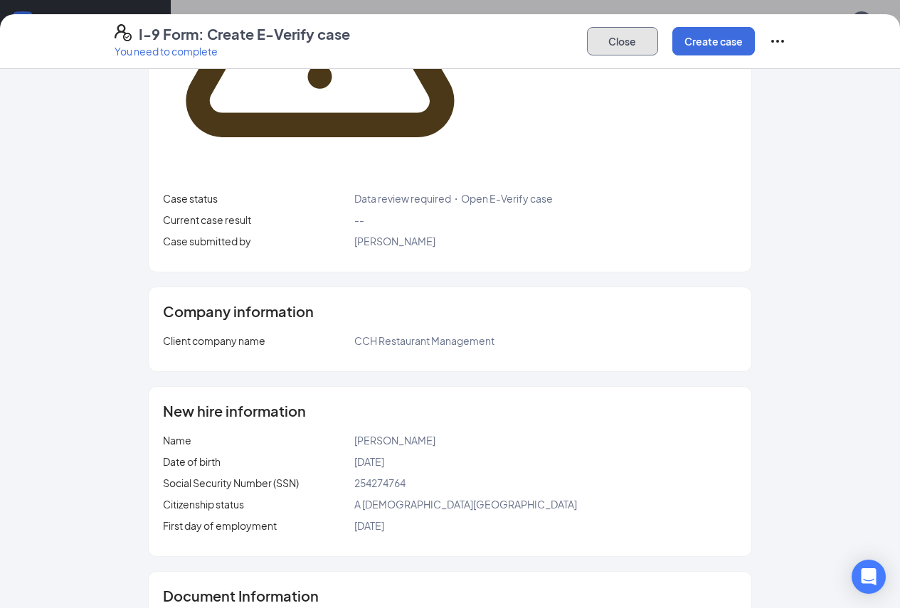
click at [658, 38] on button "Close" at bounding box center [622, 41] width 71 height 28
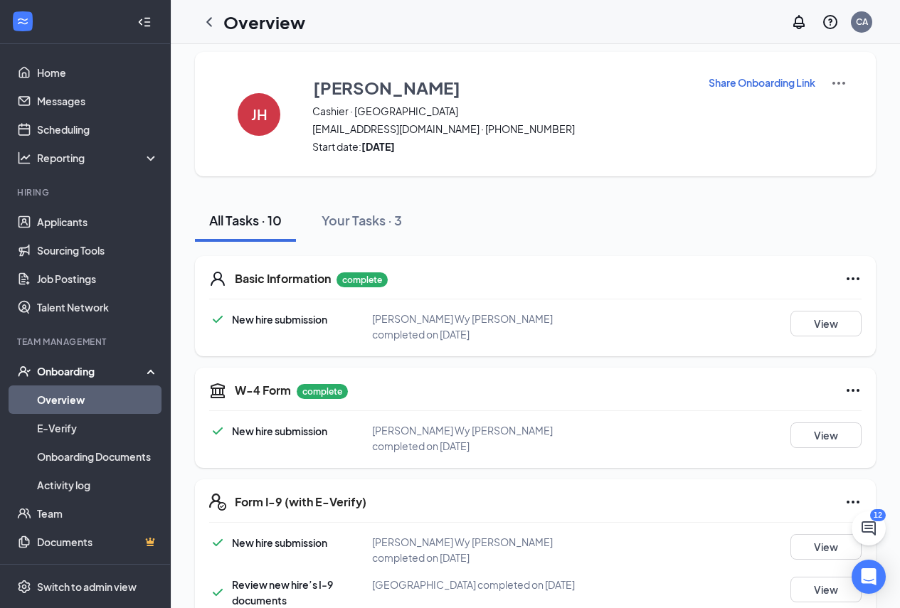
scroll to position [0, 0]
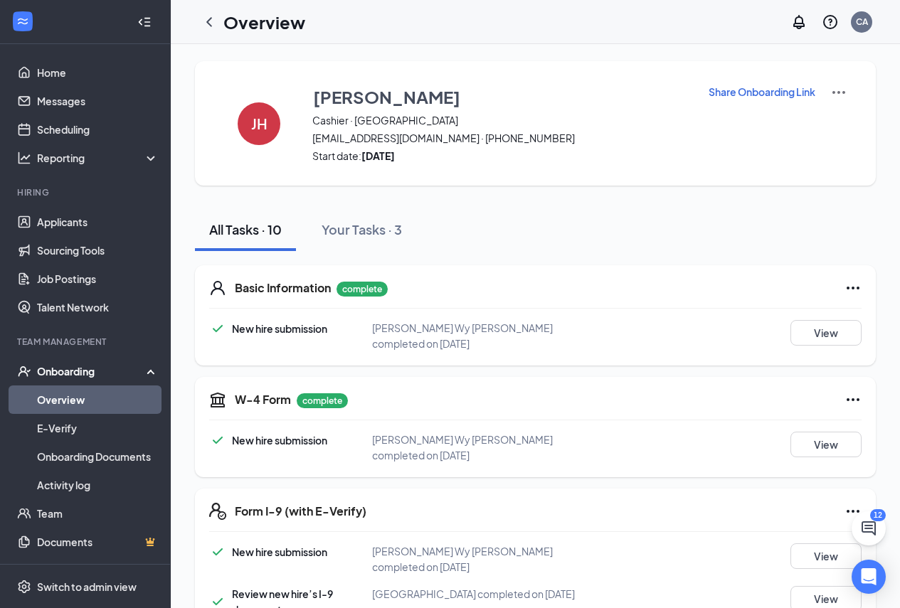
click at [120, 398] on link "Overview" at bounding box center [98, 400] width 122 height 28
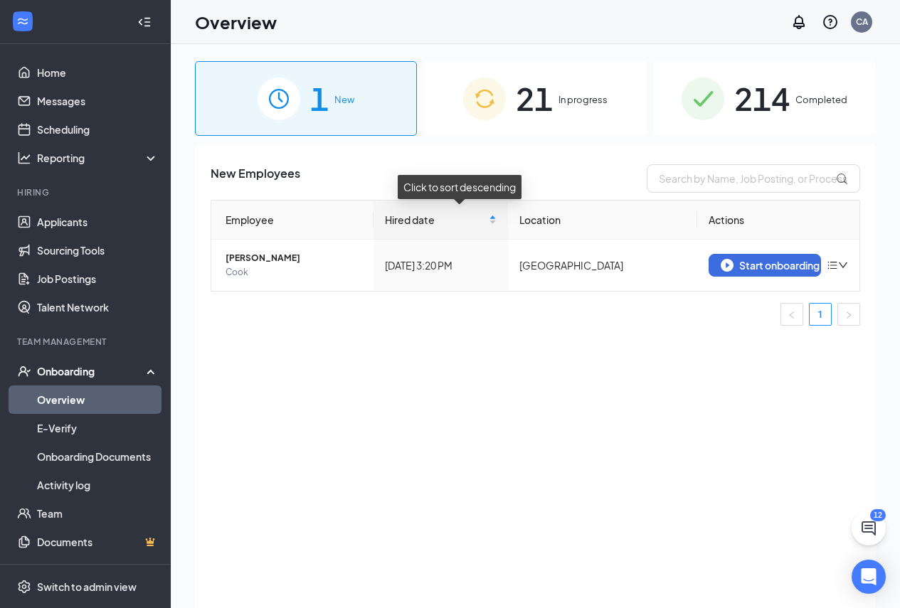
click at [589, 50] on div "1 New 21 In progress 214 Completed New Employees Employee Hired date Location A…" at bounding box center [535, 358] width 729 height 628
click at [584, 87] on div "21 In progress" at bounding box center [535, 98] width 222 height 75
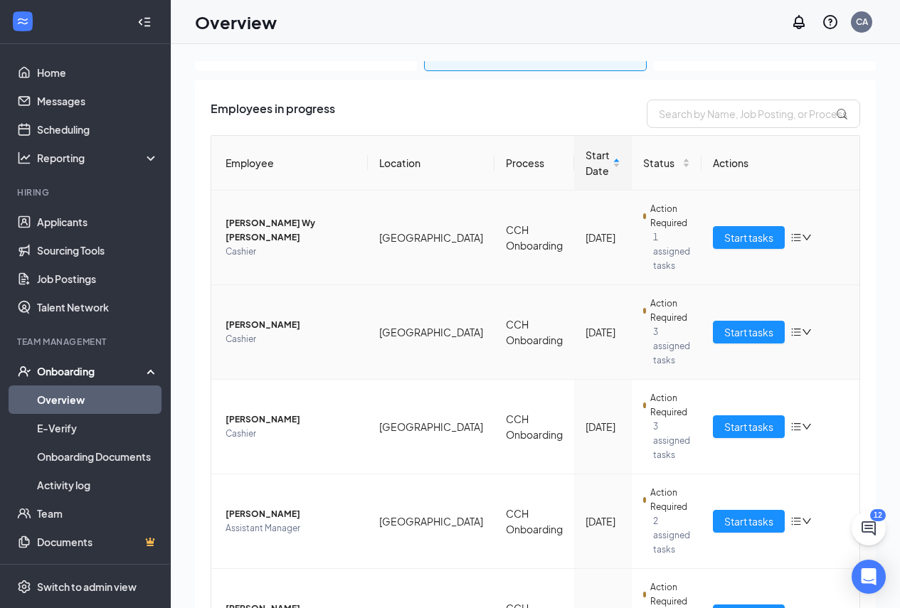
scroll to position [142, 0]
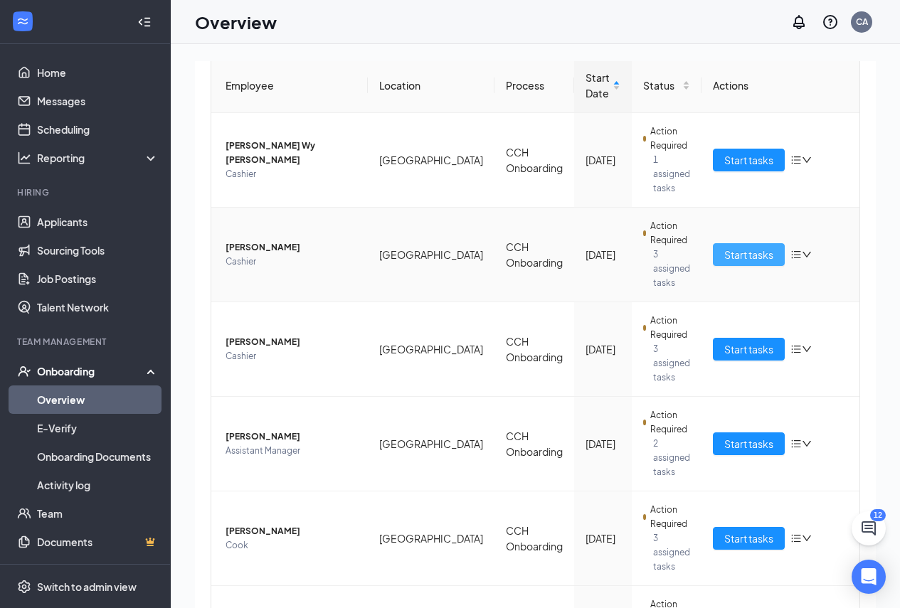
click at [756, 247] on span "Start tasks" at bounding box center [748, 255] width 49 height 16
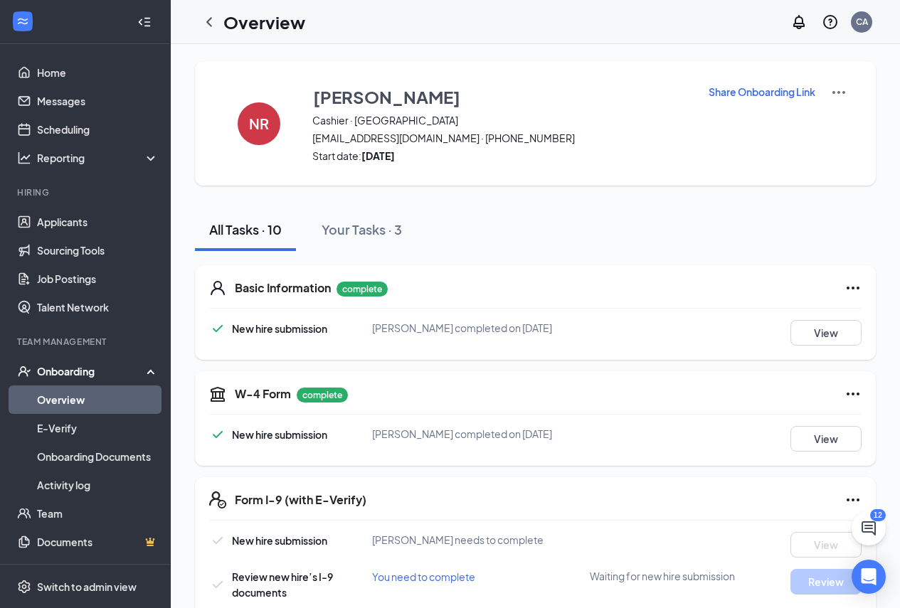
click at [117, 402] on link "Overview" at bounding box center [98, 400] width 122 height 28
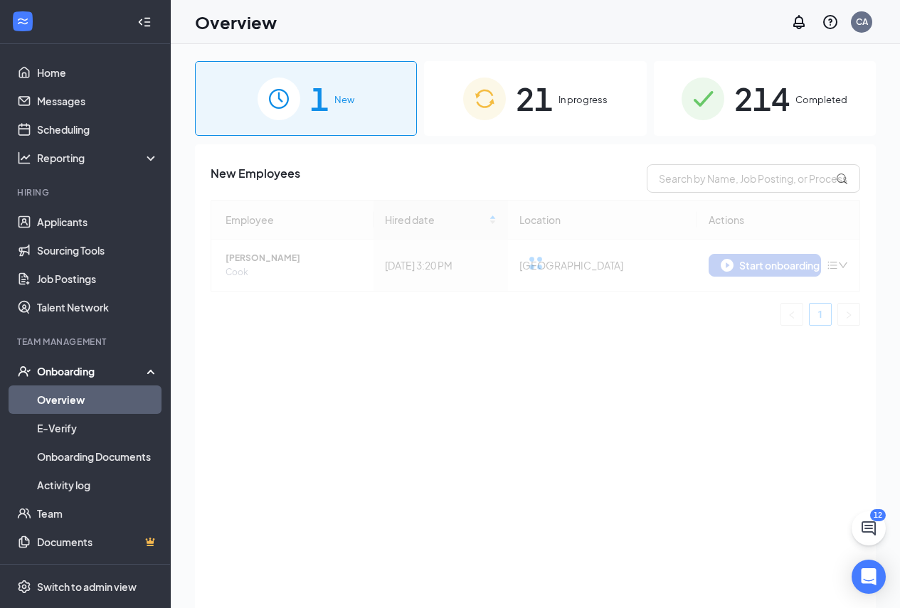
click at [556, 116] on div "21 In progress" at bounding box center [535, 98] width 222 height 75
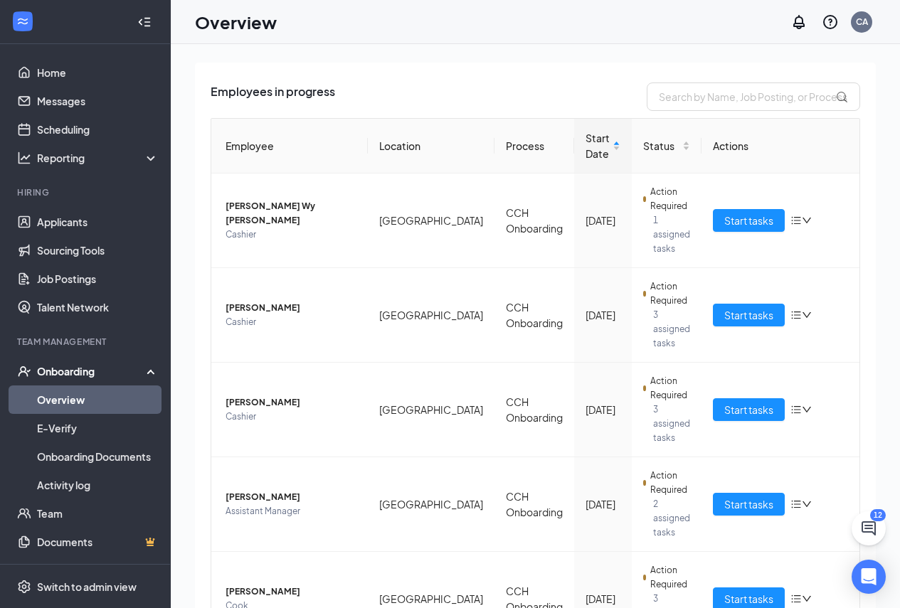
scroll to position [213, 0]
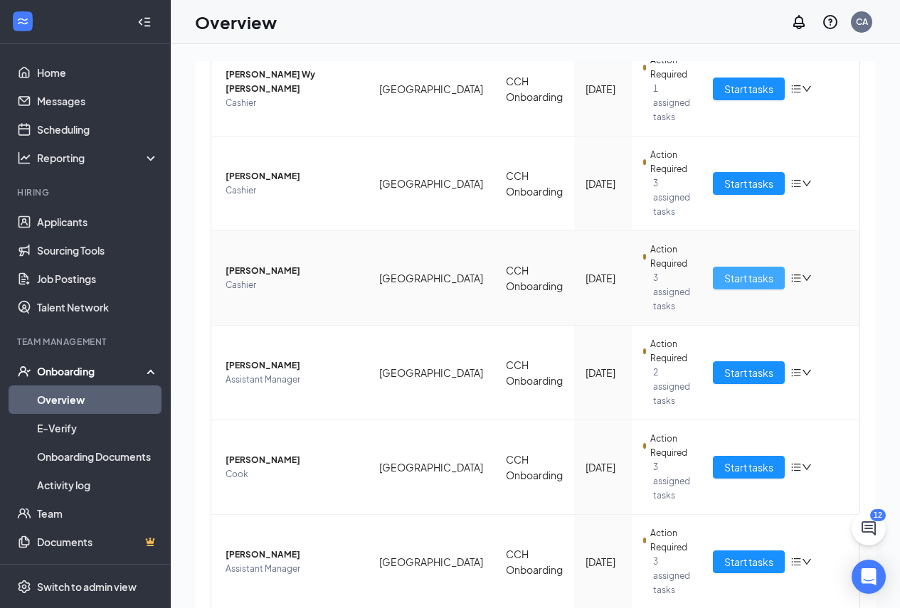
click at [758, 270] on span "Start tasks" at bounding box center [748, 278] width 49 height 16
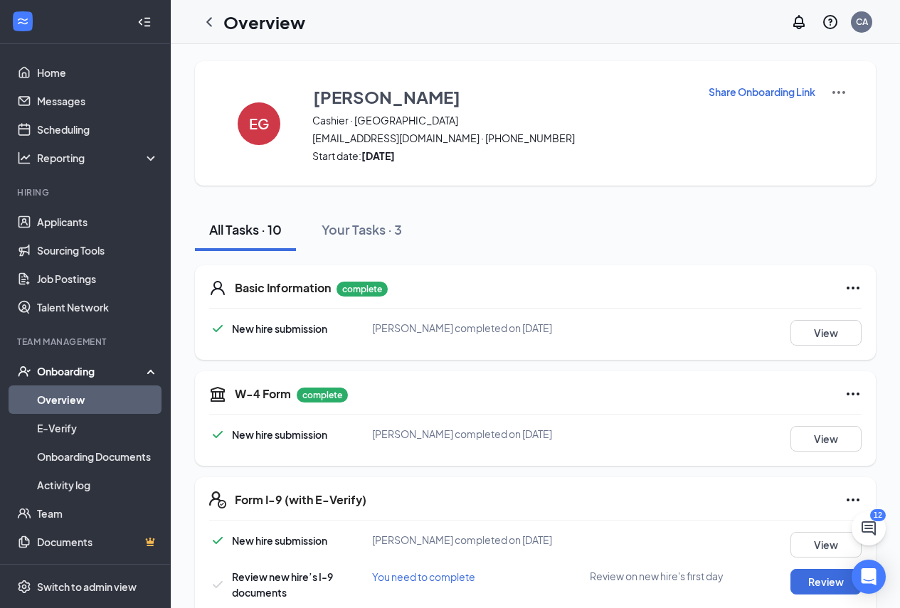
click at [119, 392] on link "Overview" at bounding box center [98, 400] width 122 height 28
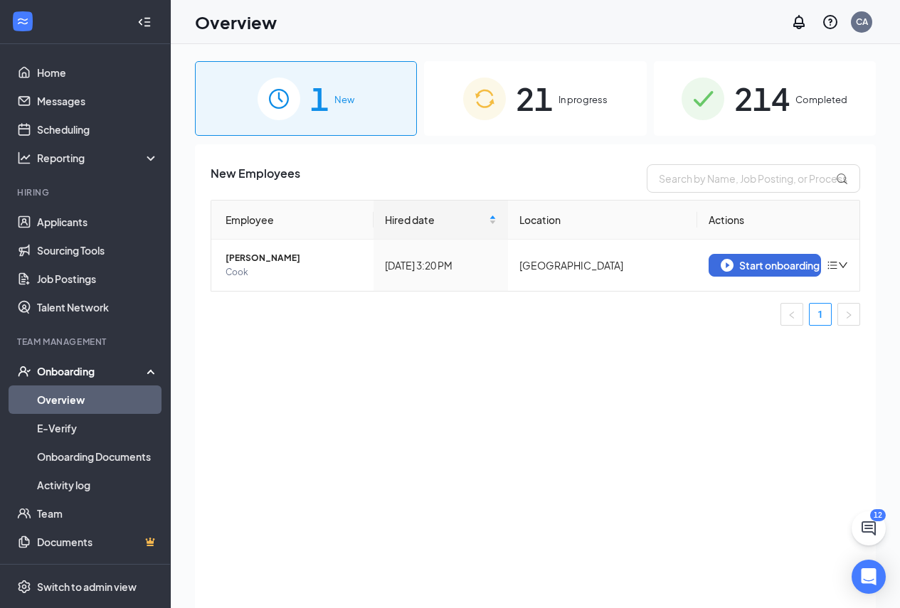
click at [518, 129] on div "21 In progress" at bounding box center [535, 98] width 222 height 75
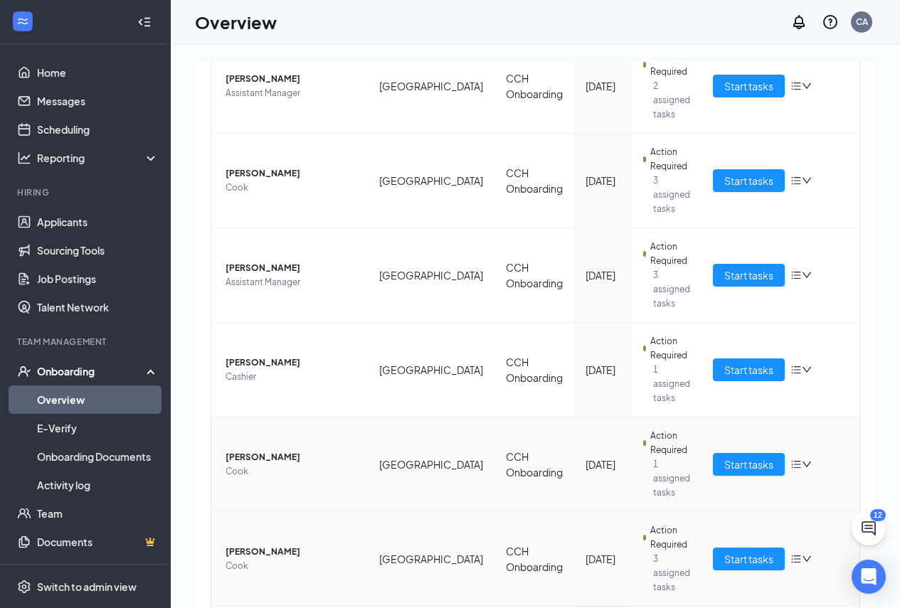
scroll to position [64, 0]
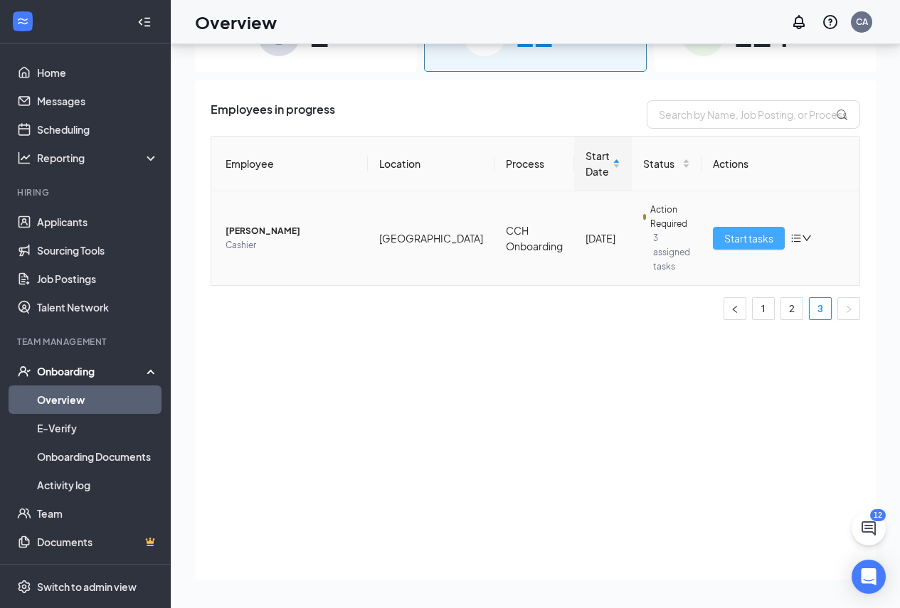
click at [743, 235] on span "Start tasks" at bounding box center [748, 238] width 49 height 16
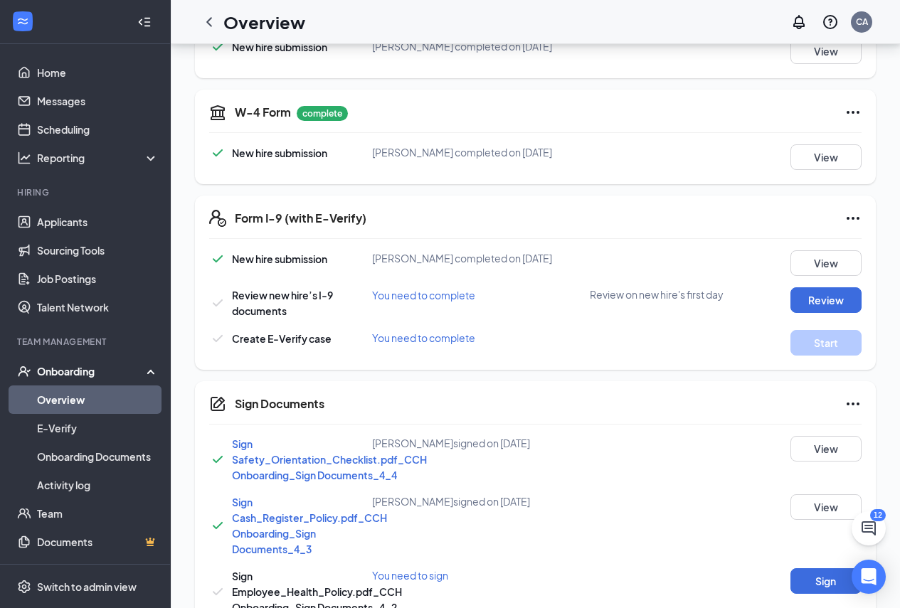
scroll to position [356, 0]
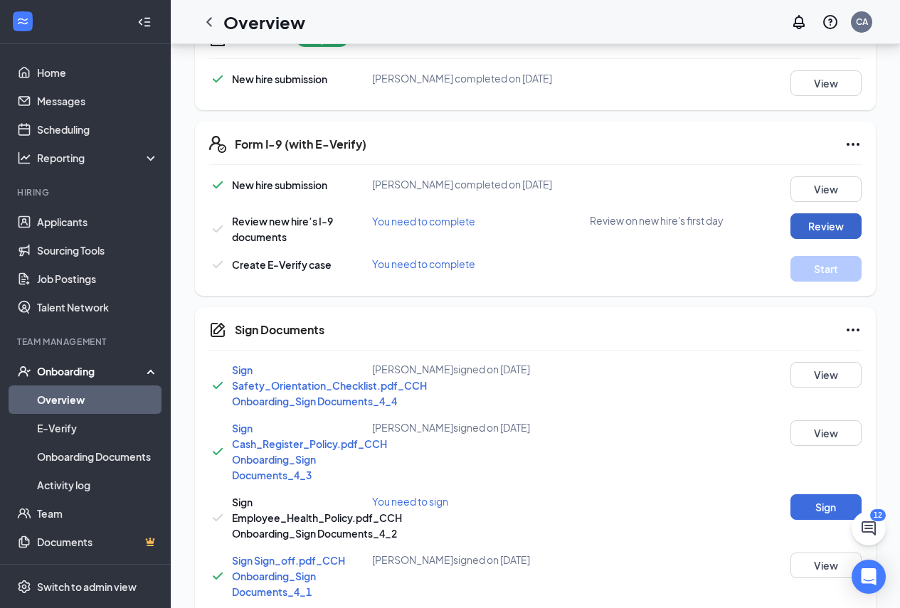
click at [796, 223] on button "Review" at bounding box center [825, 226] width 71 height 26
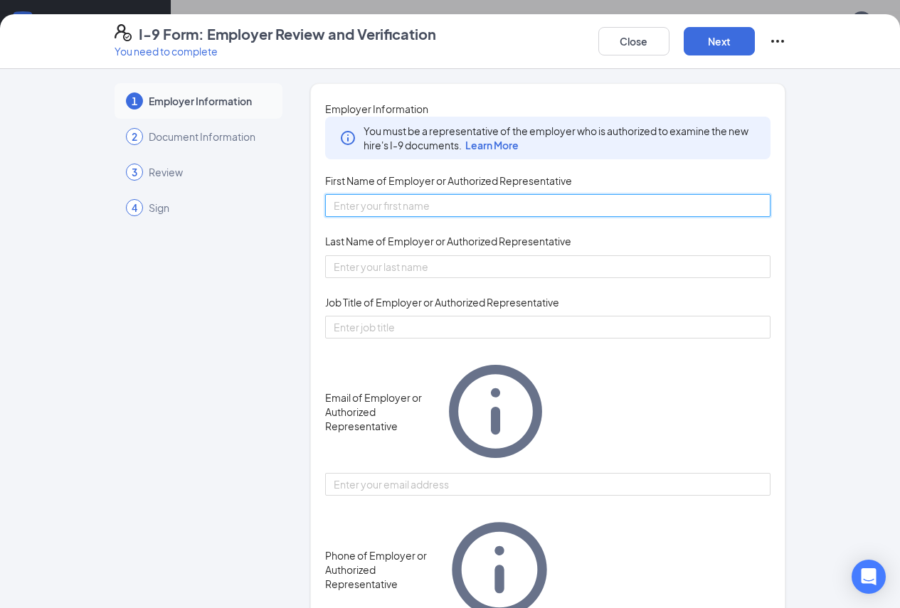
click at [354, 217] on input "First Name of Employer or Authorized Representative" at bounding box center [548, 205] width 446 height 23
type input "[PERSON_NAME]"
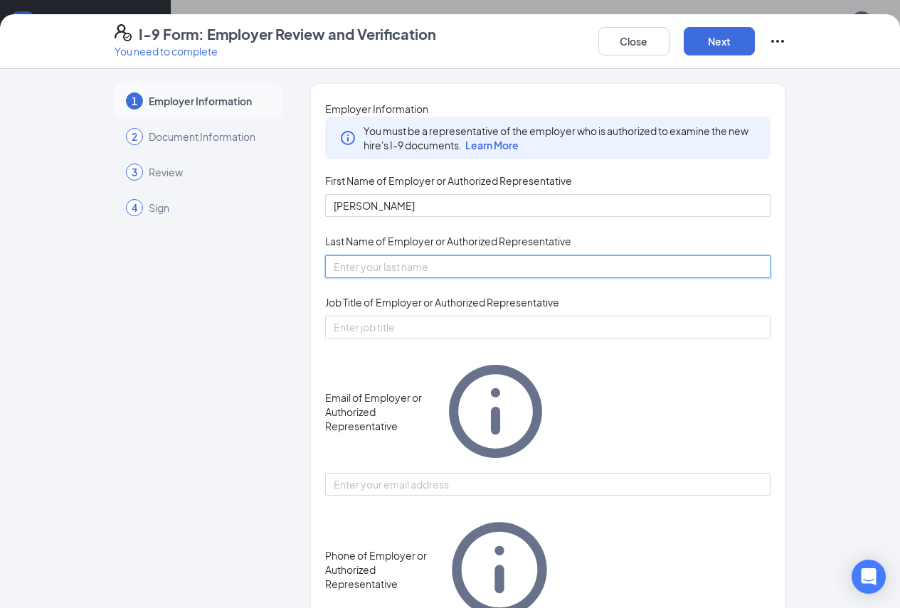
click at [341, 278] on input "Last Name of Employer or Authorized Representative" at bounding box center [548, 266] width 446 height 23
type input "[PERSON_NAME]"
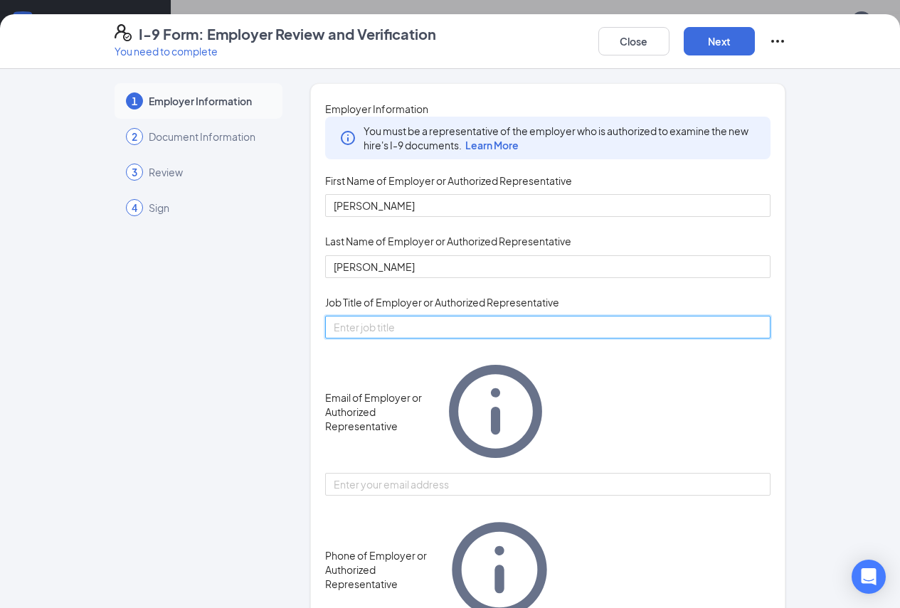
click at [368, 339] on input "Job Title of Employer or Authorized Representative" at bounding box center [548, 327] width 446 height 23
type input "GM"
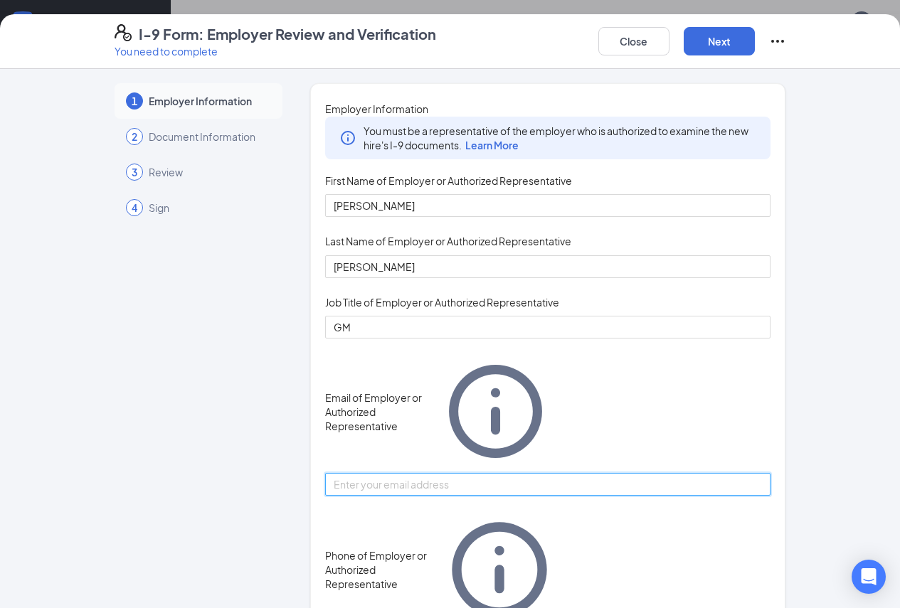
click at [429, 473] on input "Email of Employer or Authorized Representative" at bounding box center [548, 484] width 446 height 23
type input "[EMAIL_ADDRESS][DOMAIN_NAME]"
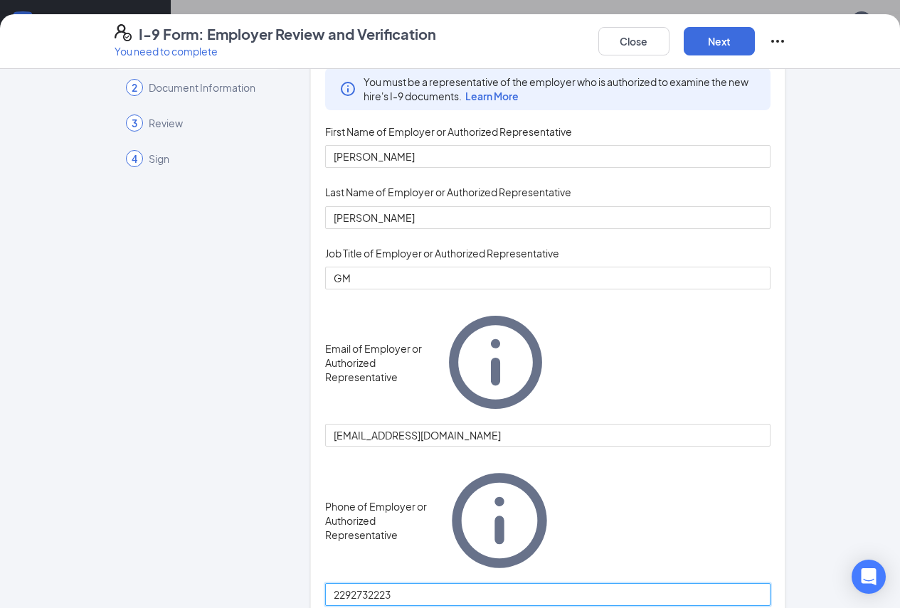
scroll to position [421, 0]
type input "2292732223"
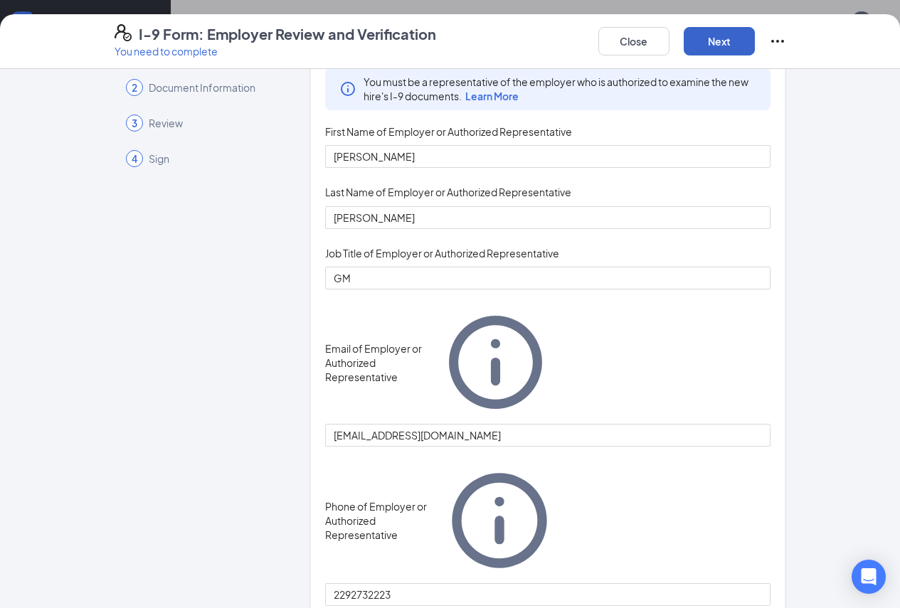
click at [755, 38] on button "Next" at bounding box center [719, 41] width 71 height 28
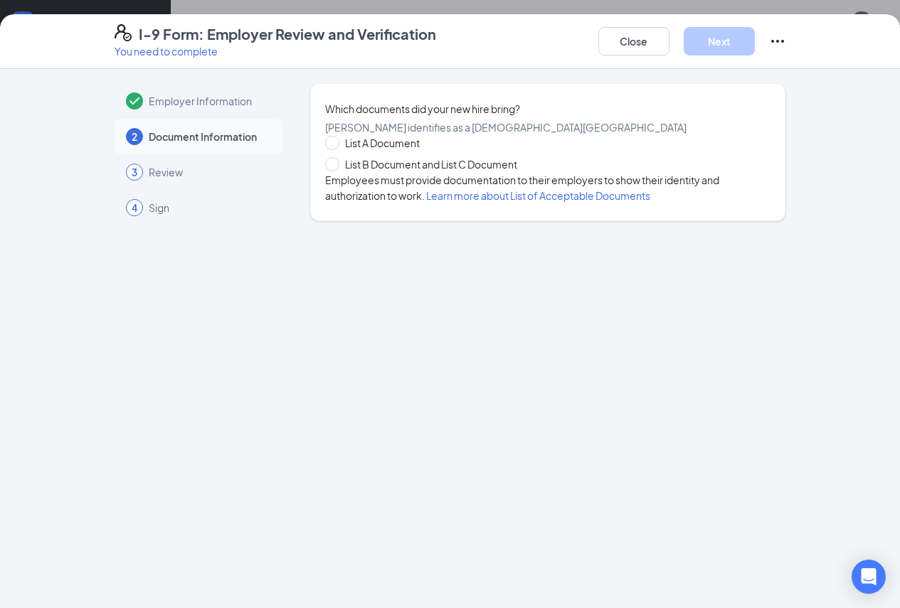
click at [325, 197] on div "List A Document List B Document and List C Document Employees must provide docu…" at bounding box center [548, 169] width 446 height 68
click at [339, 172] on span "List B Document and List C Document" at bounding box center [431, 164] width 184 height 16
click at [325, 167] on input "List B Document and List C Document" at bounding box center [330, 162] width 10 height 10
radio input "true"
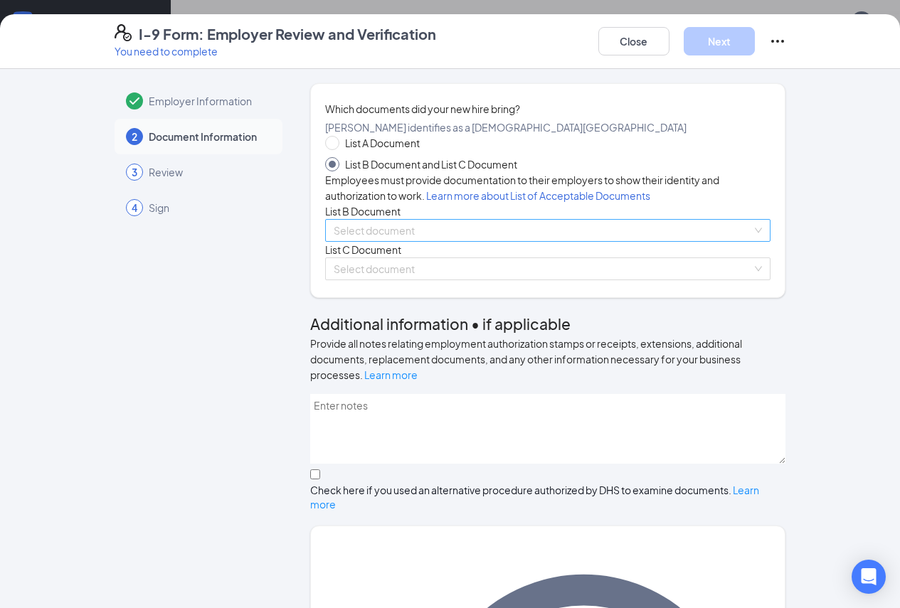
click at [423, 241] on input "search" at bounding box center [543, 230] width 419 height 21
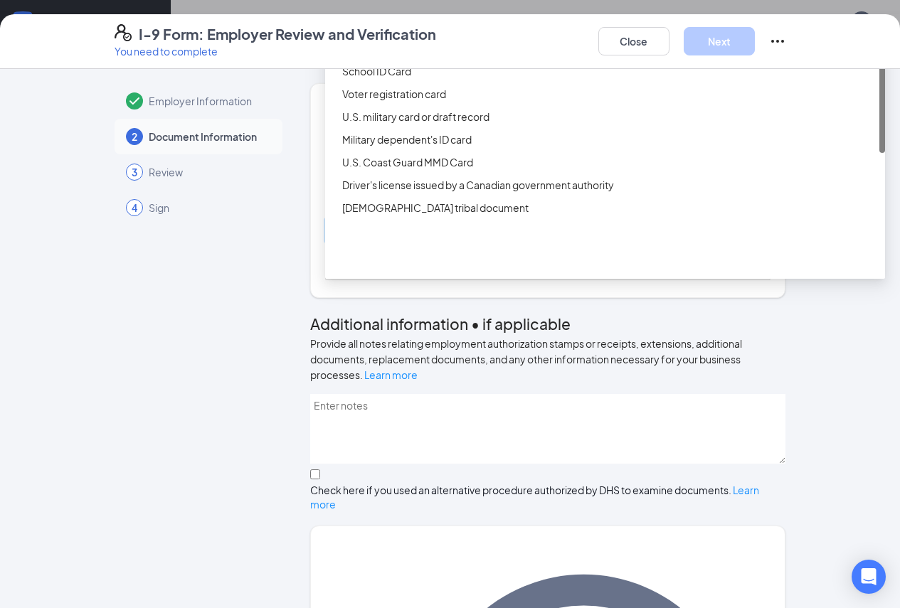
click at [369, 33] on div "Driver’s License issued by U.S State or outlying US possession" at bounding box center [609, 26] width 534 height 16
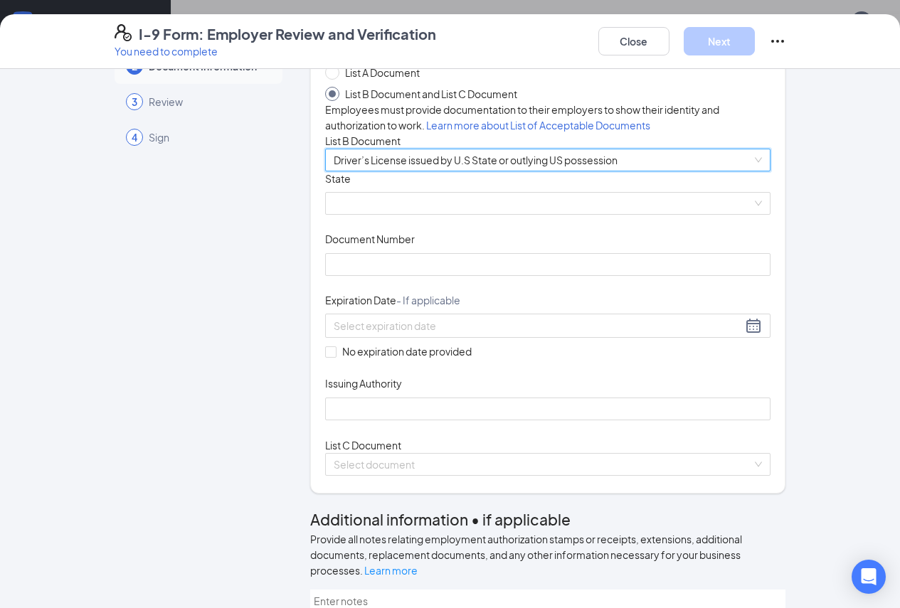
scroll to position [213, 0]
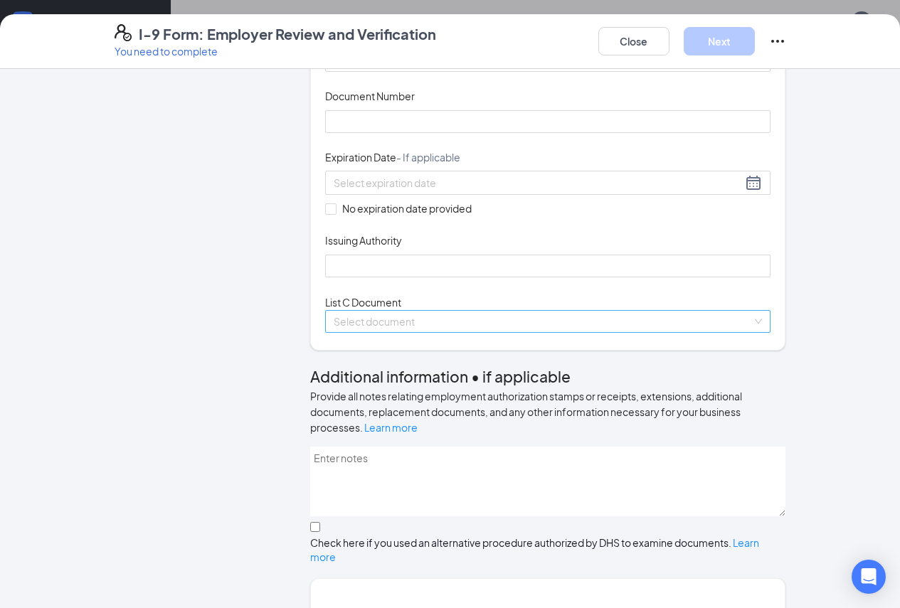
click at [524, 332] on input "search" at bounding box center [543, 321] width 419 height 21
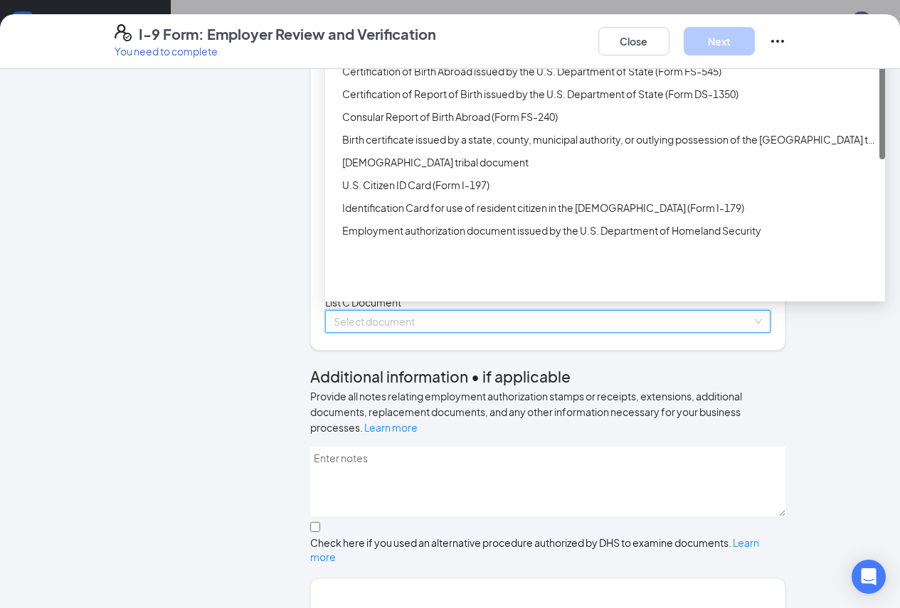
click at [371, 60] on div "Unrestricted Social Security Card" at bounding box center [605, 48] width 560 height 23
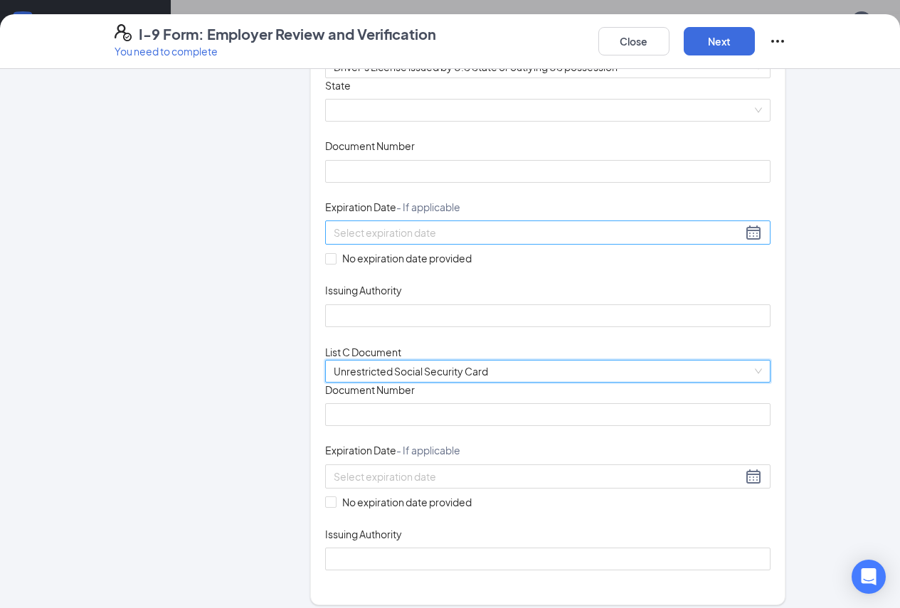
scroll to position [0, 0]
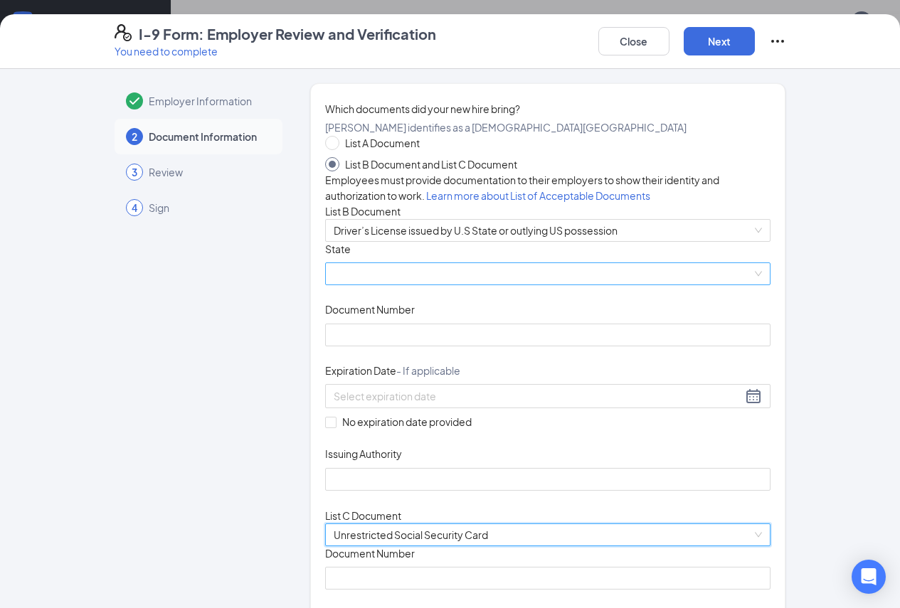
click at [442, 285] on span at bounding box center [548, 273] width 429 height 21
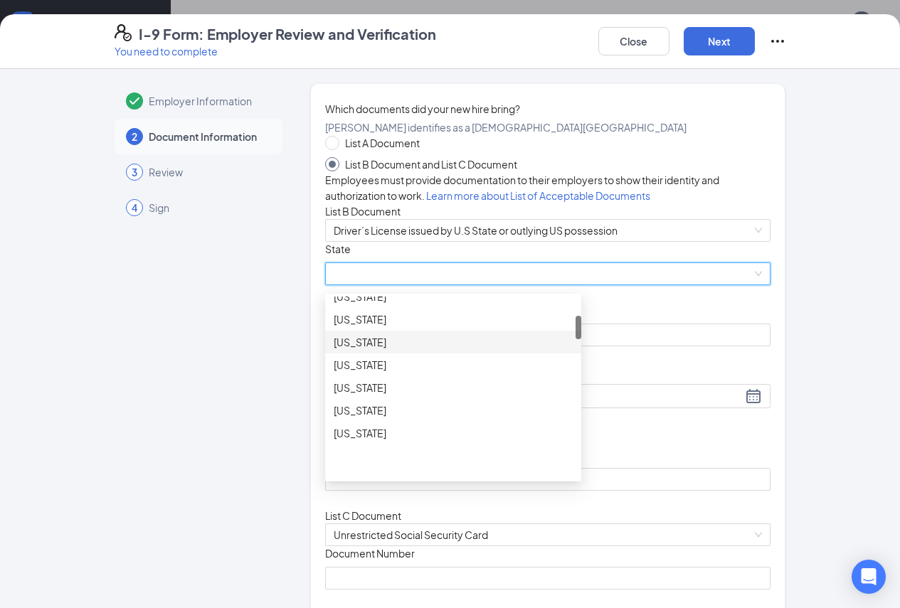
scroll to position [213, 0]
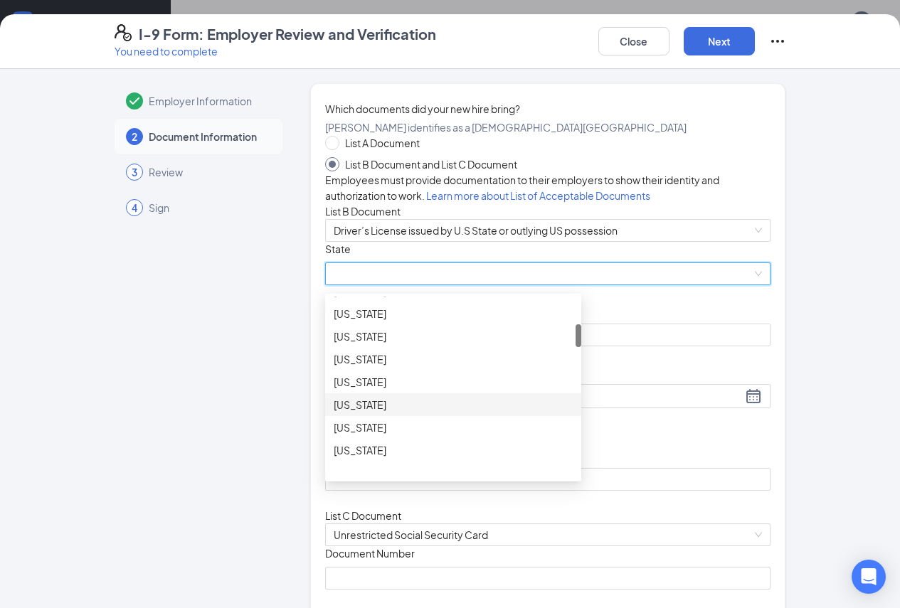
click at [343, 413] on div "[US_STATE]" at bounding box center [453, 405] width 239 height 16
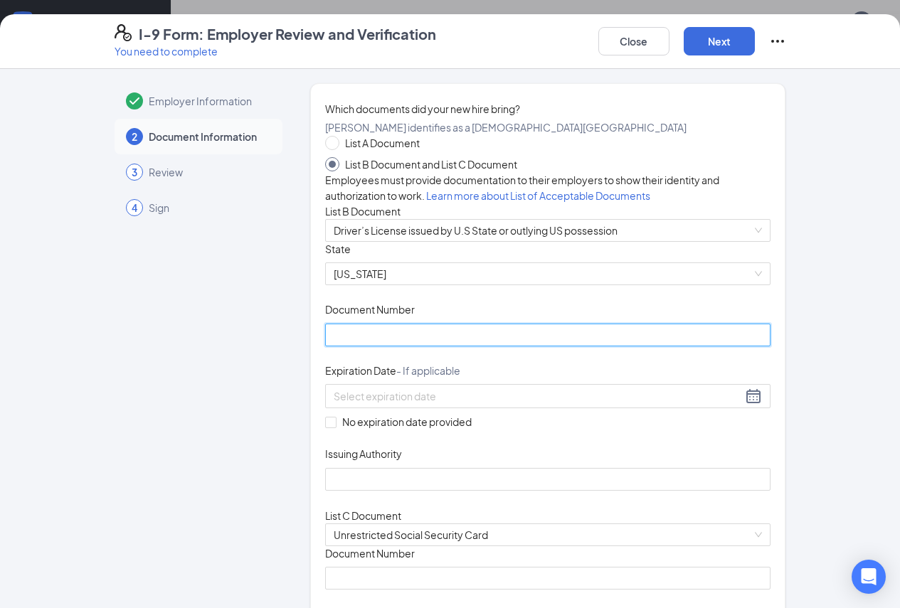
click at [368, 346] on input "Document Number" at bounding box center [548, 335] width 446 height 23
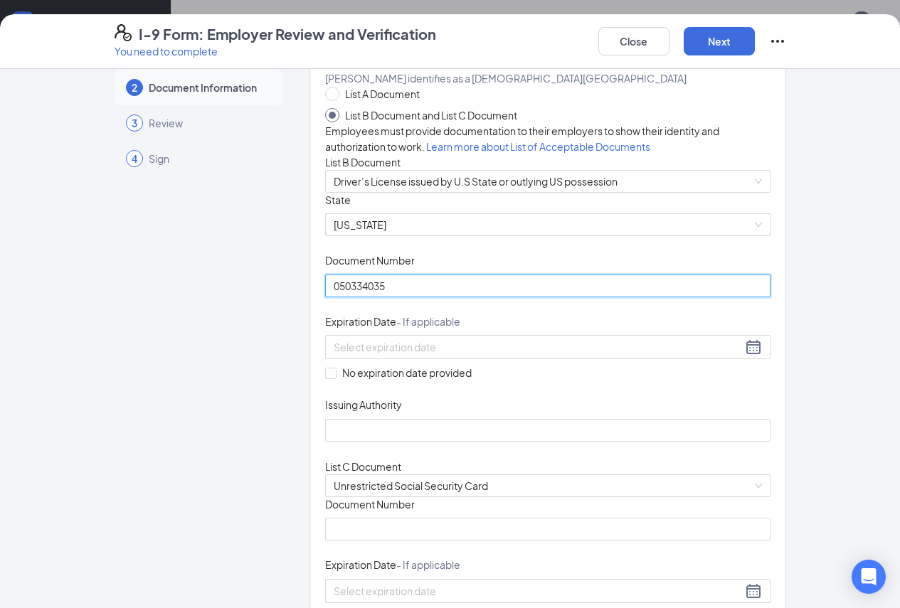
scroll to position [71, 0]
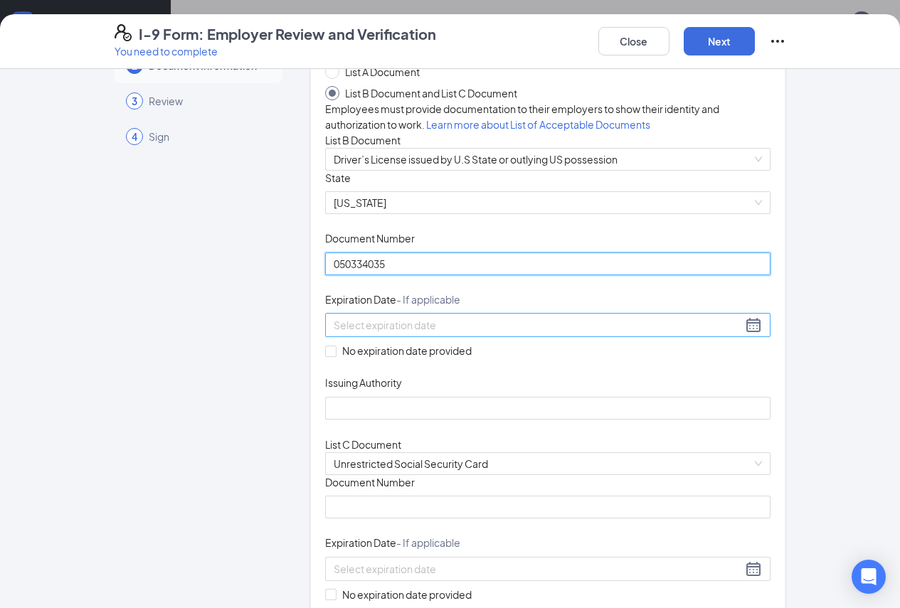
type input "050334035"
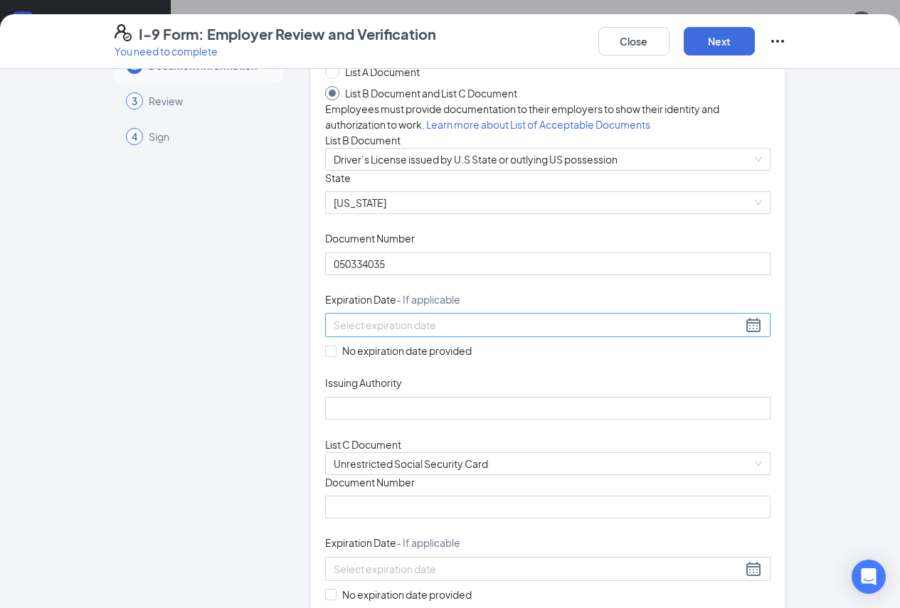
click at [432, 333] on input at bounding box center [538, 325] width 409 height 16
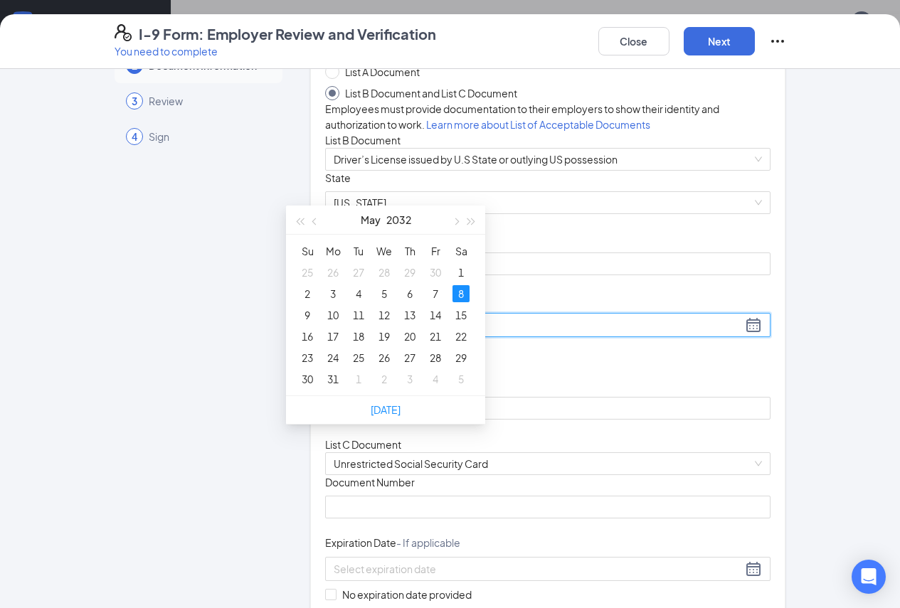
click at [463, 289] on div "8" at bounding box center [460, 293] width 17 height 17
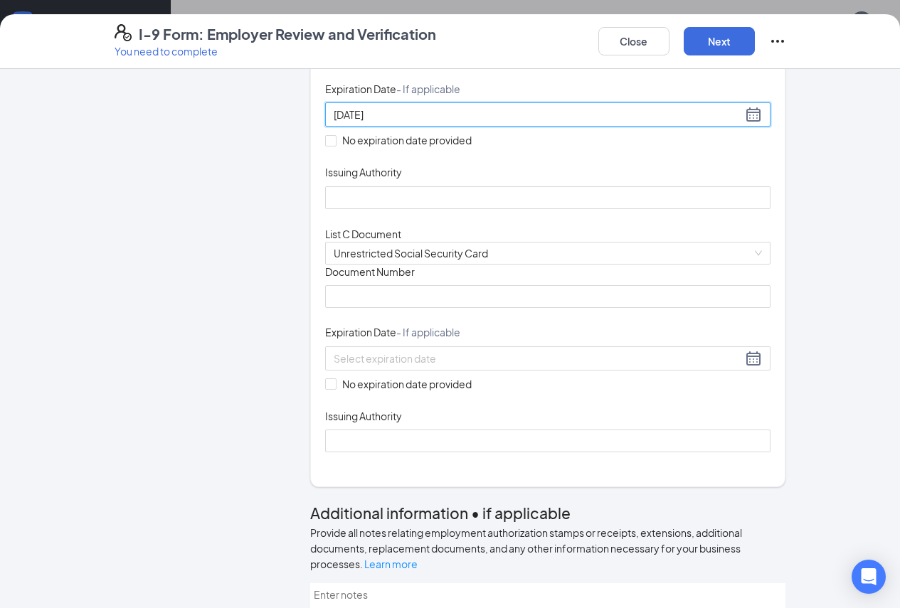
scroll to position [285, 0]
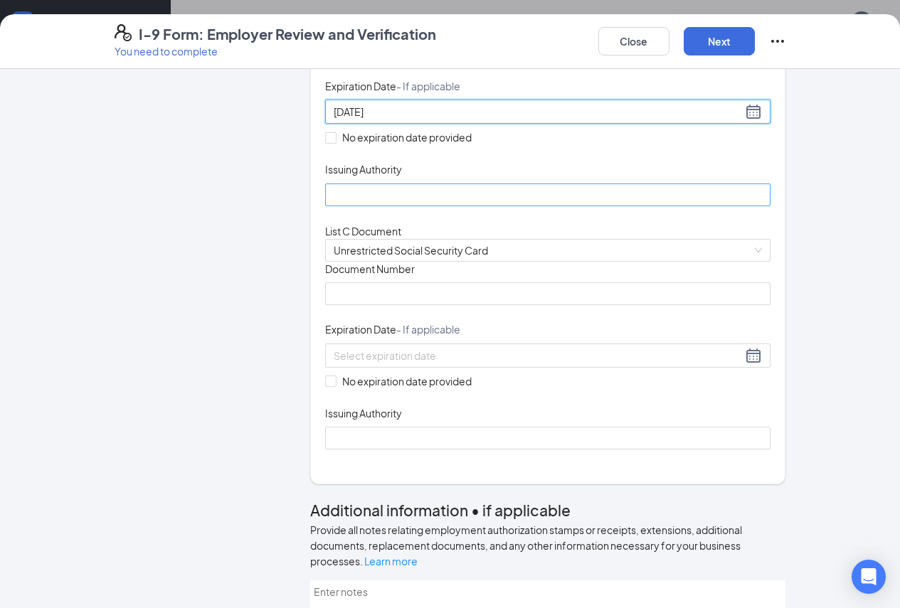
type input "[DATE]"
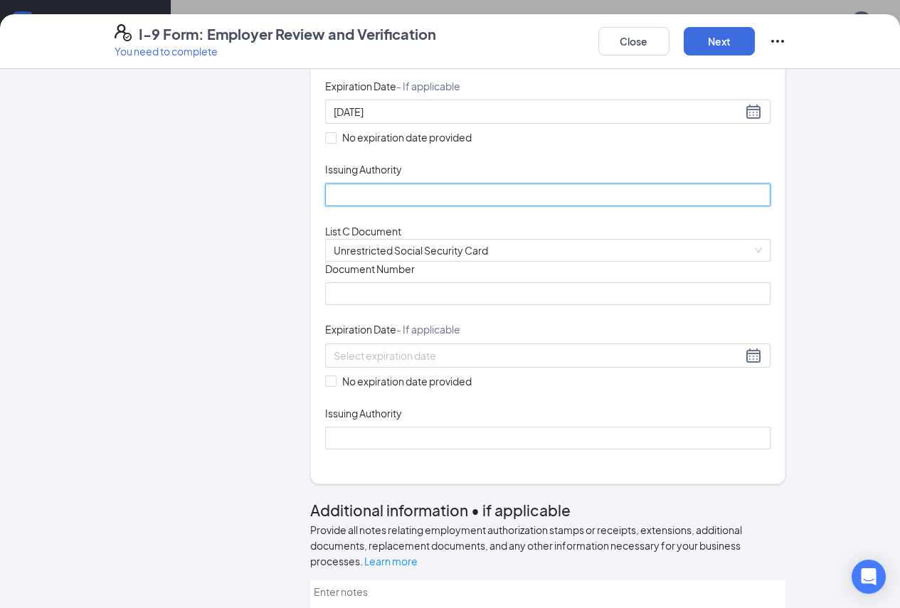
click at [446, 206] on input "Issuing Authority" at bounding box center [548, 195] width 446 height 23
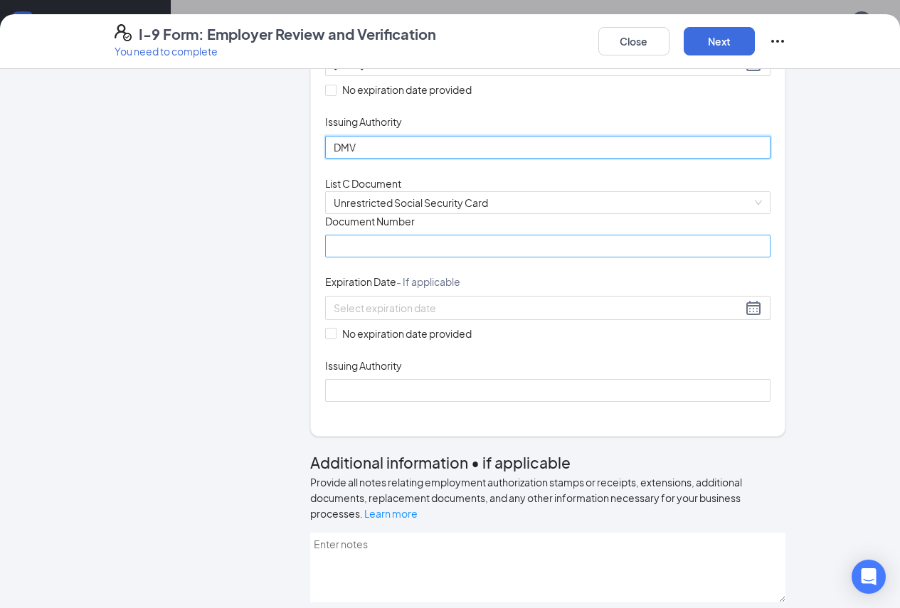
scroll to position [356, 0]
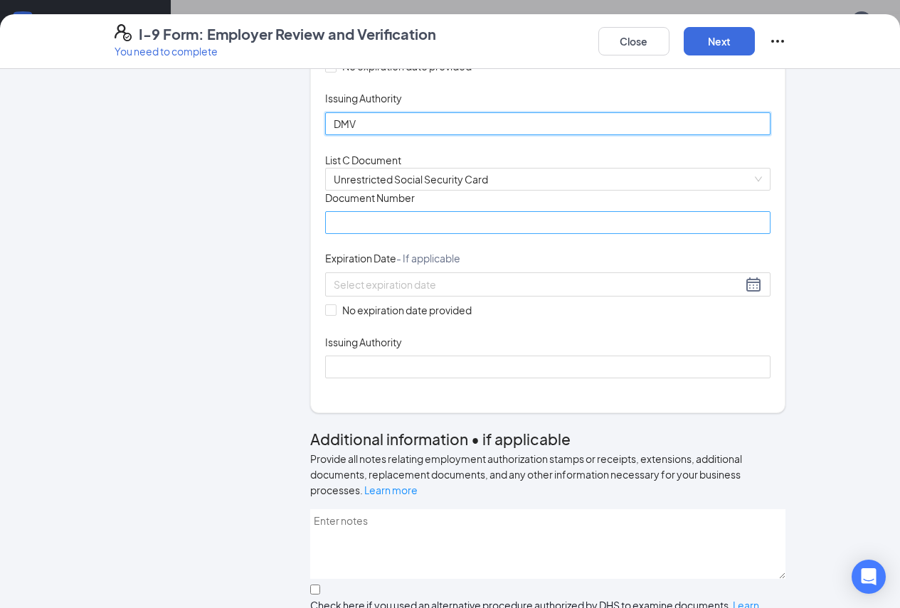
type input "DMV"
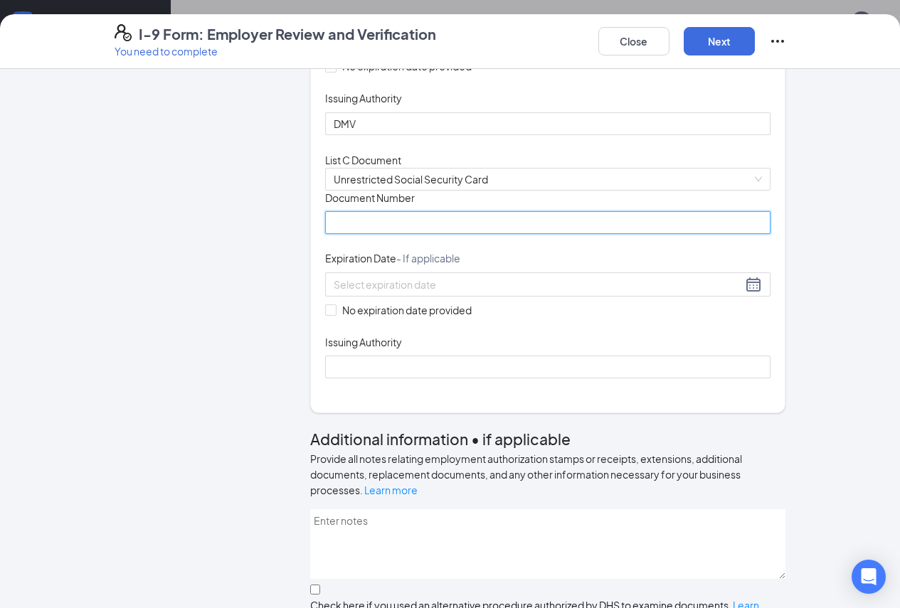
click at [477, 234] on input "Document Number" at bounding box center [548, 222] width 446 height 23
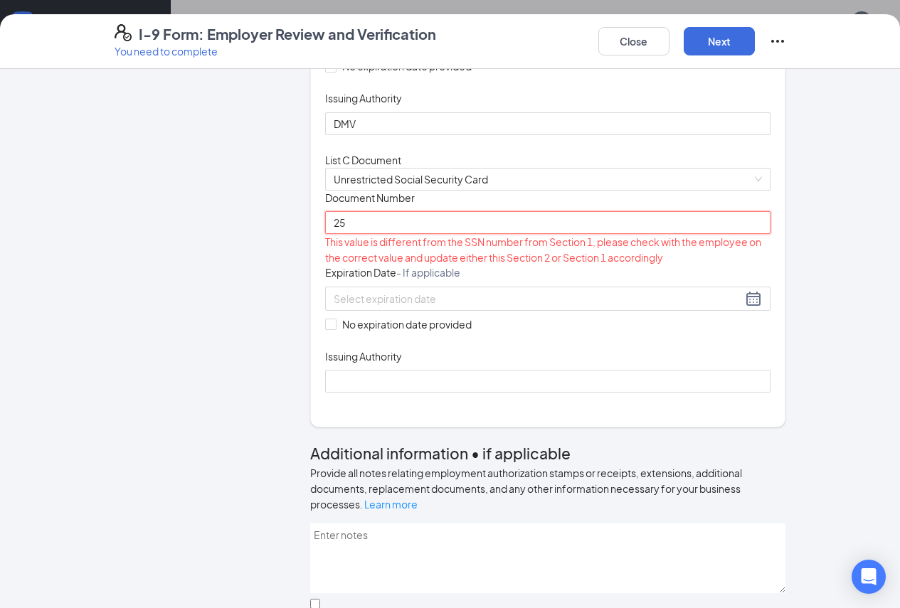
type input "2"
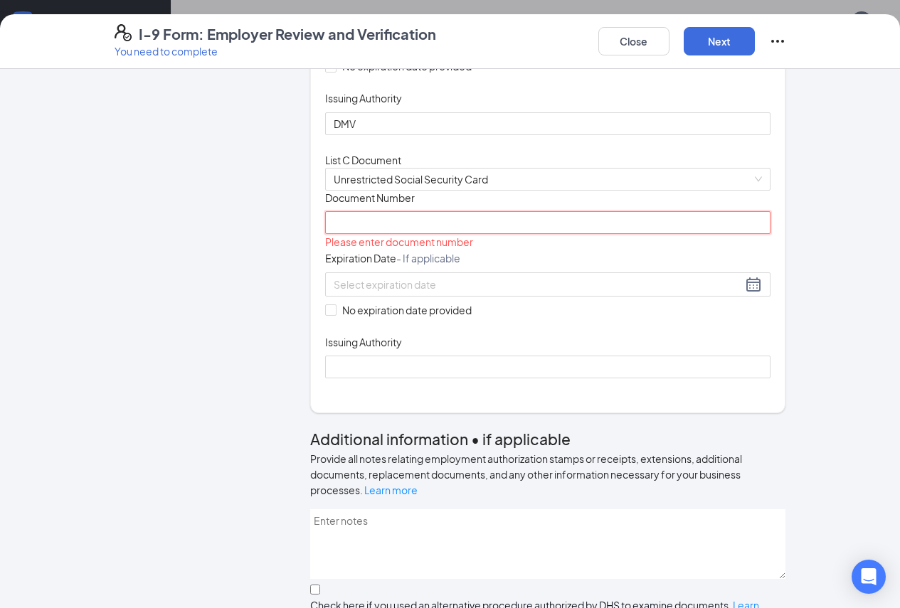
click at [447, 234] on input "Document Number" at bounding box center [548, 222] width 446 height 23
click at [325, 316] on span at bounding box center [330, 309] width 11 height 11
click at [325, 314] on input "No expiration date provided" at bounding box center [330, 309] width 10 height 10
checkbox input "true"
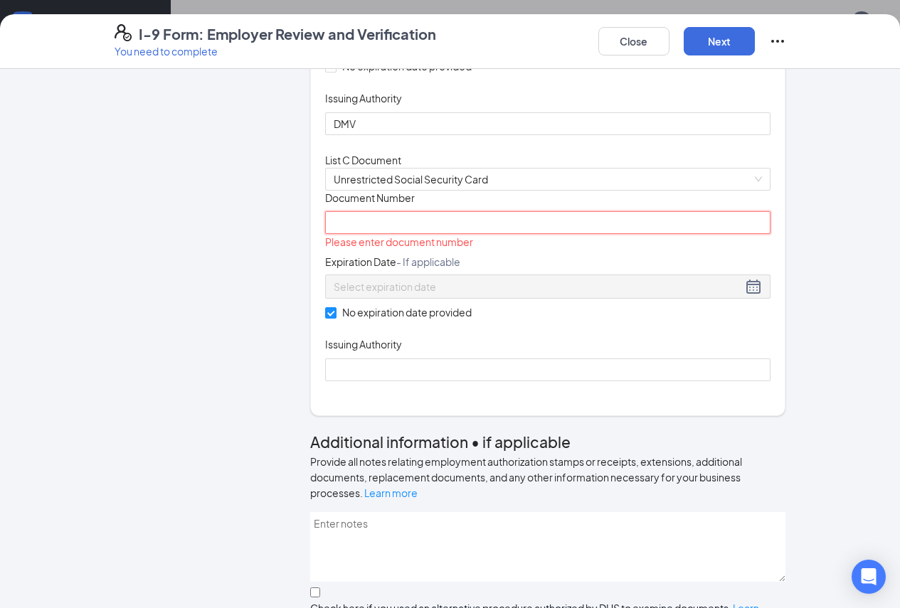
click at [374, 234] on input "Document Number" at bounding box center [548, 222] width 446 height 23
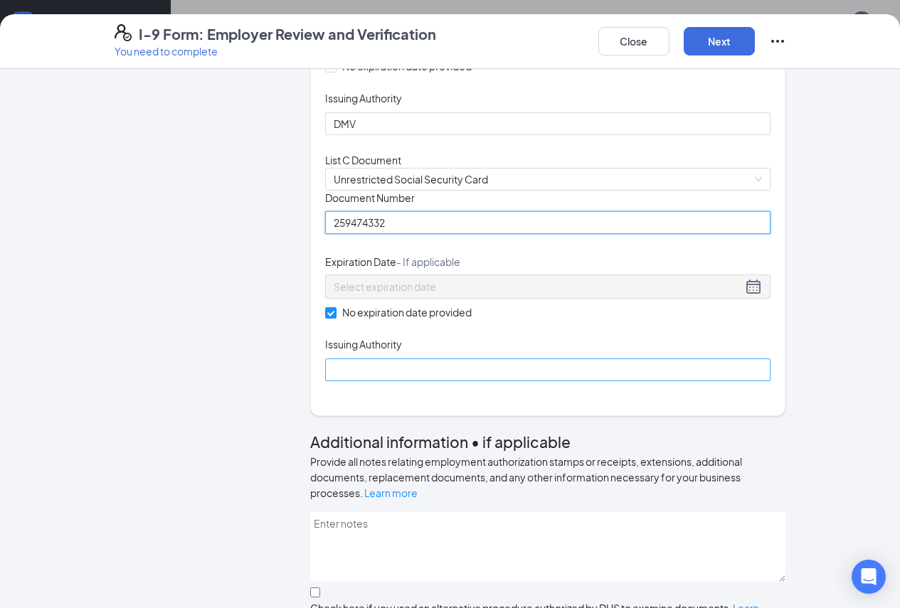
type input "259474332"
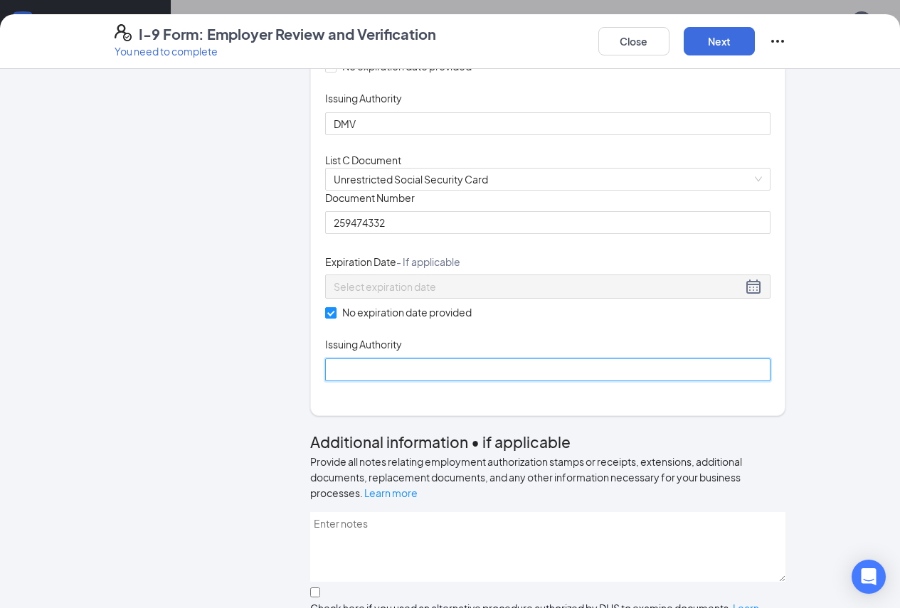
click at [358, 381] on input "Issuing Authority" at bounding box center [548, 369] width 446 height 23
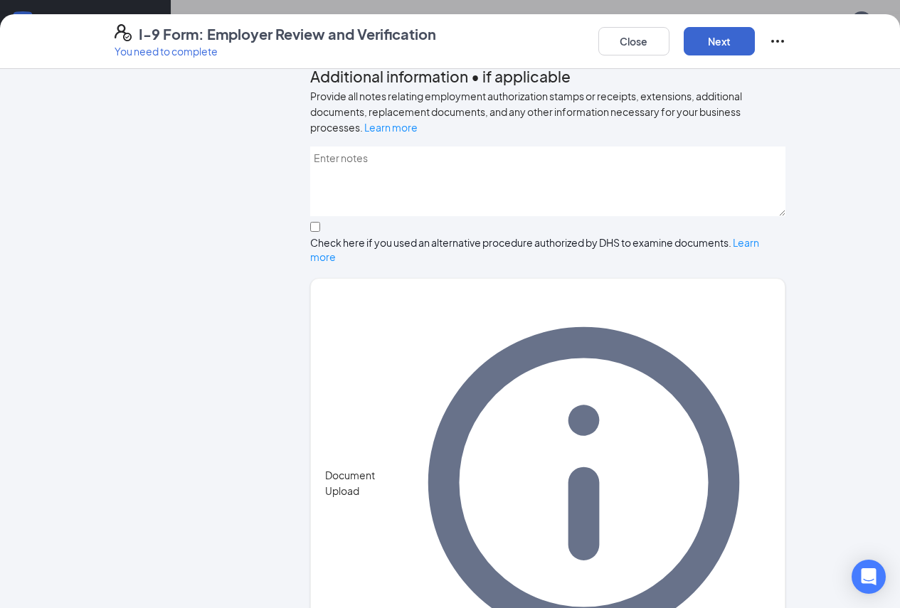
type input "SSA"
click at [755, 36] on button "Next" at bounding box center [719, 41] width 71 height 28
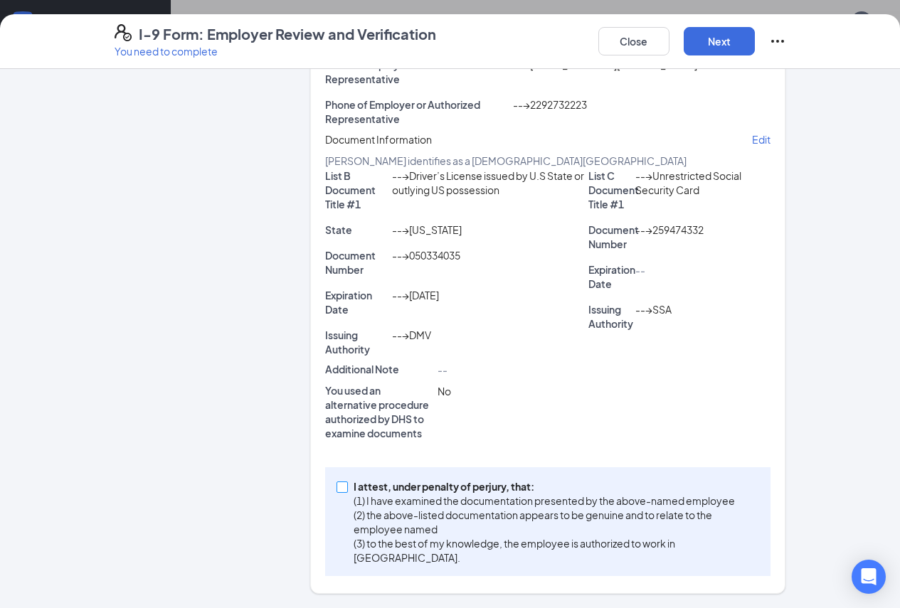
click at [336, 491] on input "I attest, under penalty of [PERSON_NAME], that: (1) I have examined the documen…" at bounding box center [341, 487] width 10 height 10
checkbox input "true"
click at [755, 42] on button "Next" at bounding box center [719, 41] width 71 height 28
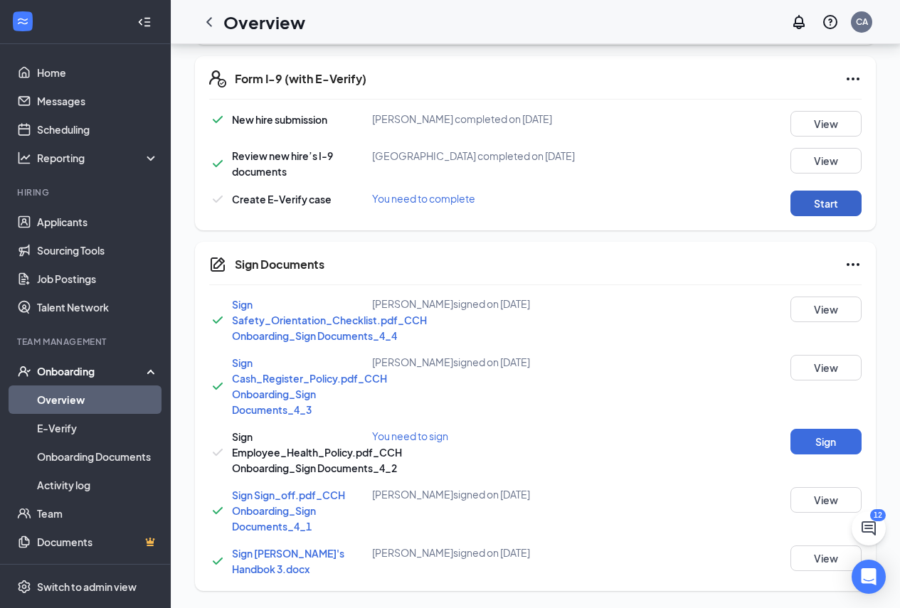
click at [828, 206] on button "Start" at bounding box center [825, 204] width 71 height 26
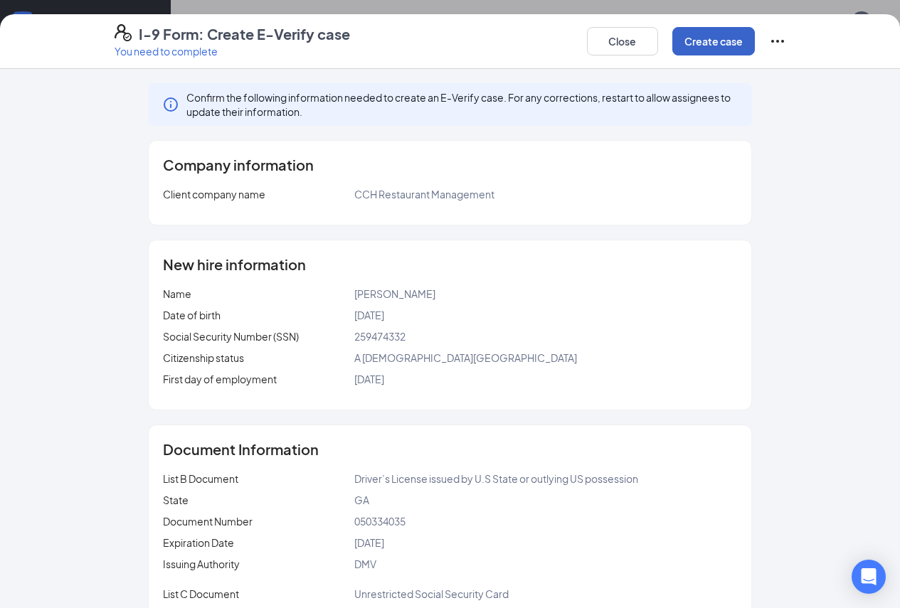
click at [755, 47] on button "Create case" at bounding box center [713, 41] width 83 height 28
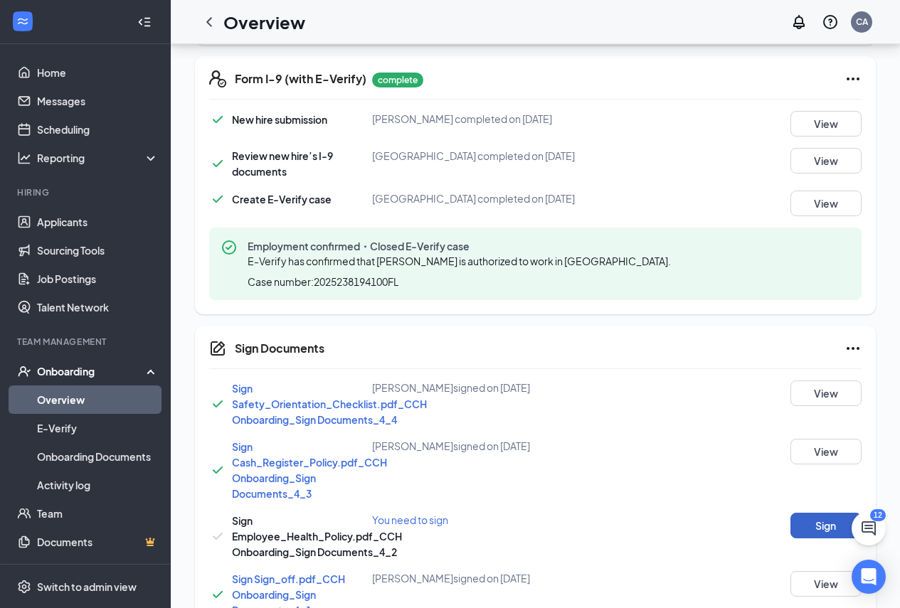
click at [828, 524] on button "Sign" at bounding box center [825, 526] width 71 height 26
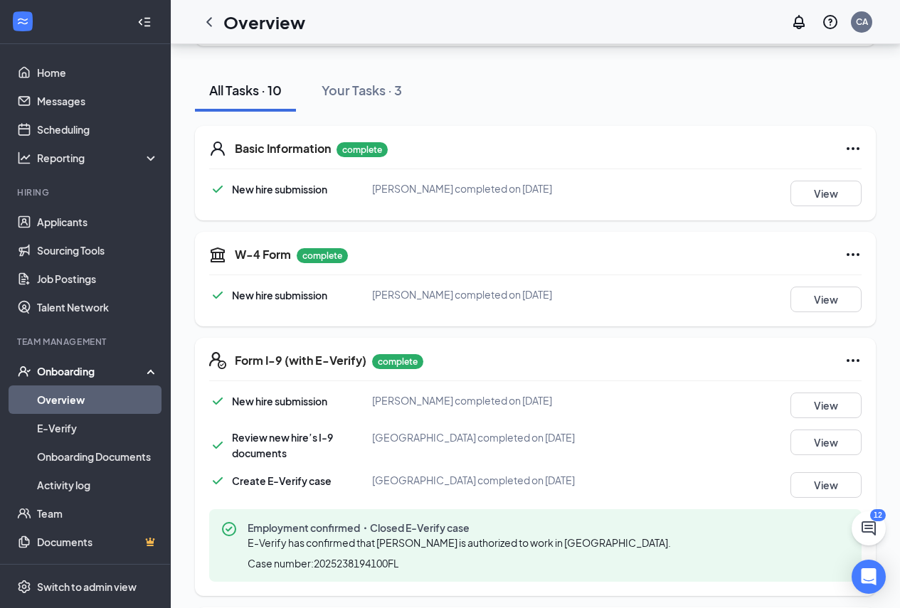
scroll to position [137, 0]
